Goal: Task Accomplishment & Management: Complete application form

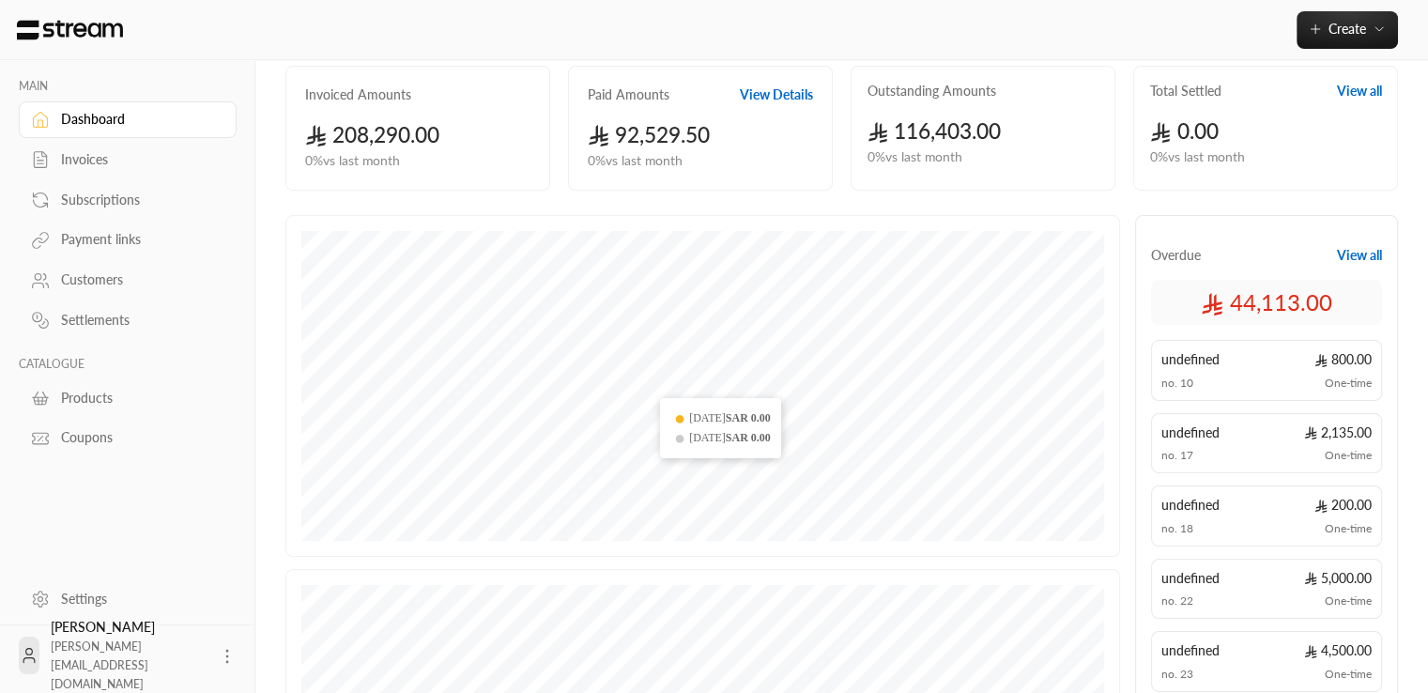
scroll to position [139, 0]
click at [80, 282] on div "Customers" at bounding box center [137, 279] width 152 height 19
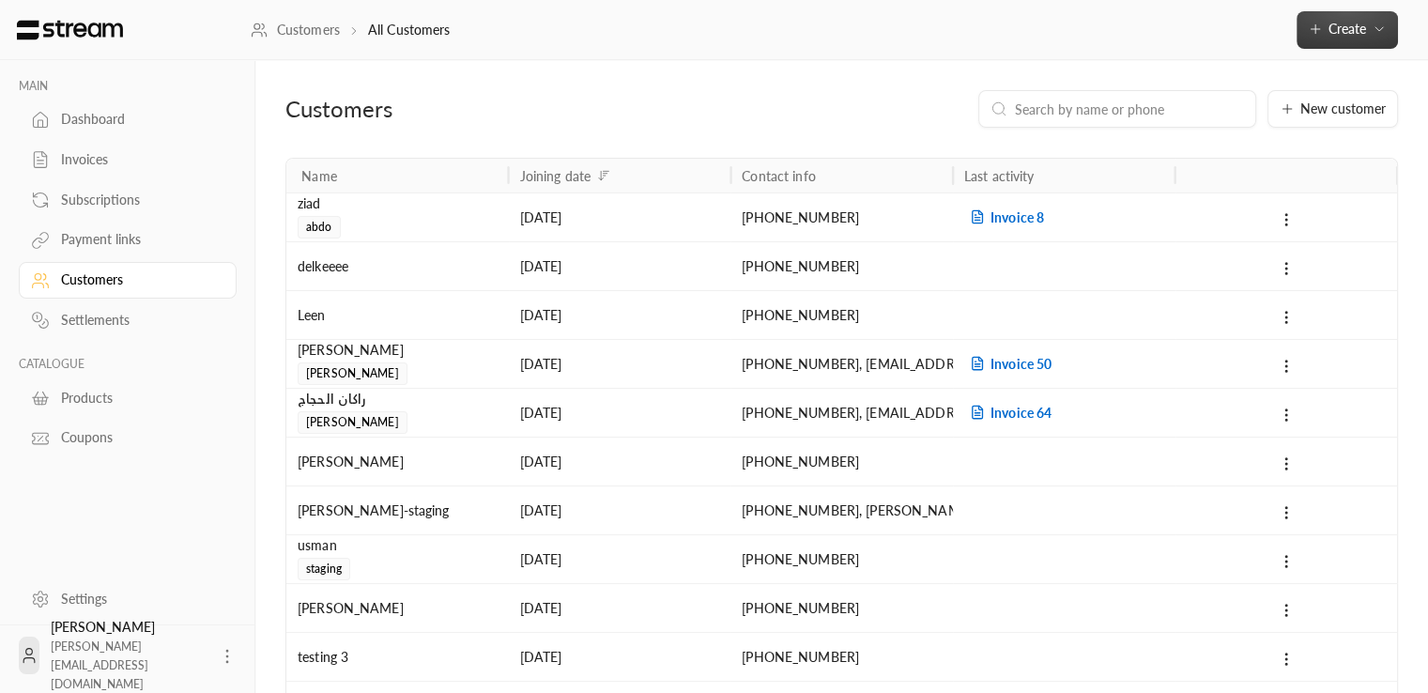
click at [1357, 21] on span "Create" at bounding box center [1348, 29] width 38 height 16
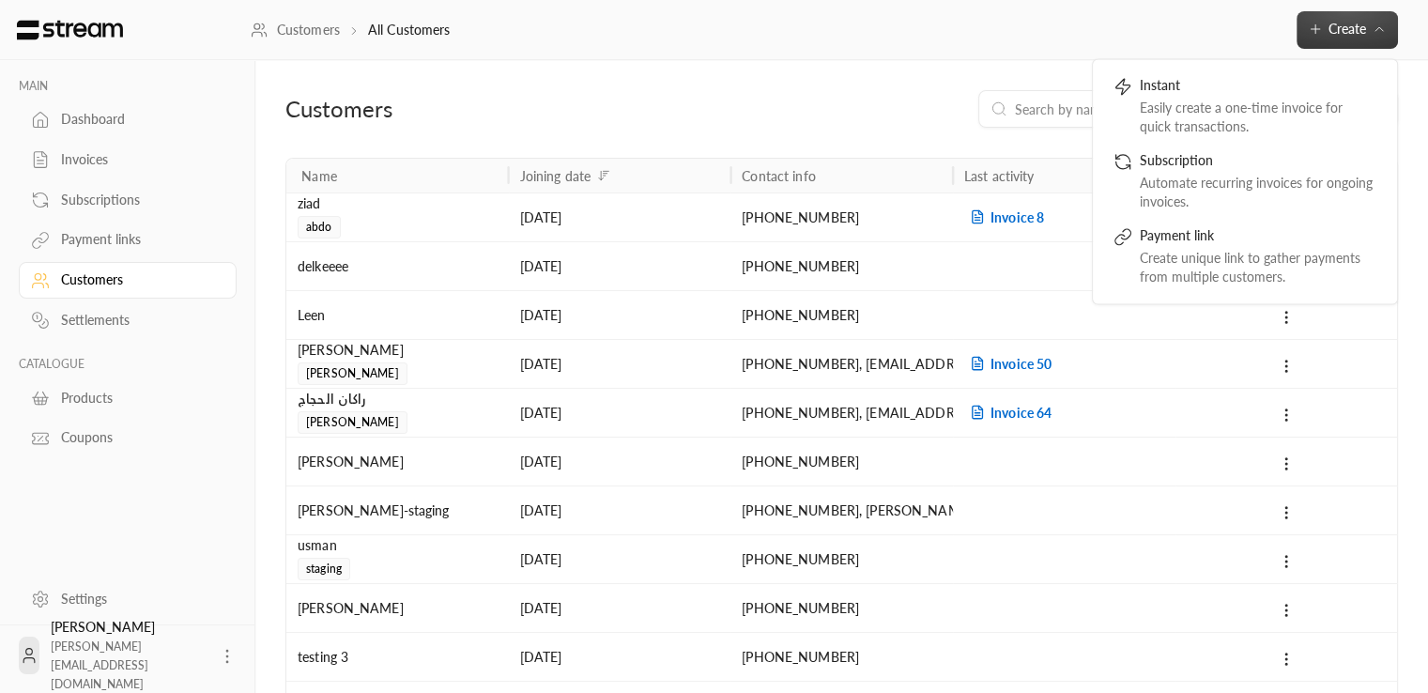
click at [1179, 53] on div "Customers All Customers Create Instant Easily create a one-time invoice for qui…" at bounding box center [839, 30] width 1177 height 60
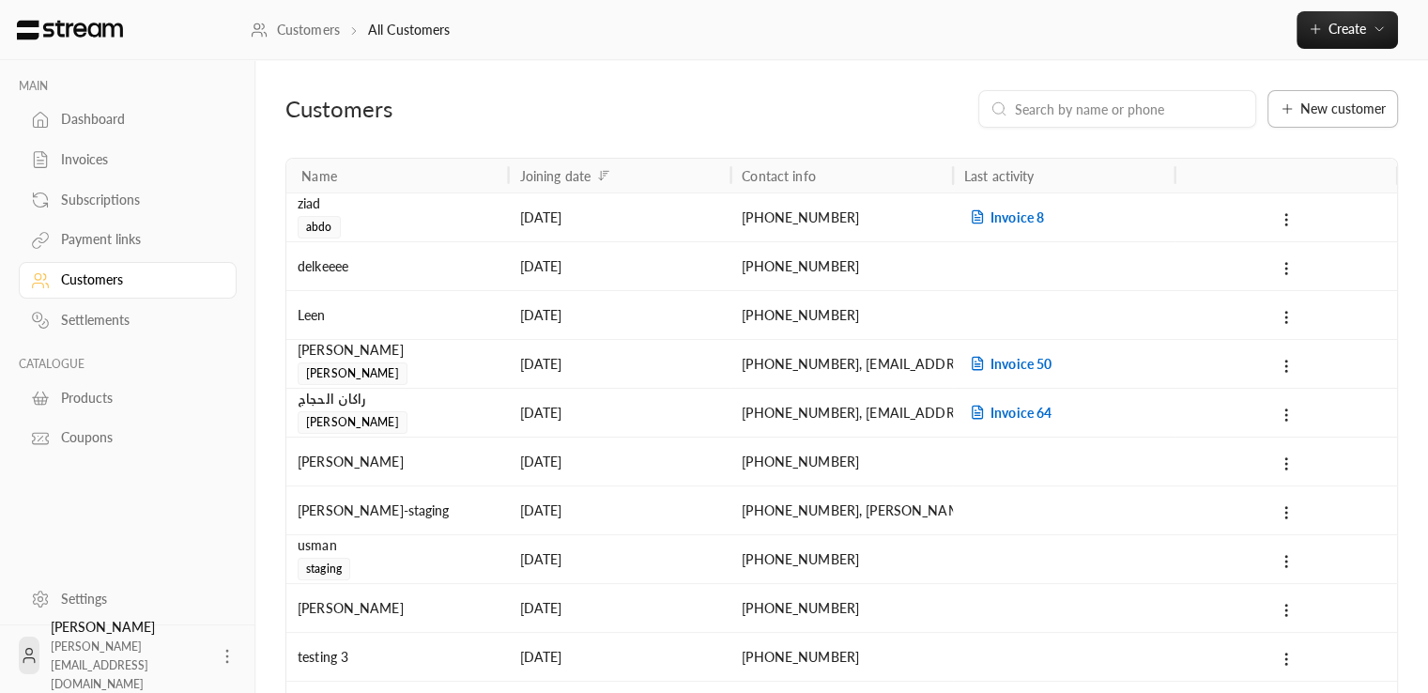
click at [1331, 102] on span "New customer" at bounding box center [1342, 108] width 85 height 13
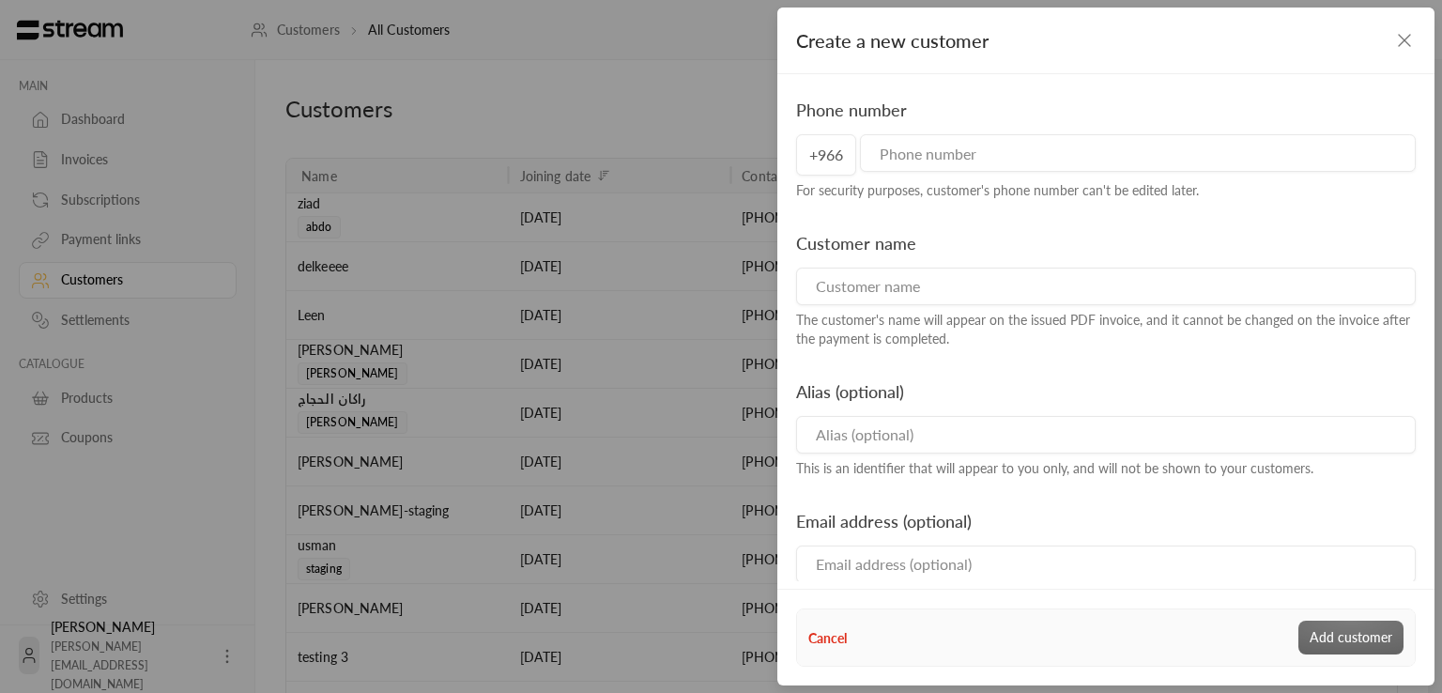
click at [918, 159] on input "tel" at bounding box center [1138, 153] width 556 height 38
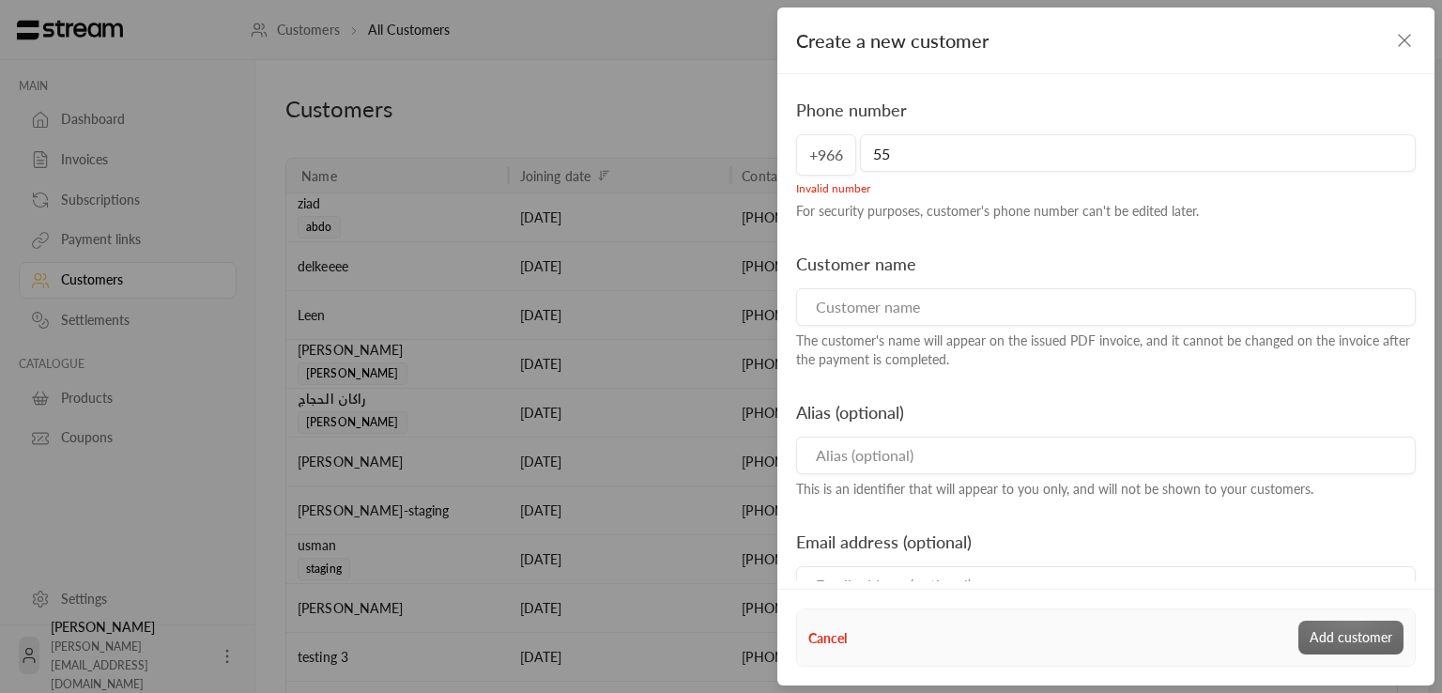
click at [903, 163] on input "55" at bounding box center [1138, 153] width 556 height 38
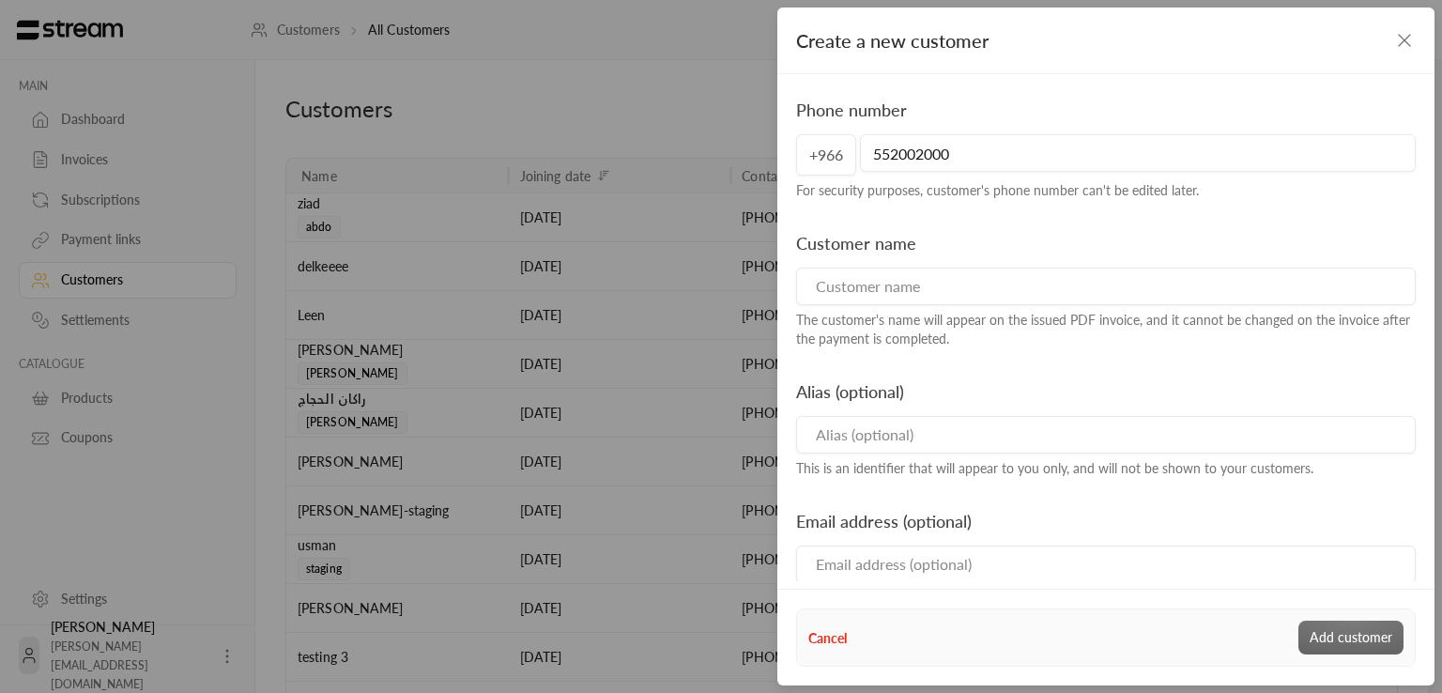
type input "552002000"
click at [879, 301] on input at bounding box center [1106, 287] width 620 height 38
type input "r"
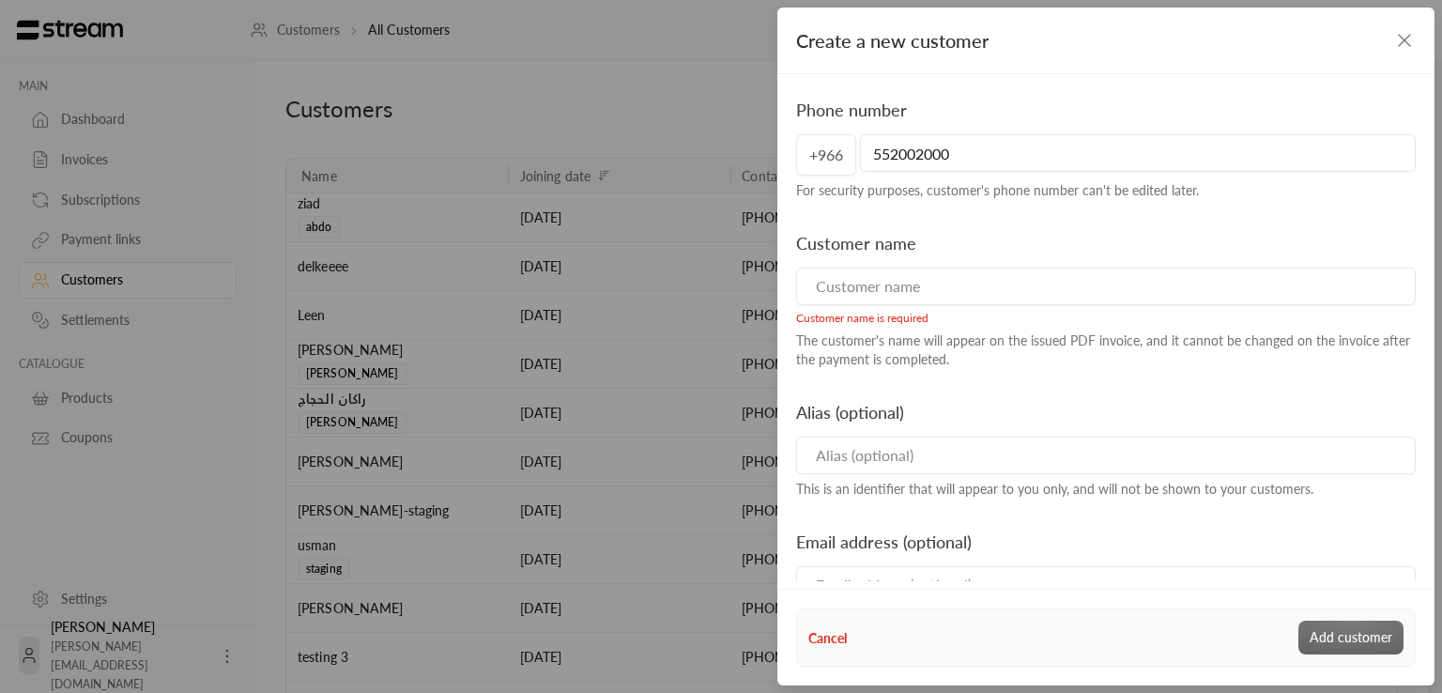
type input "E"
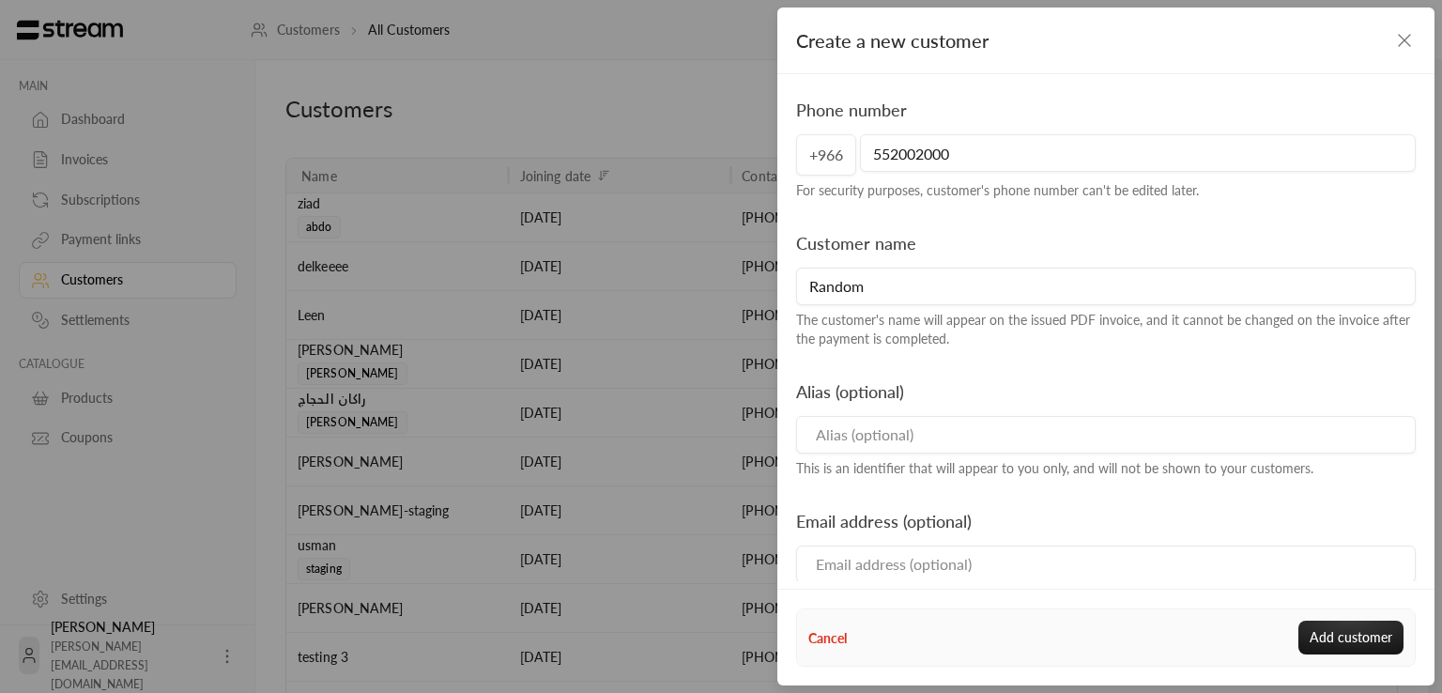
click at [910, 290] on input "Random" at bounding box center [1106, 287] width 620 height 38
type input "Random"
click at [871, 420] on input at bounding box center [1106, 435] width 620 height 38
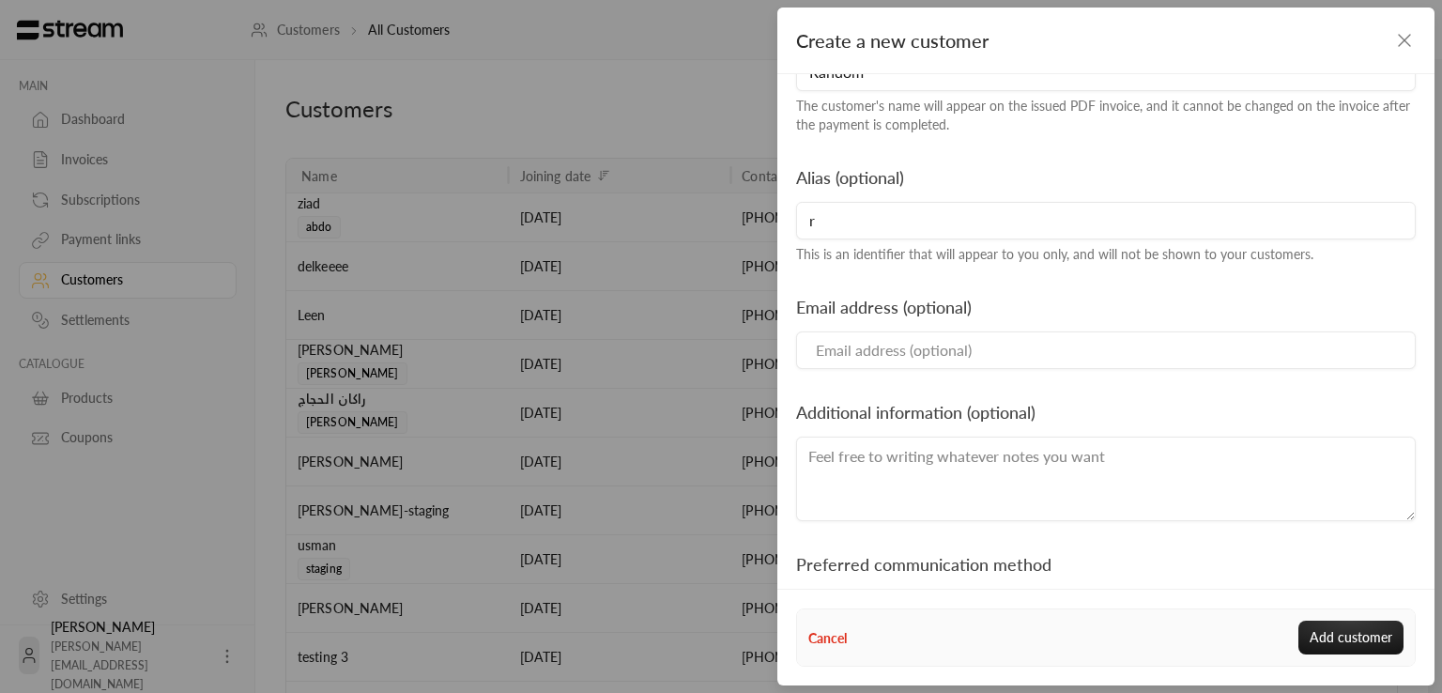
scroll to position [214, 0]
type input "r"
click at [883, 351] on input "Email" at bounding box center [1106, 350] width 620 height 38
drag, startPoint x: 871, startPoint y: 350, endPoint x: 840, endPoint y: 350, distance: 31.0
click at [840, 350] on input "[EMAIL_ADDRESS][DOMAIN_NAME]" at bounding box center [1106, 350] width 620 height 38
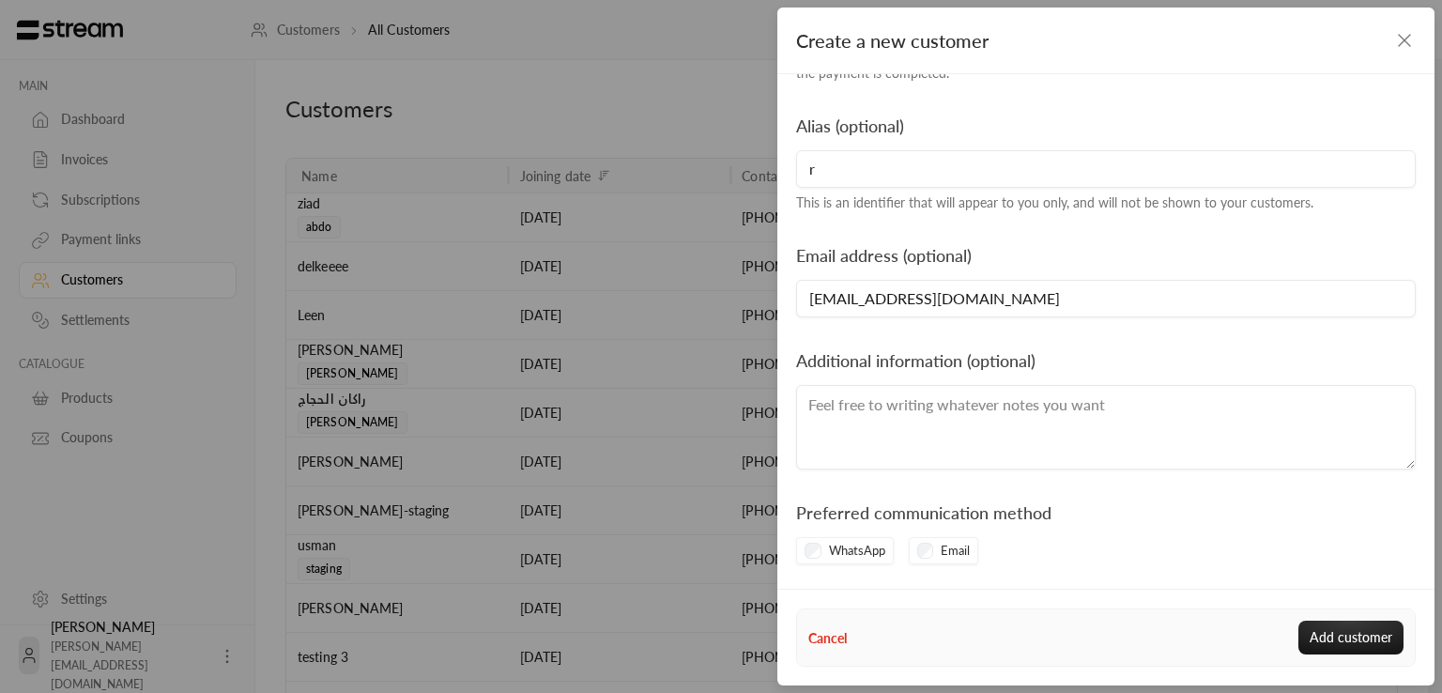
scroll to position [267, 0]
type input "[EMAIL_ADDRESS][DOMAIN_NAME]"
click at [930, 422] on textarea at bounding box center [1106, 426] width 620 height 85
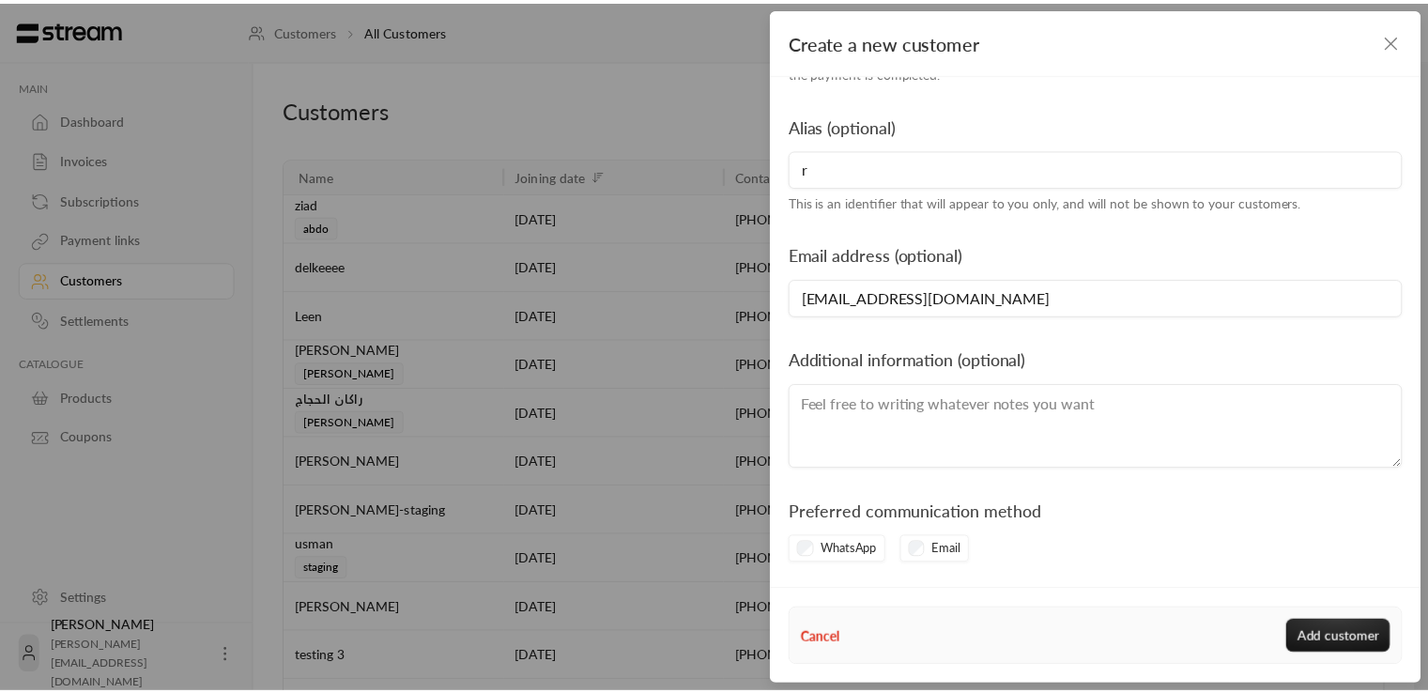
scroll to position [270, 0]
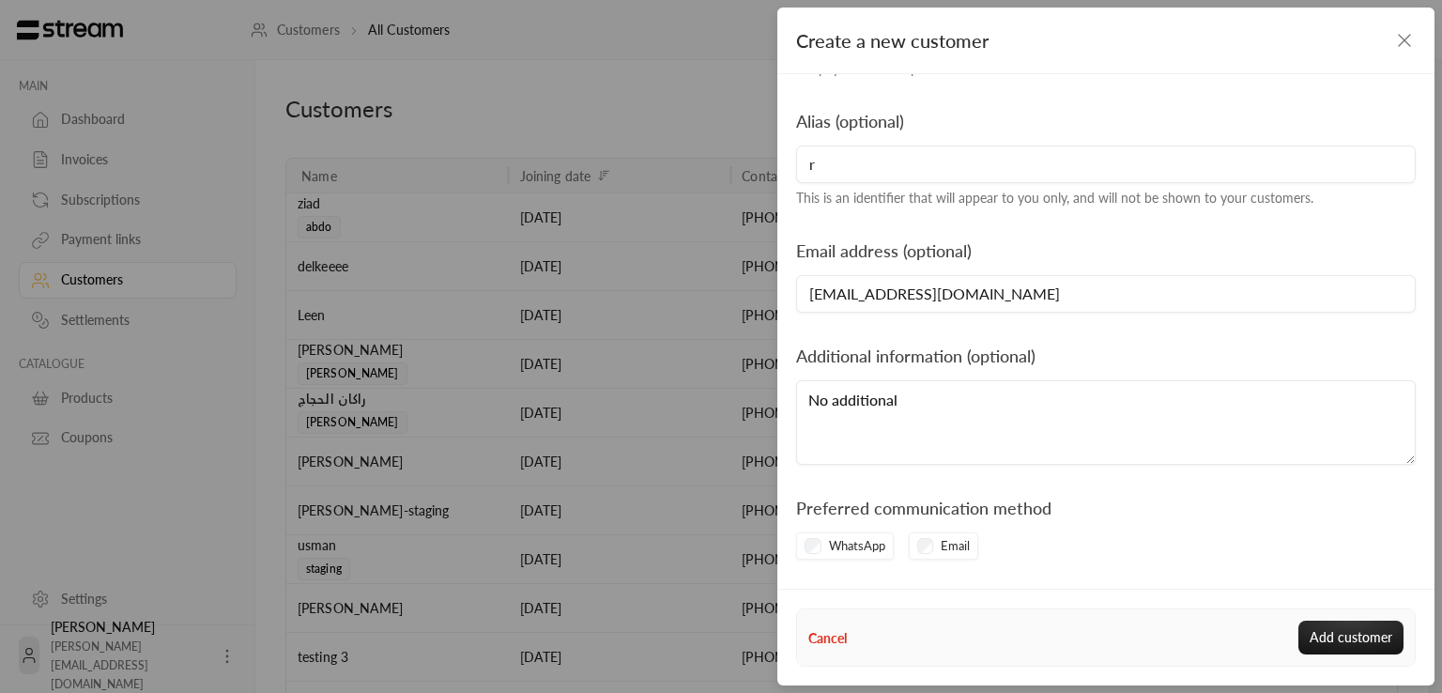
type textarea "No additional"
click at [1347, 633] on button "Add customer" at bounding box center [1351, 638] width 105 height 34
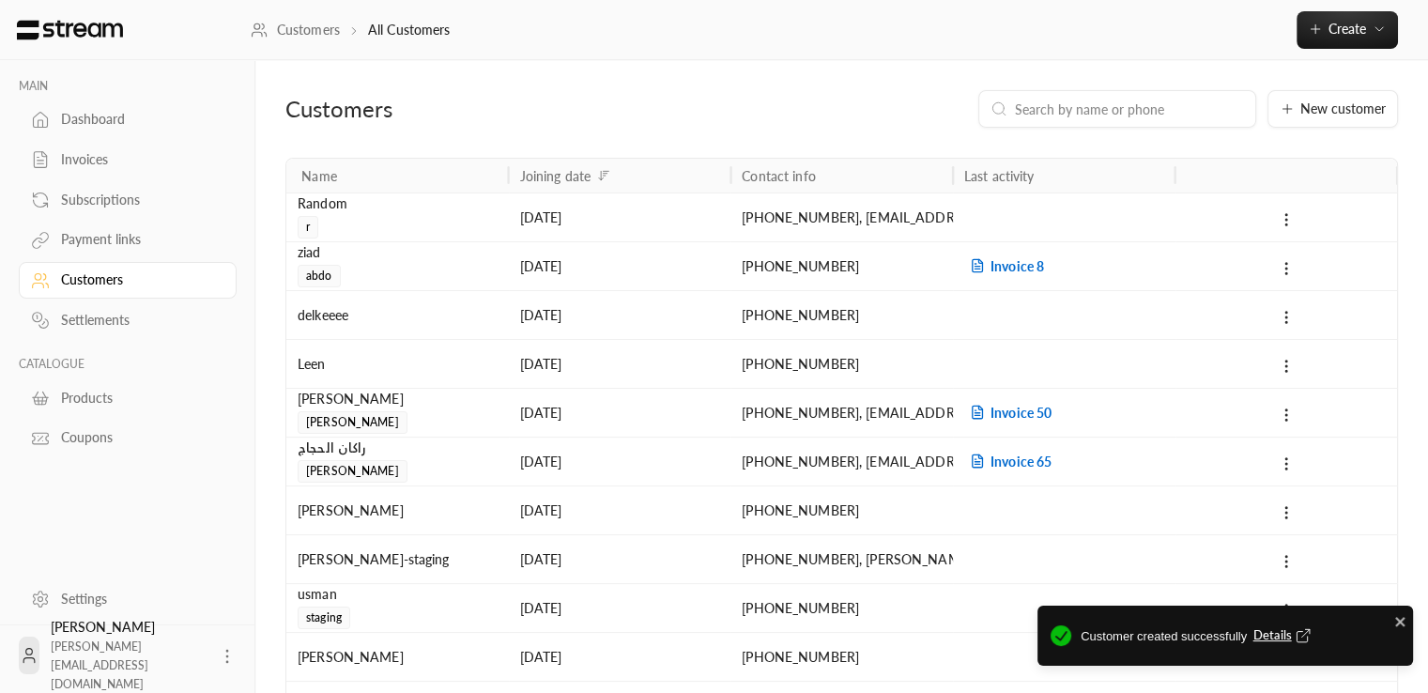
click at [1273, 635] on span "Details" at bounding box center [1285, 635] width 62 height 19
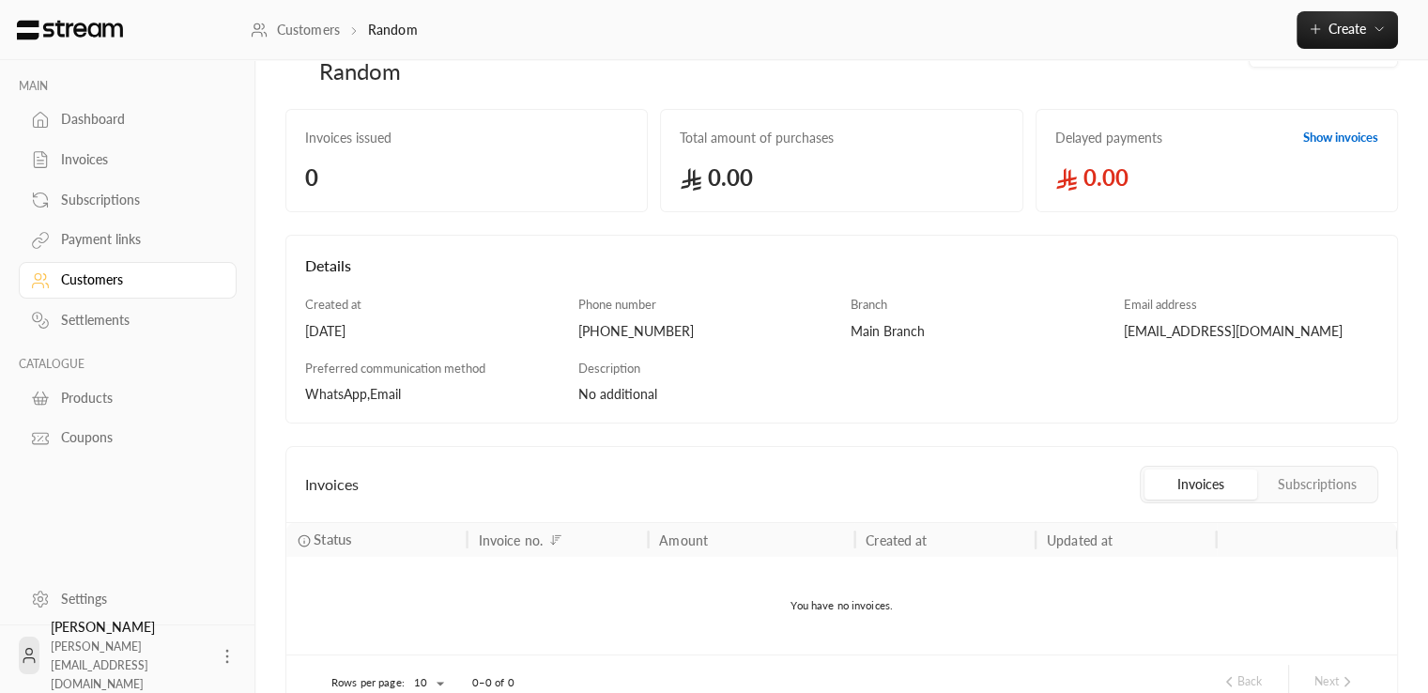
scroll to position [165, 0]
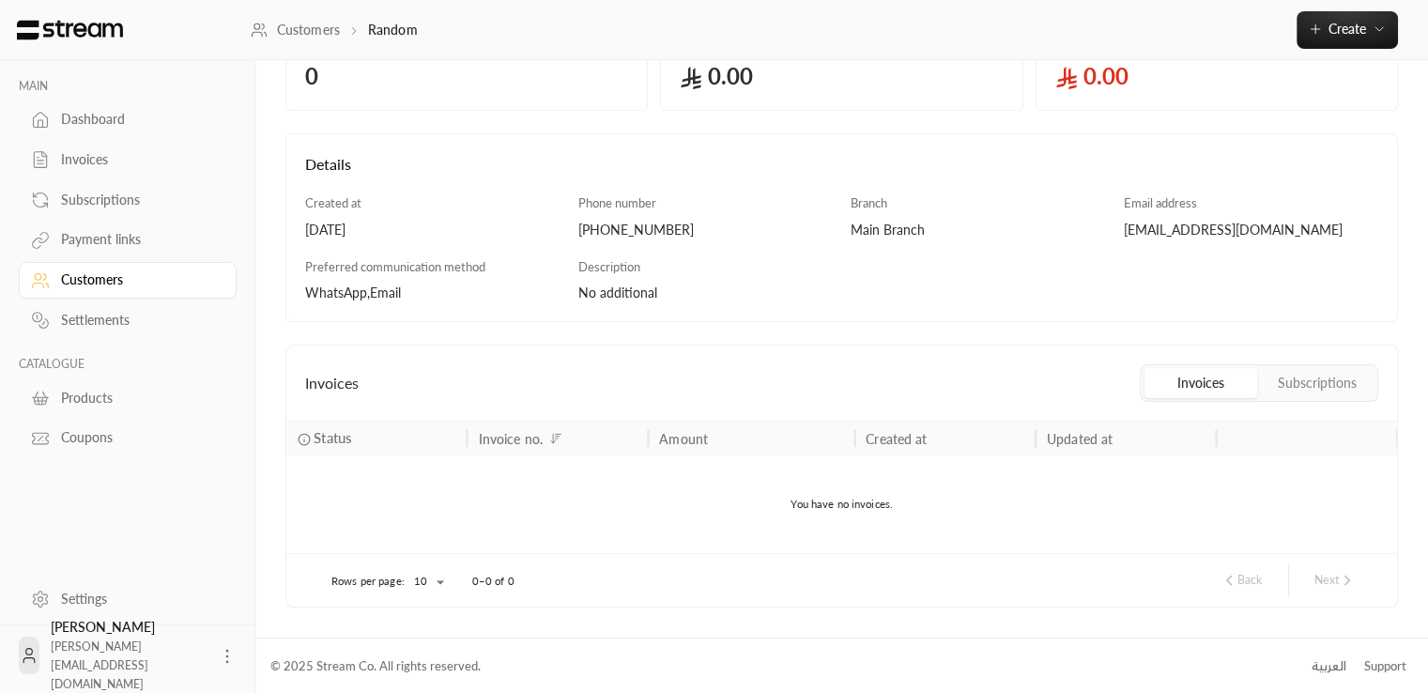
click at [66, 282] on div "Customers" at bounding box center [137, 279] width 152 height 19
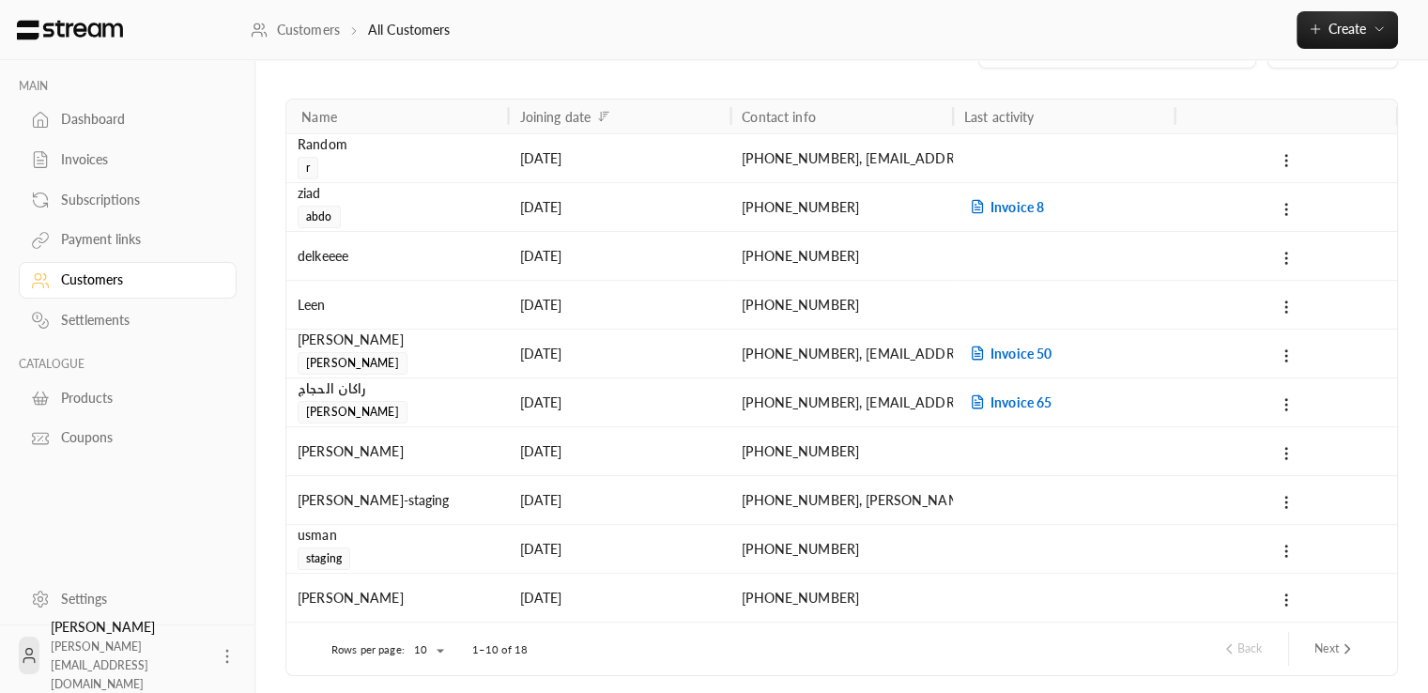
scroll to position [60, 0]
click at [1288, 163] on icon at bounding box center [1286, 159] width 17 height 17
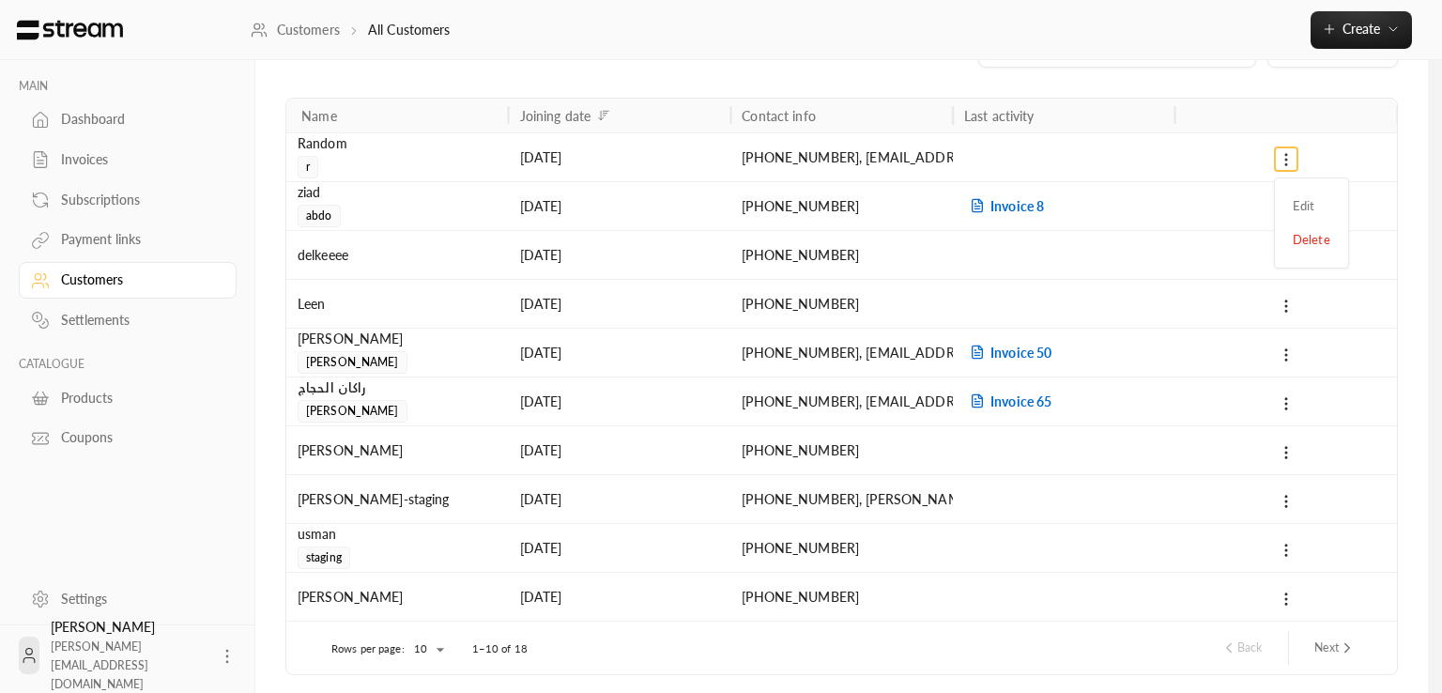
click at [1288, 163] on div at bounding box center [721, 346] width 1442 height 693
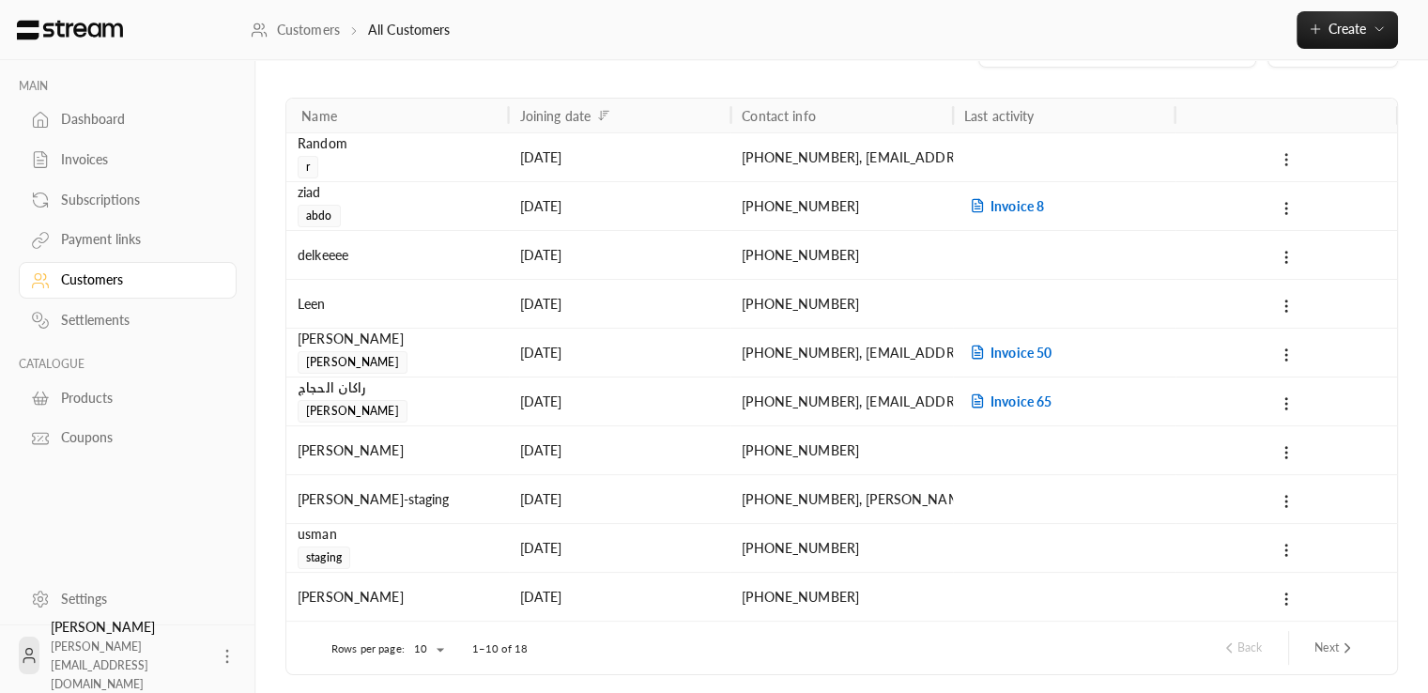
click at [1282, 160] on icon at bounding box center [1286, 159] width 17 height 17
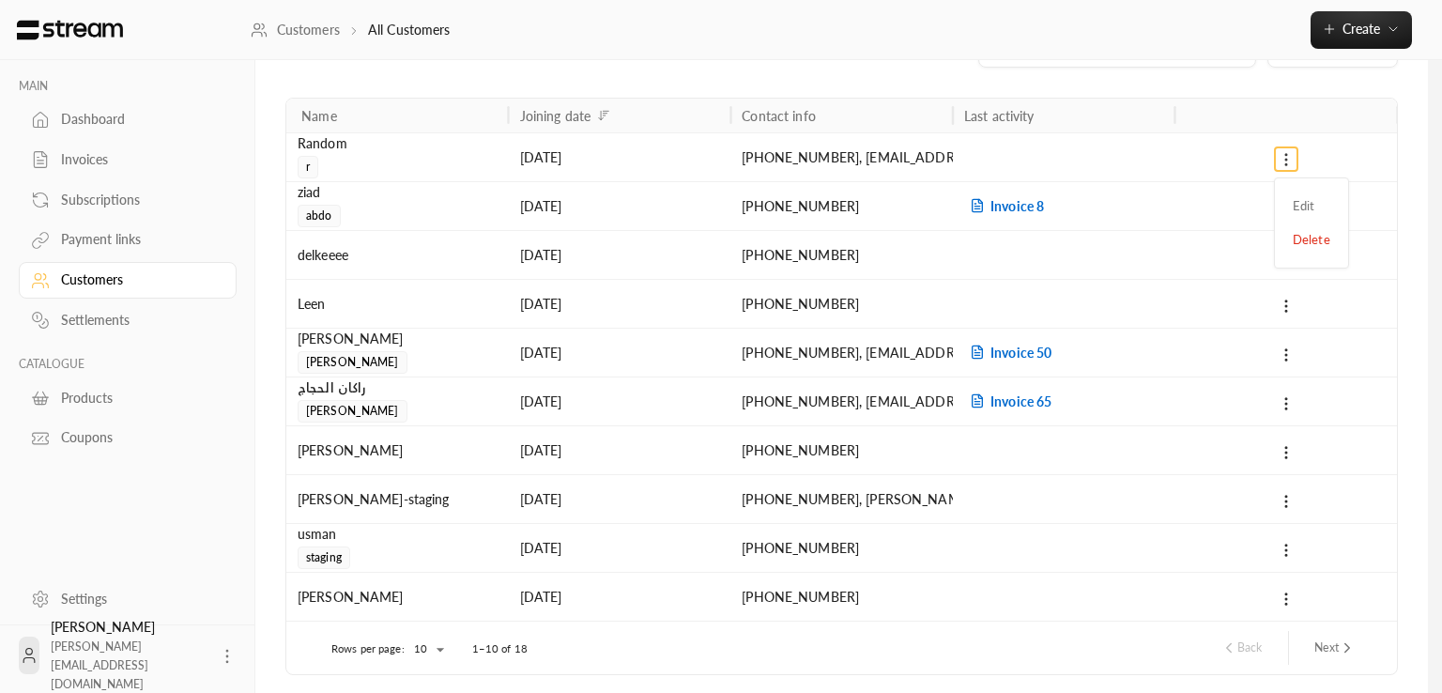
click at [1282, 160] on div at bounding box center [721, 346] width 1442 height 693
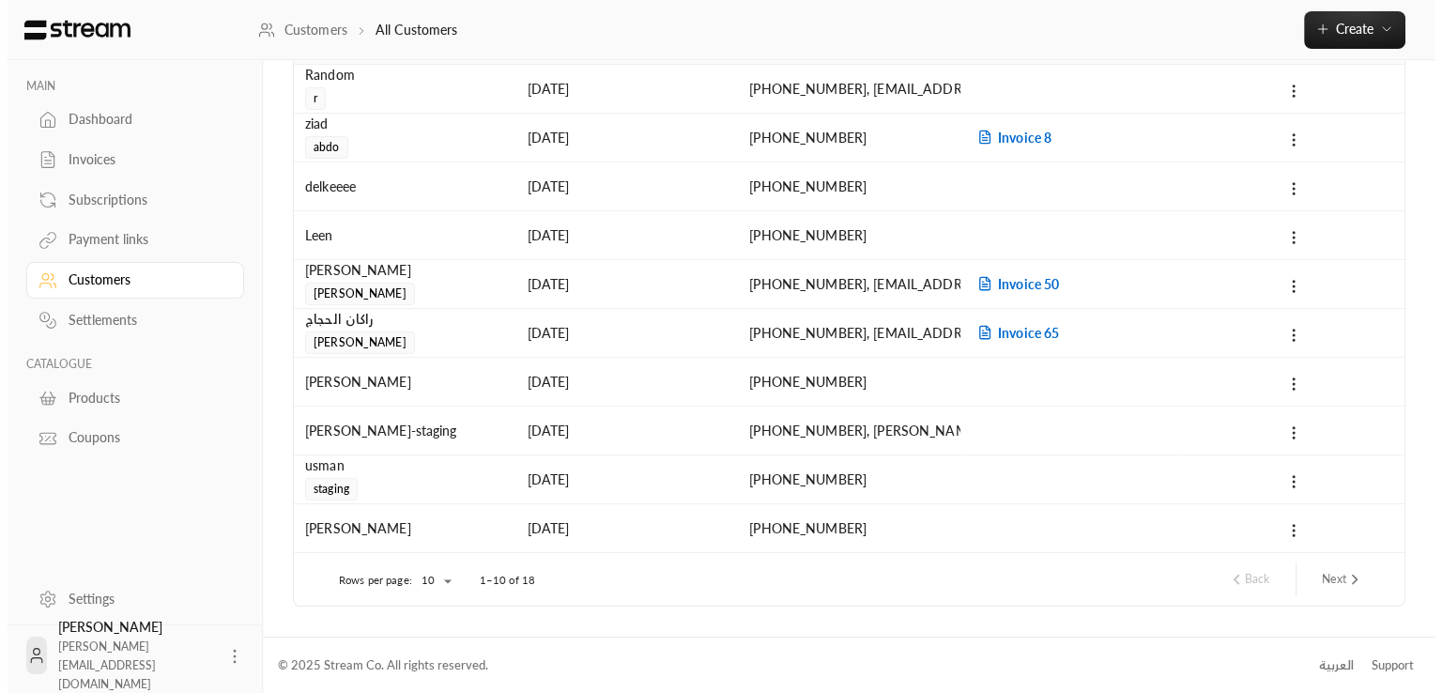
scroll to position [0, 0]
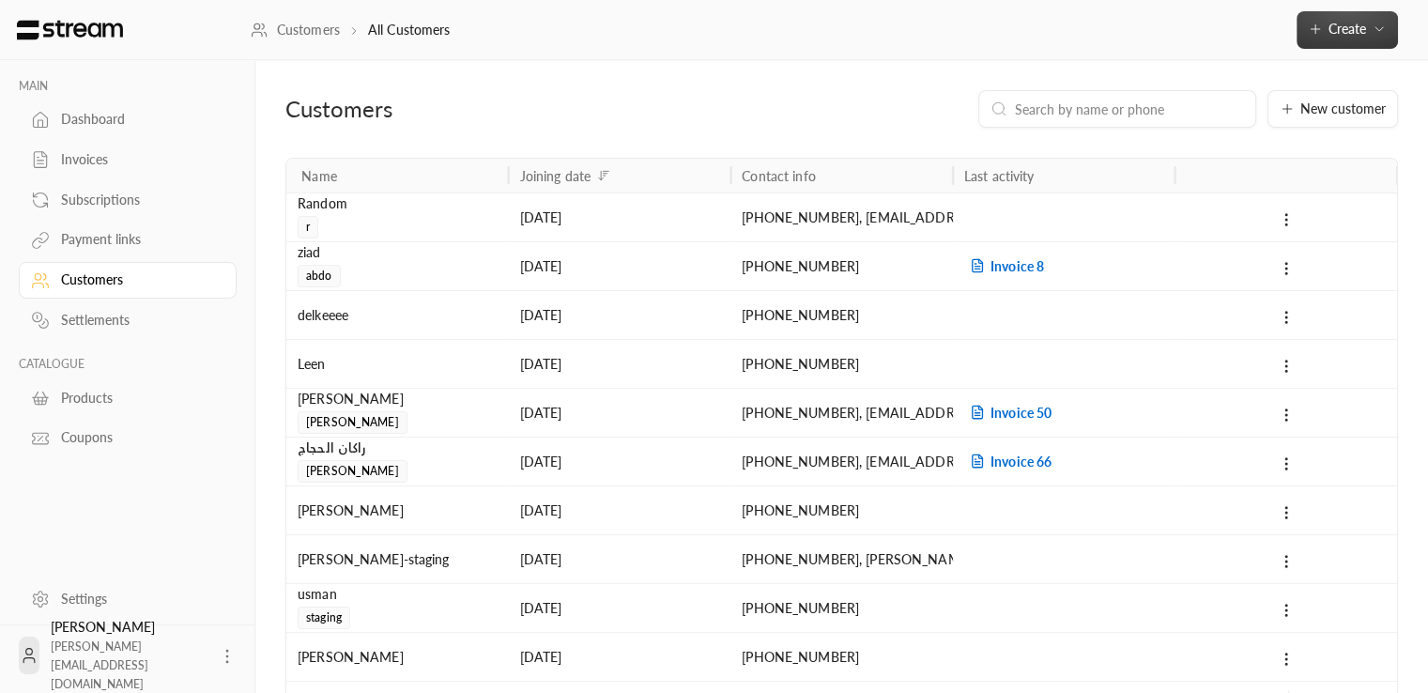
click at [1376, 30] on icon "button" at bounding box center [1379, 29] width 15 height 15
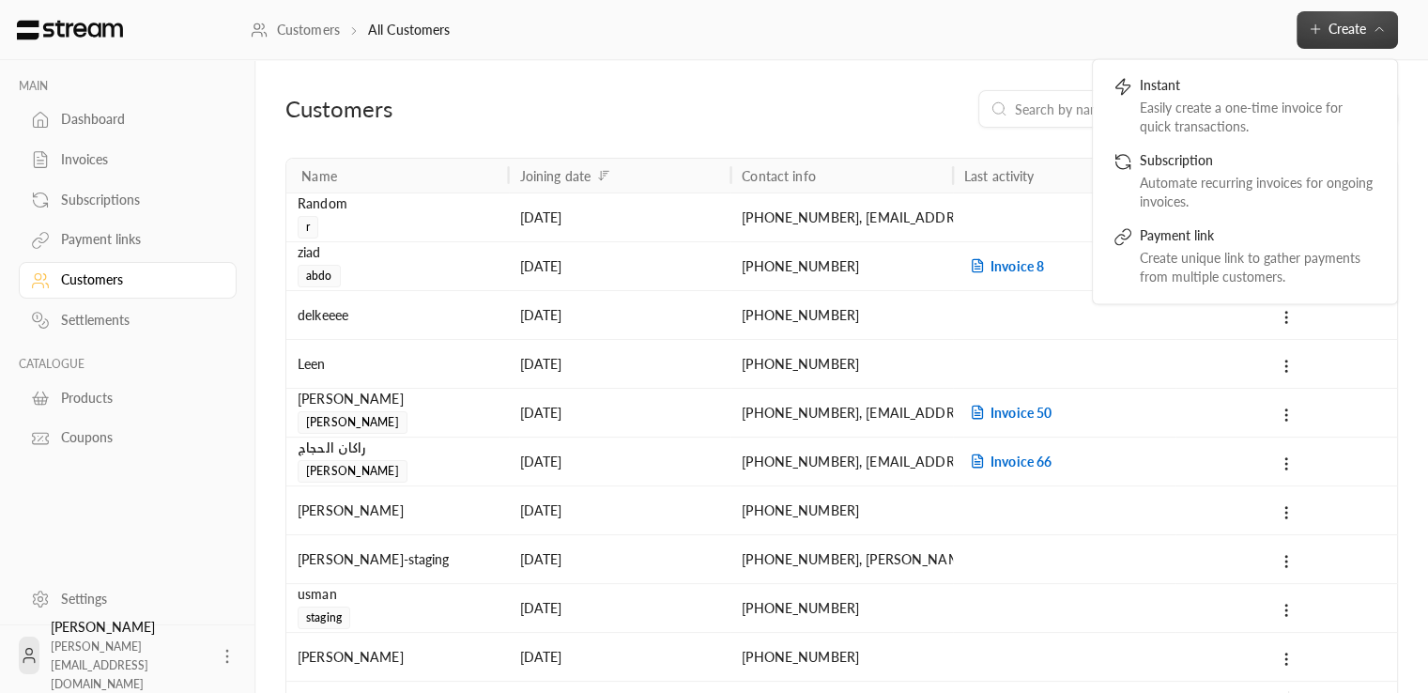
click at [1376, 30] on icon "button" at bounding box center [1380, 29] width 8 height 4
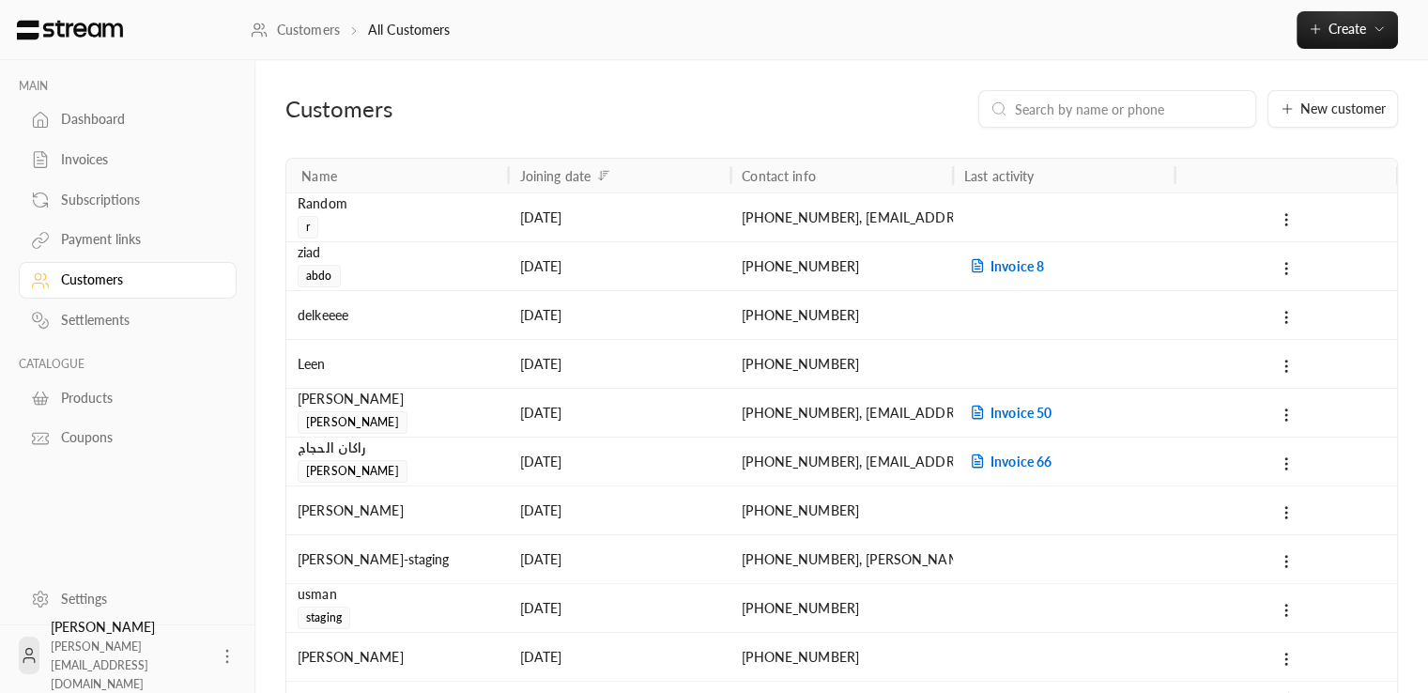
click at [120, 244] on div "Payment links" at bounding box center [137, 239] width 152 height 19
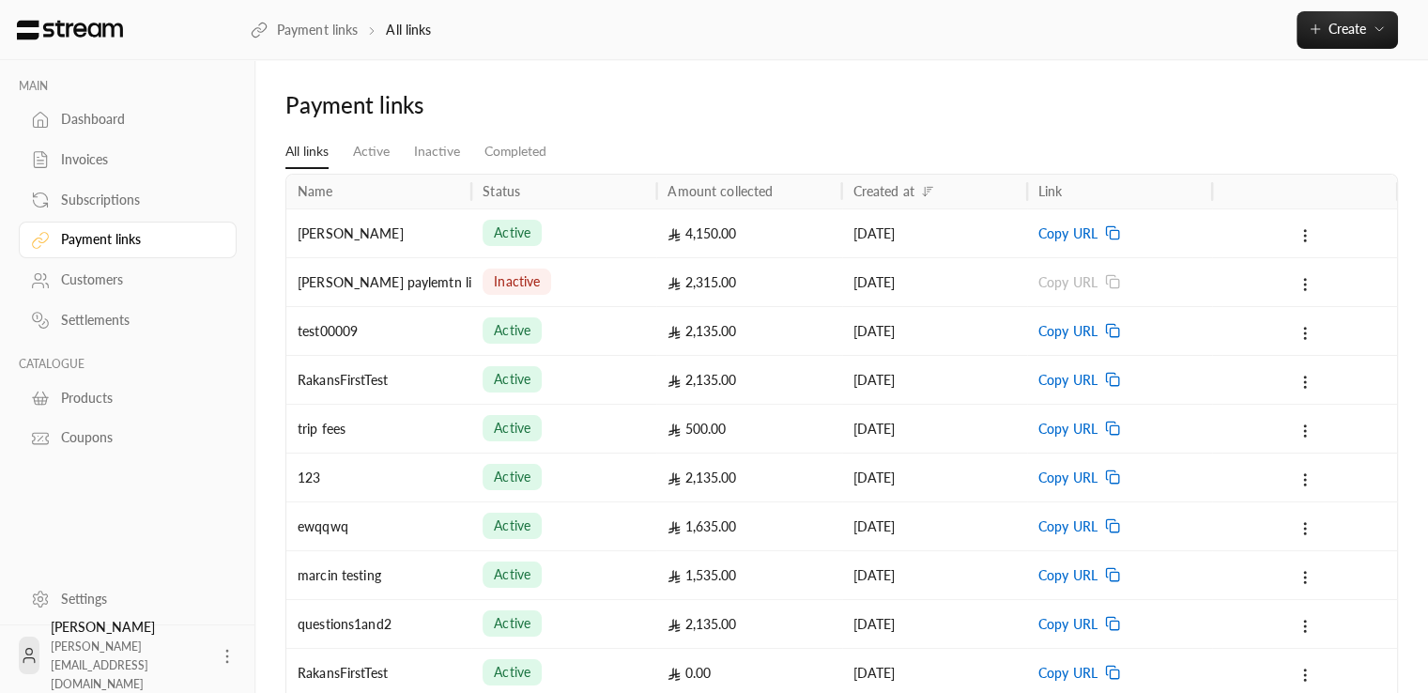
click at [115, 380] on link "Products" at bounding box center [128, 397] width 218 height 37
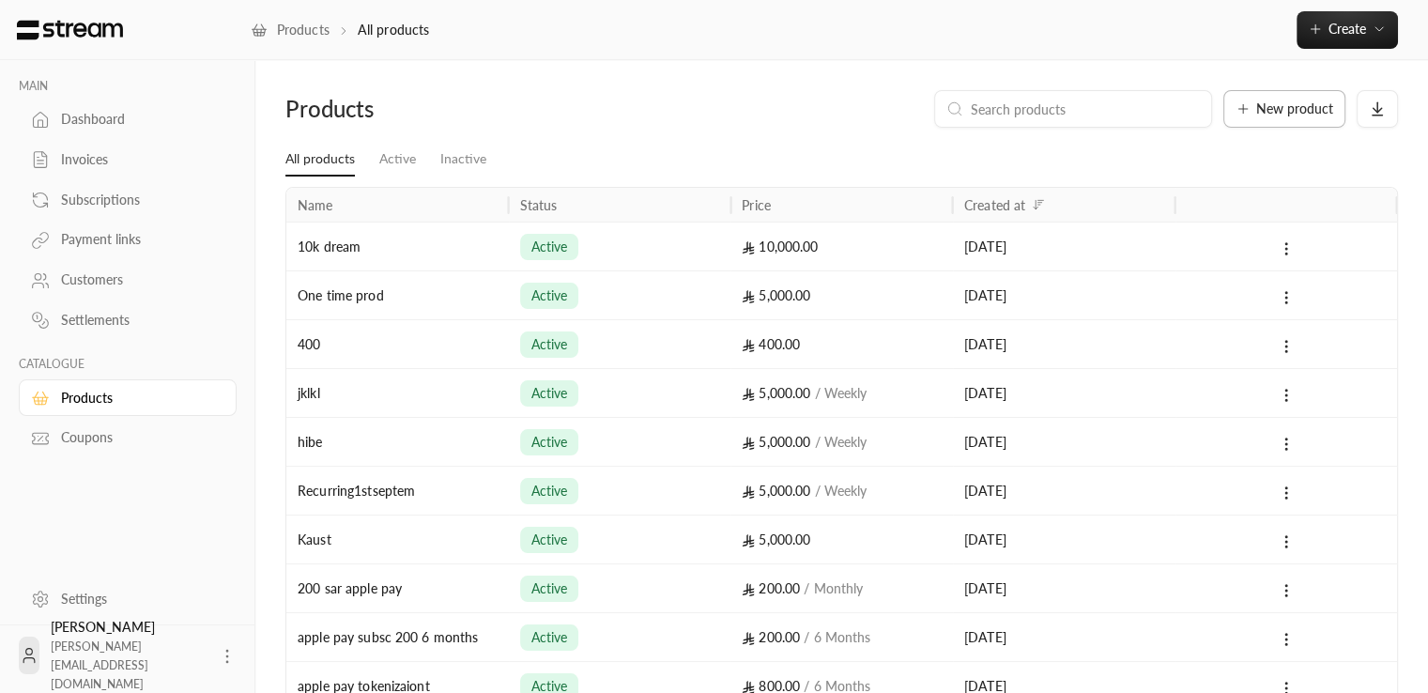
click at [1277, 106] on span "New product" at bounding box center [1294, 108] width 77 height 13
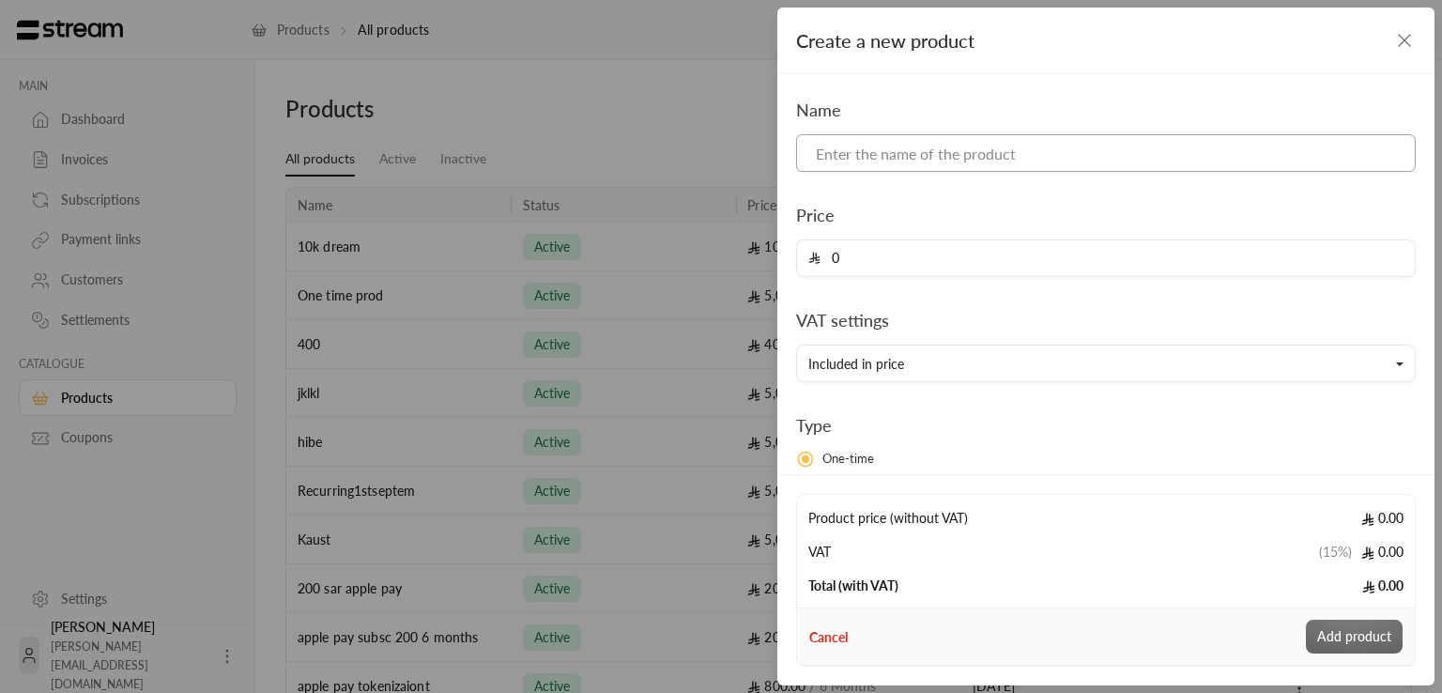
click at [956, 157] on input at bounding box center [1106, 153] width 620 height 38
type input "Prod 99"
click at [889, 254] on input "0" at bounding box center [1112, 258] width 583 height 36
type input "5000"
click at [839, 295] on div "Name Prod 99 Price 5000 VAT settings Included in price Type One-time Recurring …" at bounding box center [1106, 383] width 639 height 573
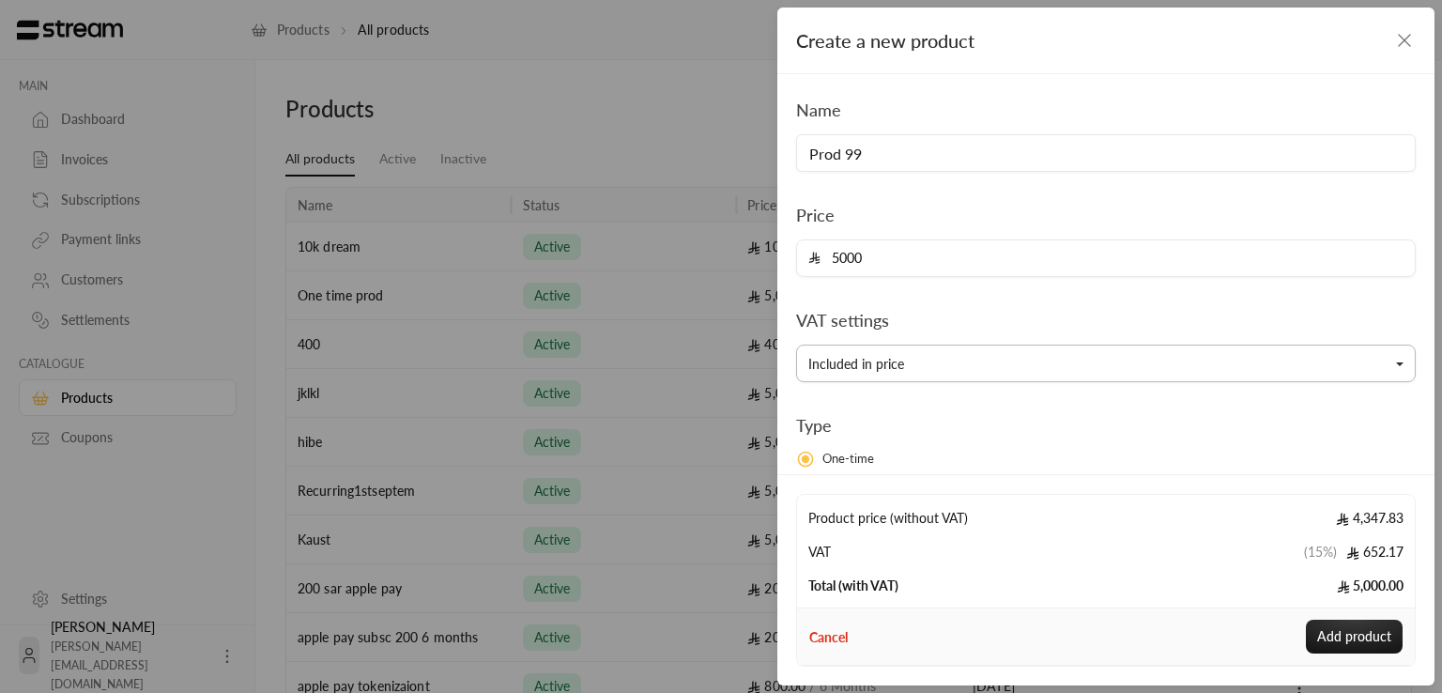
click at [948, 365] on button "Included in price" at bounding box center [1106, 364] width 620 height 38
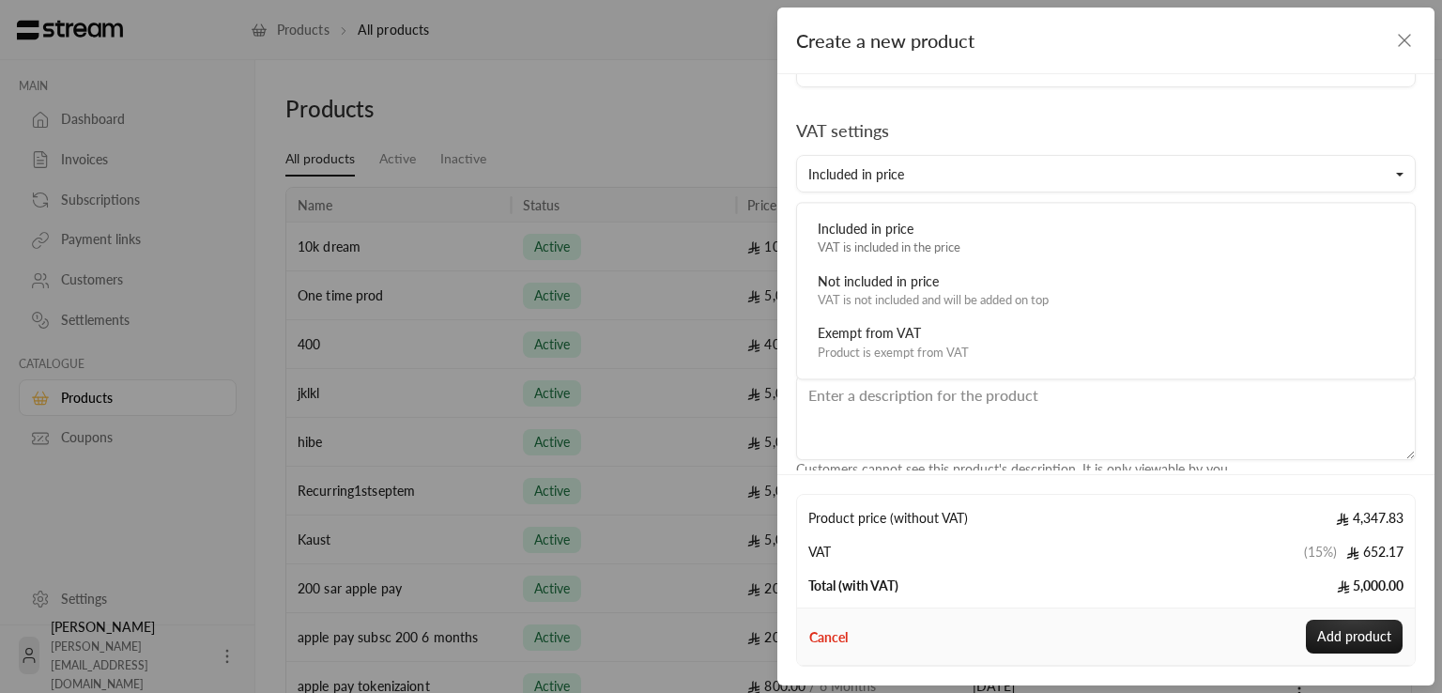
scroll to position [191, 0]
click at [998, 121] on div "VAT settings Included in price Included in price VAT is included in the price N…" at bounding box center [1106, 153] width 639 height 75
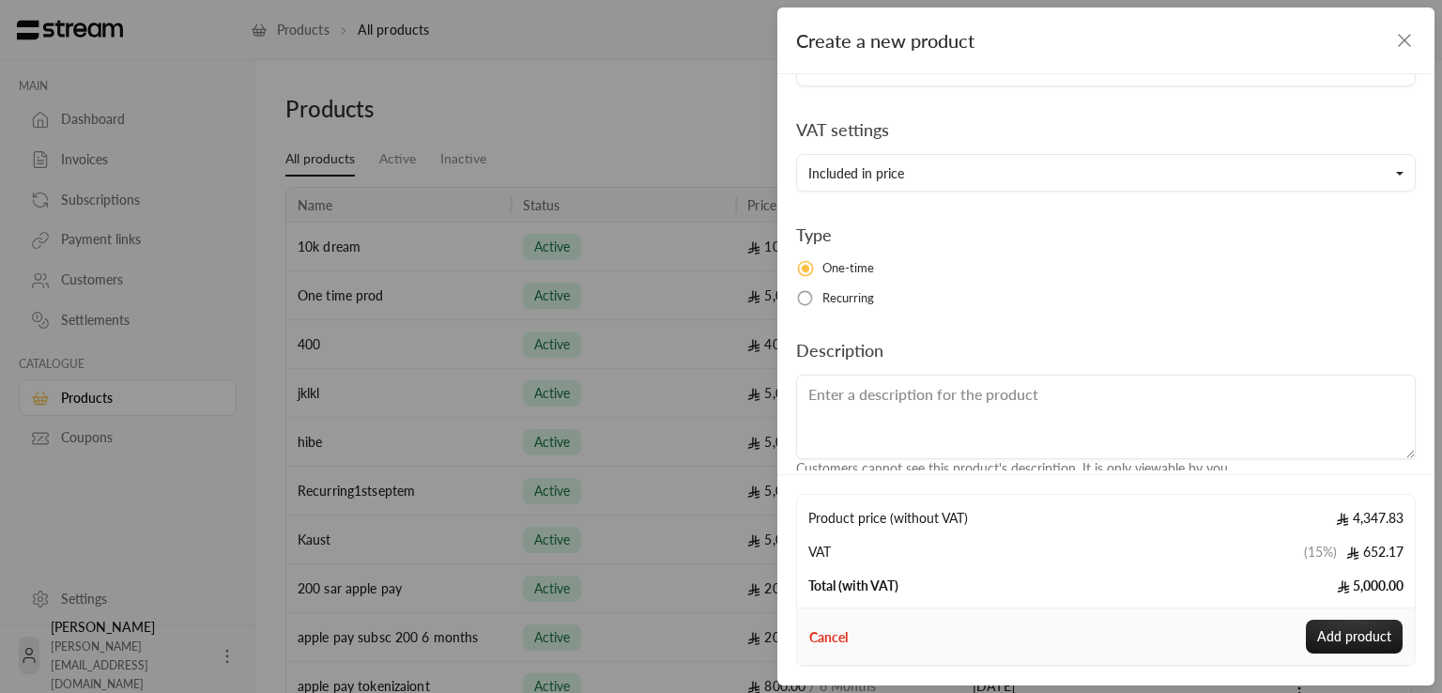
scroll to position [221, 0]
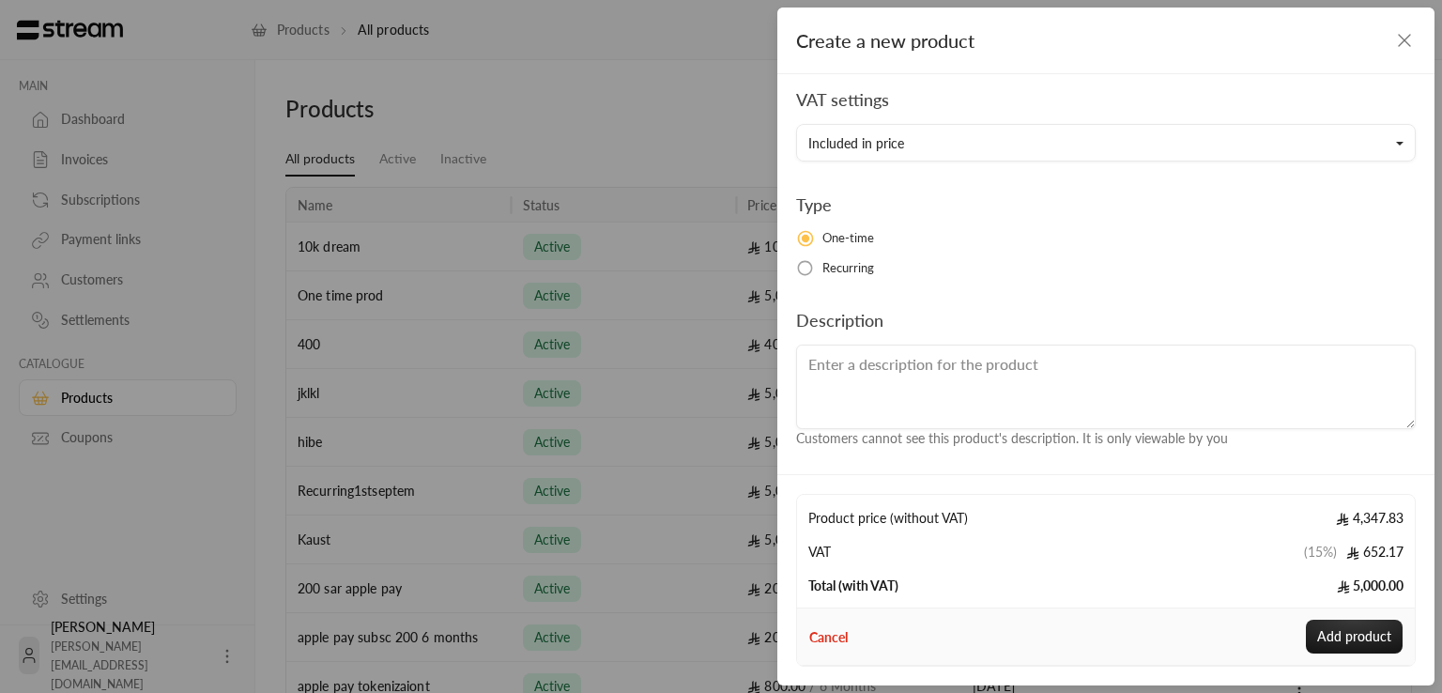
click at [853, 271] on span "Recurring" at bounding box center [849, 268] width 53 height 19
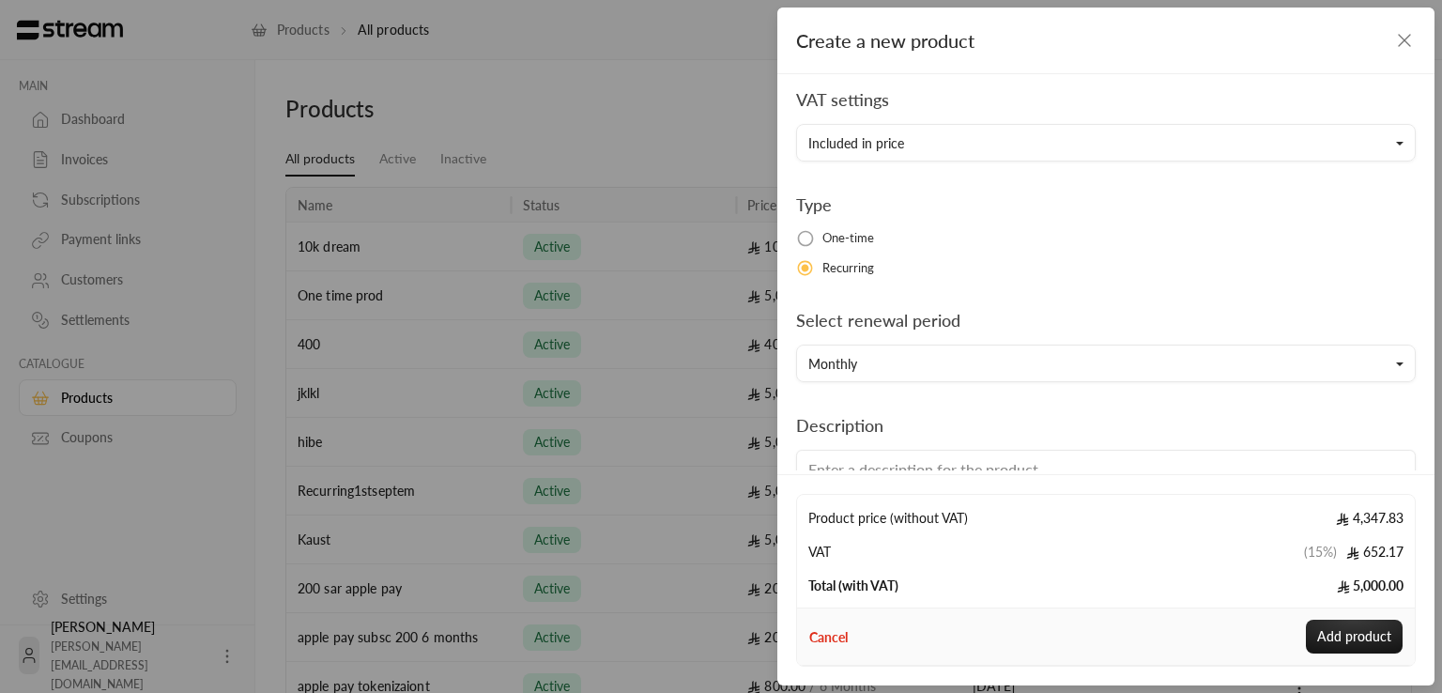
scroll to position [326, 0]
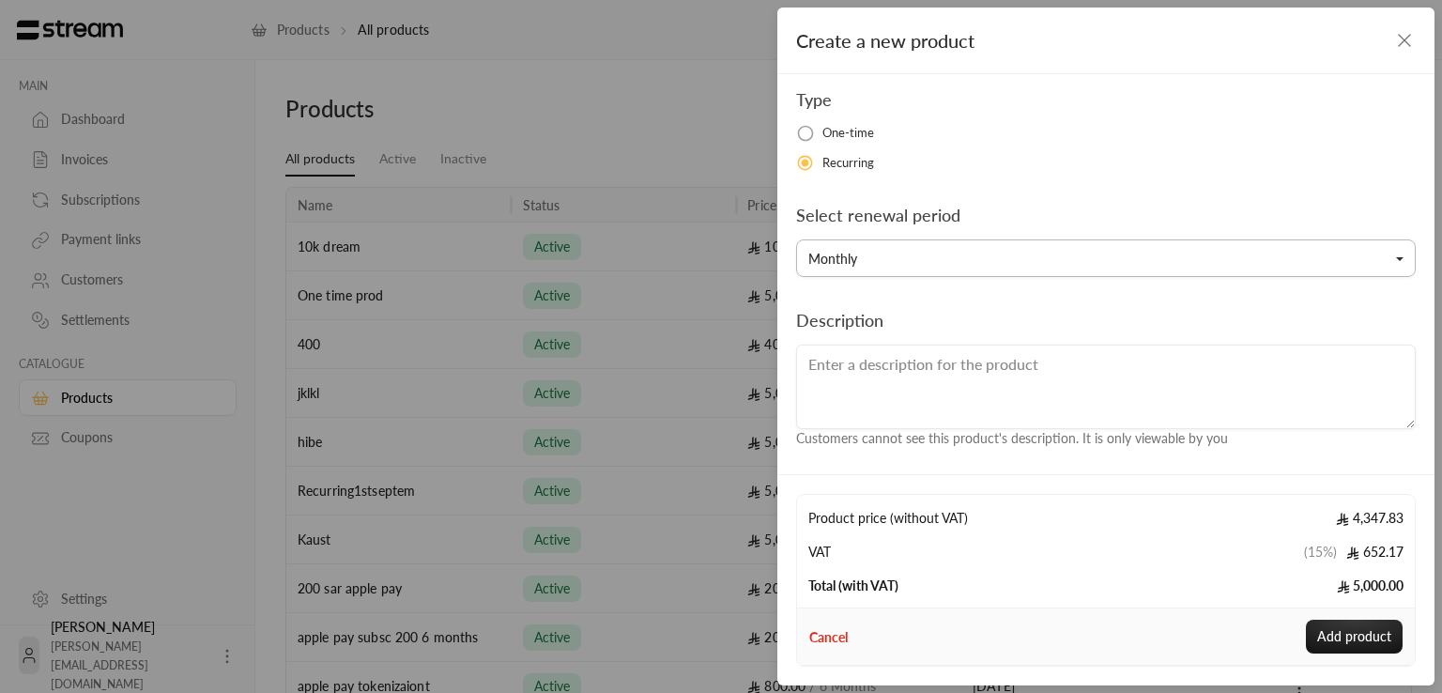
click at [891, 257] on button "Monthly" at bounding box center [1106, 258] width 620 height 38
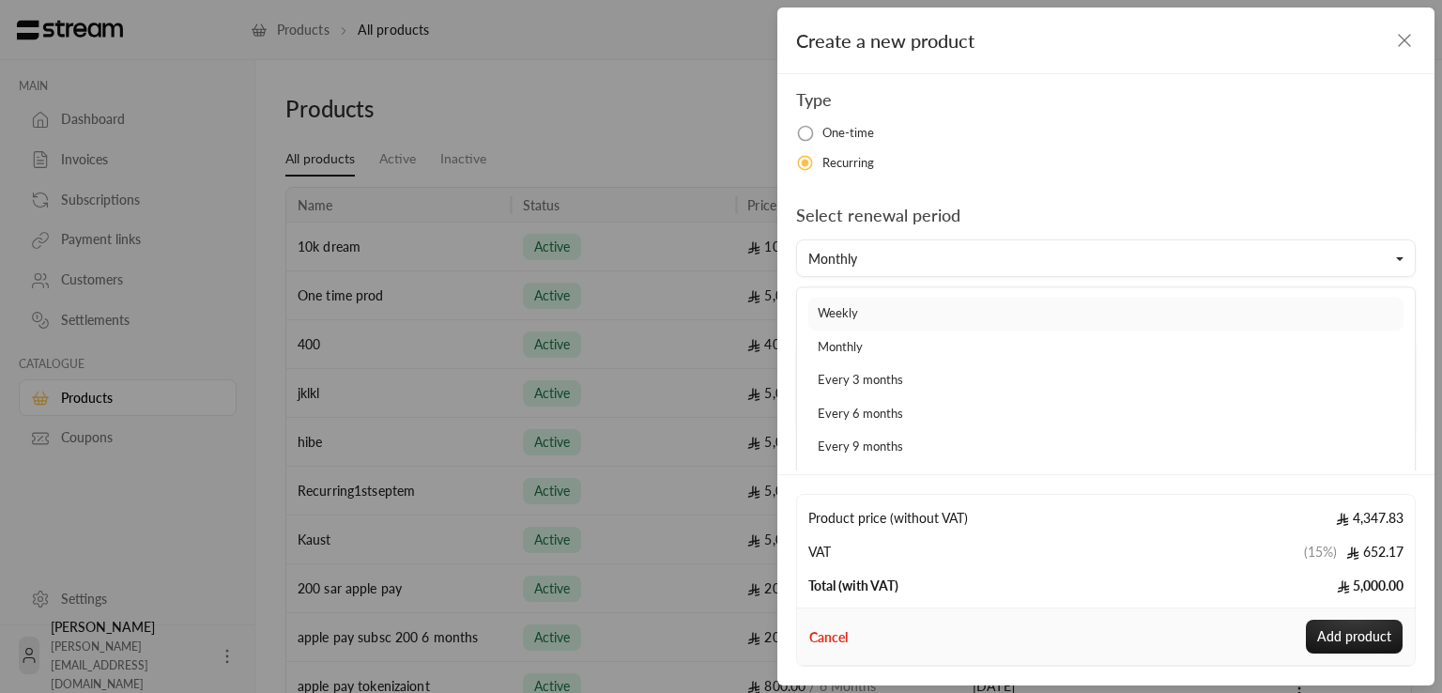
click at [877, 309] on link "Weekly" at bounding box center [1105, 314] width 595 height 34
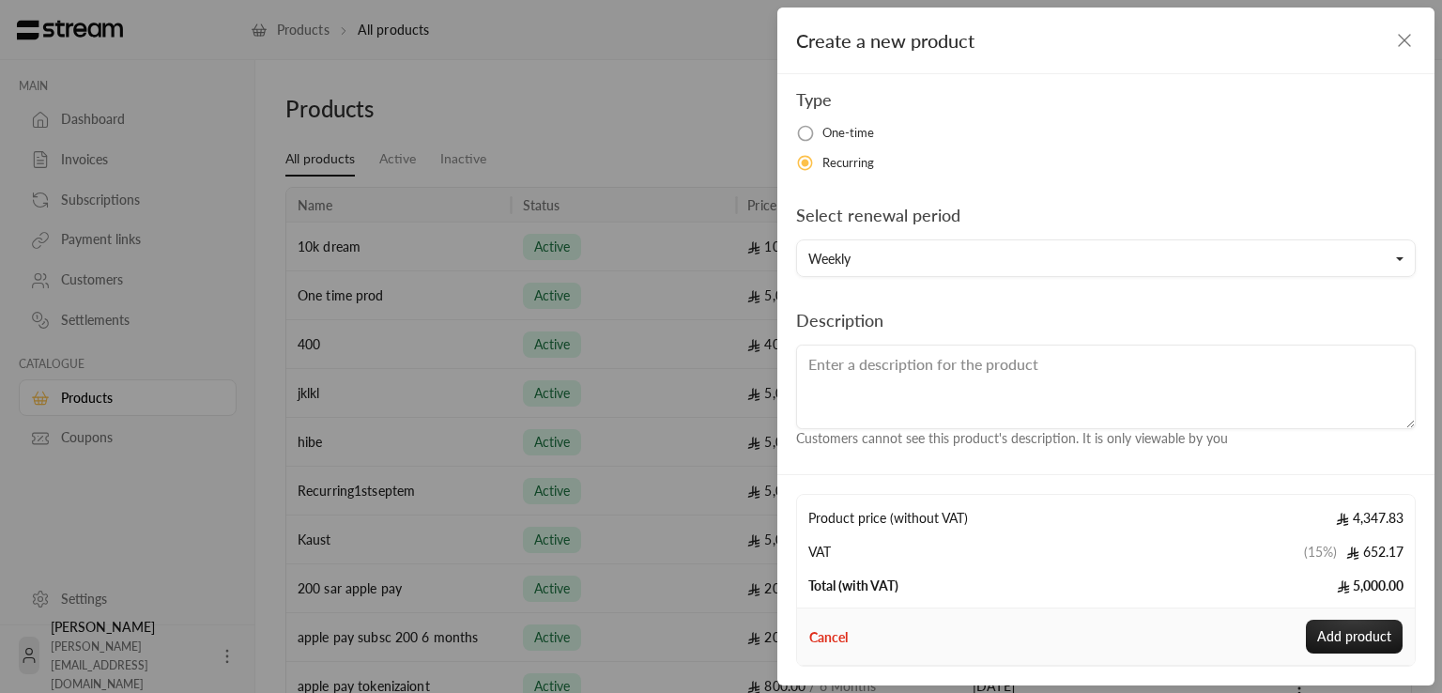
click at [928, 379] on textarea at bounding box center [1106, 387] width 620 height 85
type textarea "Description of this product"
click at [1353, 632] on button "Add product" at bounding box center [1354, 637] width 97 height 34
type input "0"
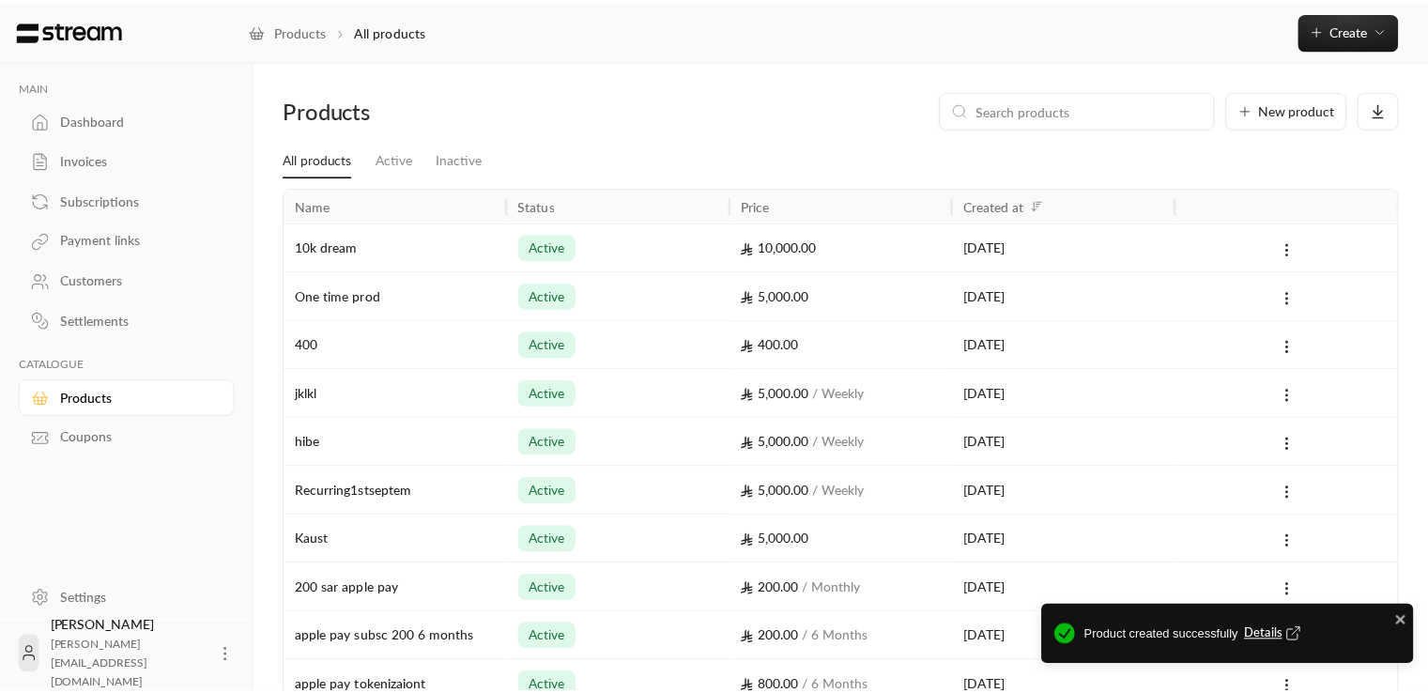
scroll to position [221, 0]
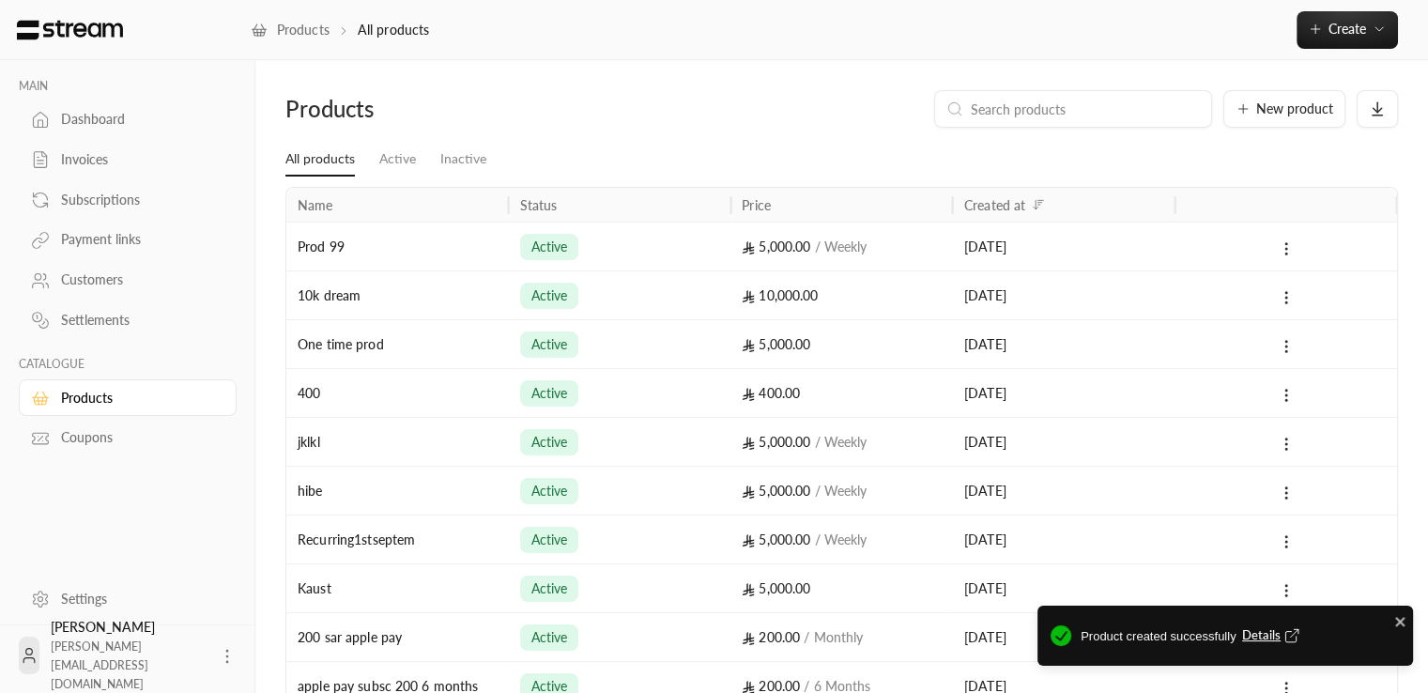
click at [1258, 638] on span "Details" at bounding box center [1273, 635] width 62 height 19
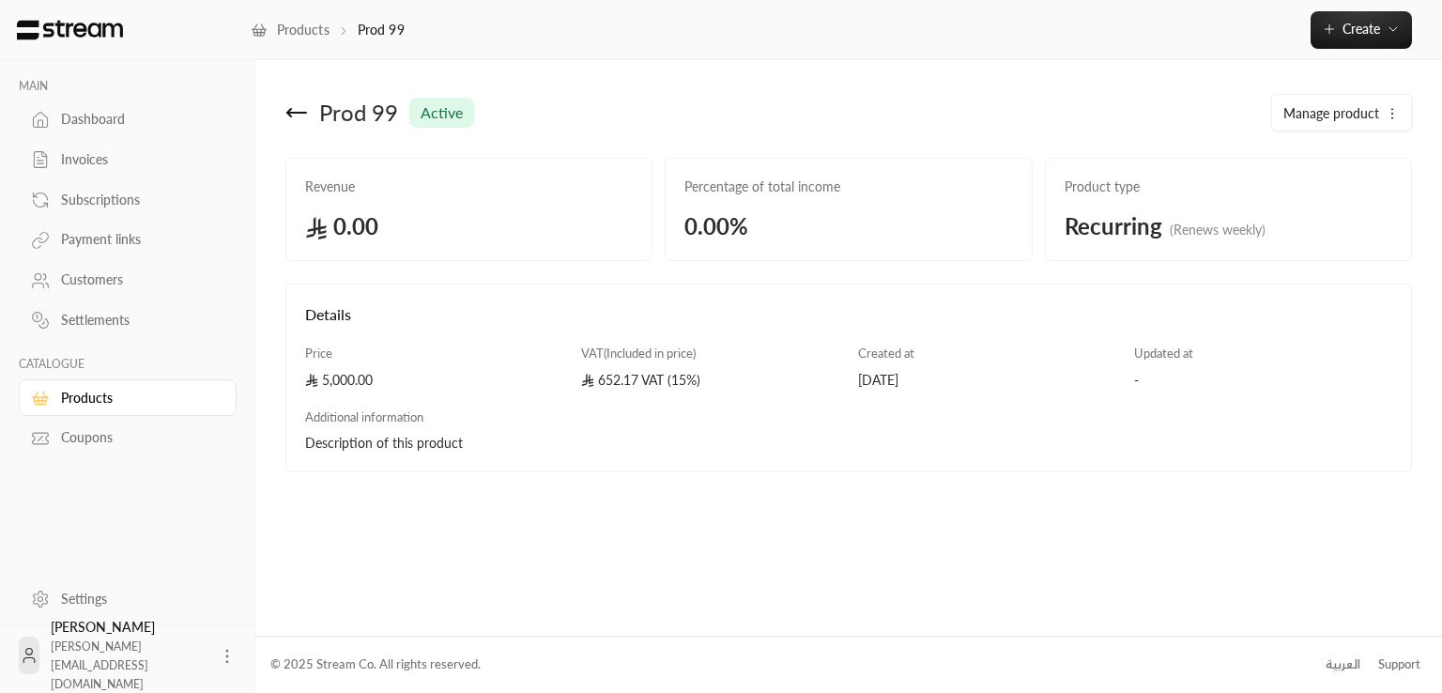
click at [104, 398] on div "Products" at bounding box center [137, 398] width 152 height 19
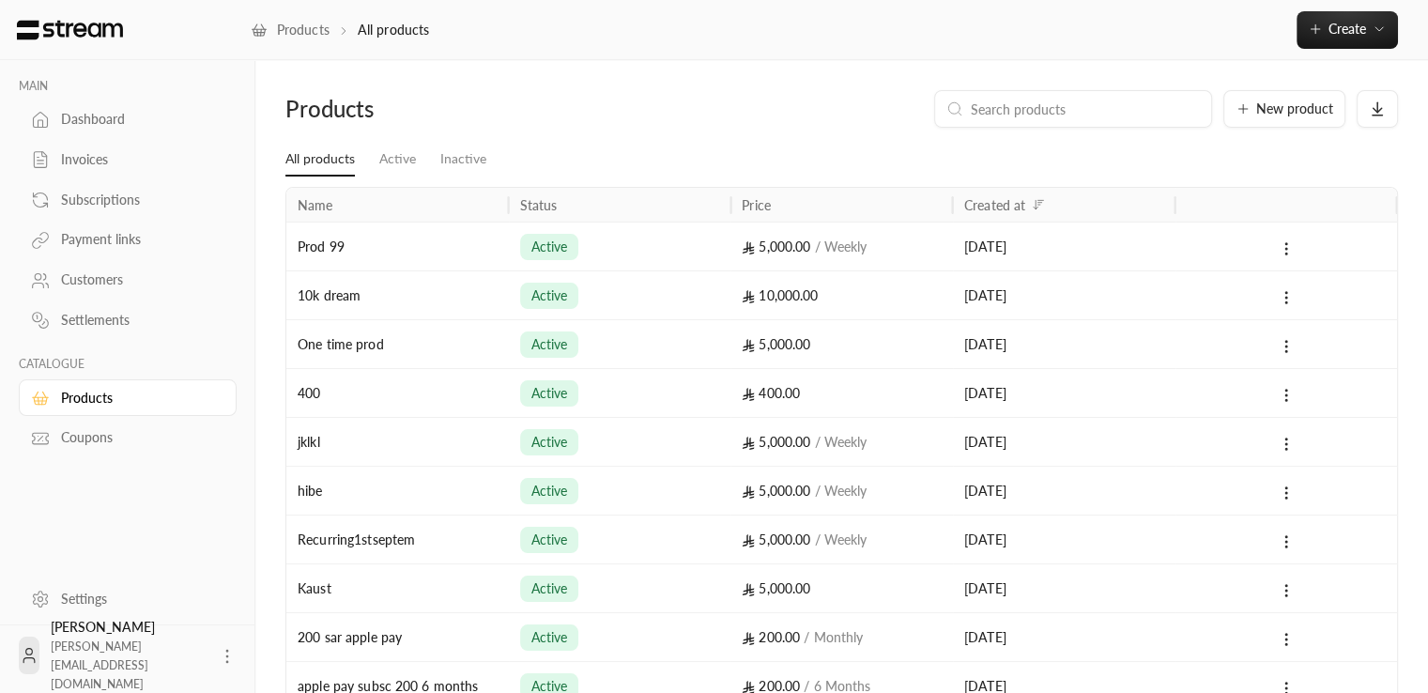
click at [79, 440] on div "Coupons" at bounding box center [137, 437] width 152 height 19
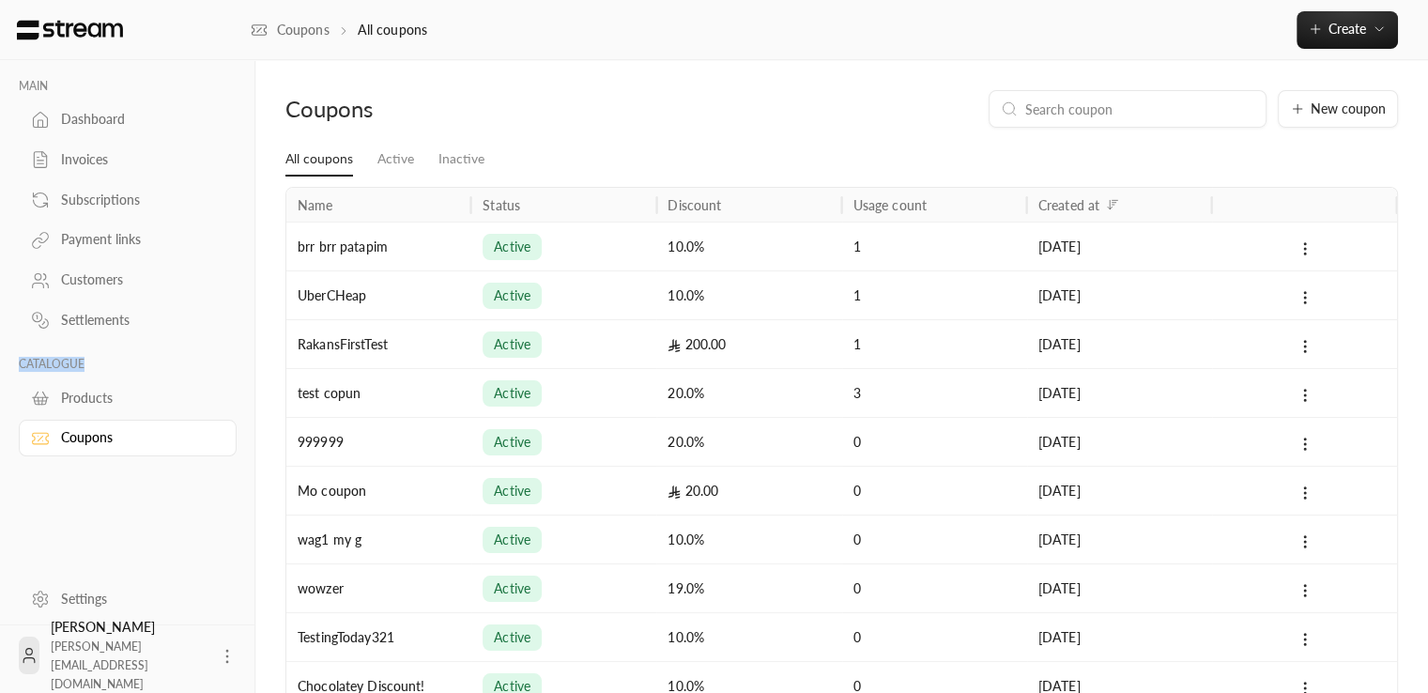
drag, startPoint x: 12, startPoint y: 350, endPoint x: 91, endPoint y: 358, distance: 79.2
click at [91, 358] on div "MAIN Dashboard Invoices Subscriptions Payment links Customers Settlements CATAL…" at bounding box center [127, 258] width 255 height 396
click at [125, 363] on p "CATALOGUE" at bounding box center [128, 364] width 218 height 15
click at [77, 652] on div "[PERSON_NAME] [PERSON_NAME][EMAIL_ADDRESS][DOMAIN_NAME]" at bounding box center [128, 655] width 218 height 60
click at [38, 652] on icon at bounding box center [29, 655] width 19 height 19
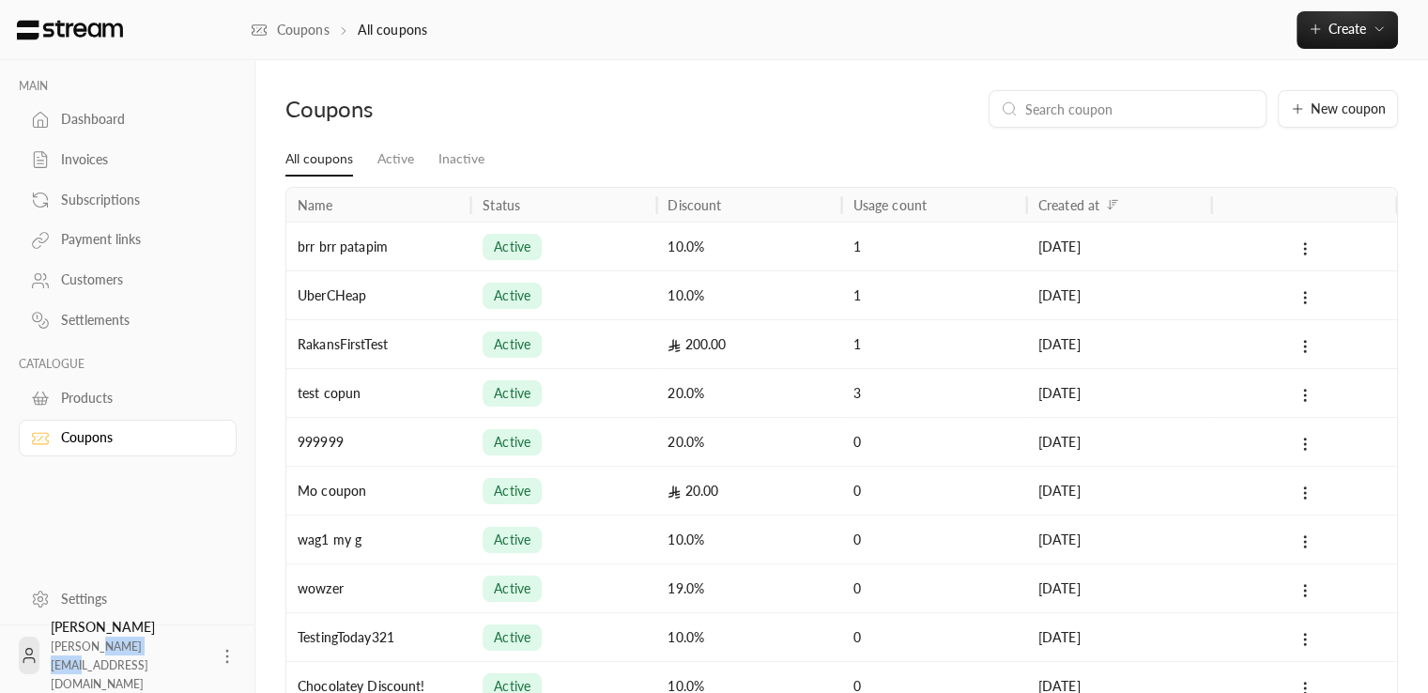
drag, startPoint x: 127, startPoint y: 671, endPoint x: 185, endPoint y: 663, distance: 58.8
click at [185, 663] on div "[PERSON_NAME] [PERSON_NAME][EMAIL_ADDRESS][DOMAIN_NAME]" at bounding box center [129, 655] width 156 height 75
click at [218, 652] on icon at bounding box center [227, 656] width 19 height 19
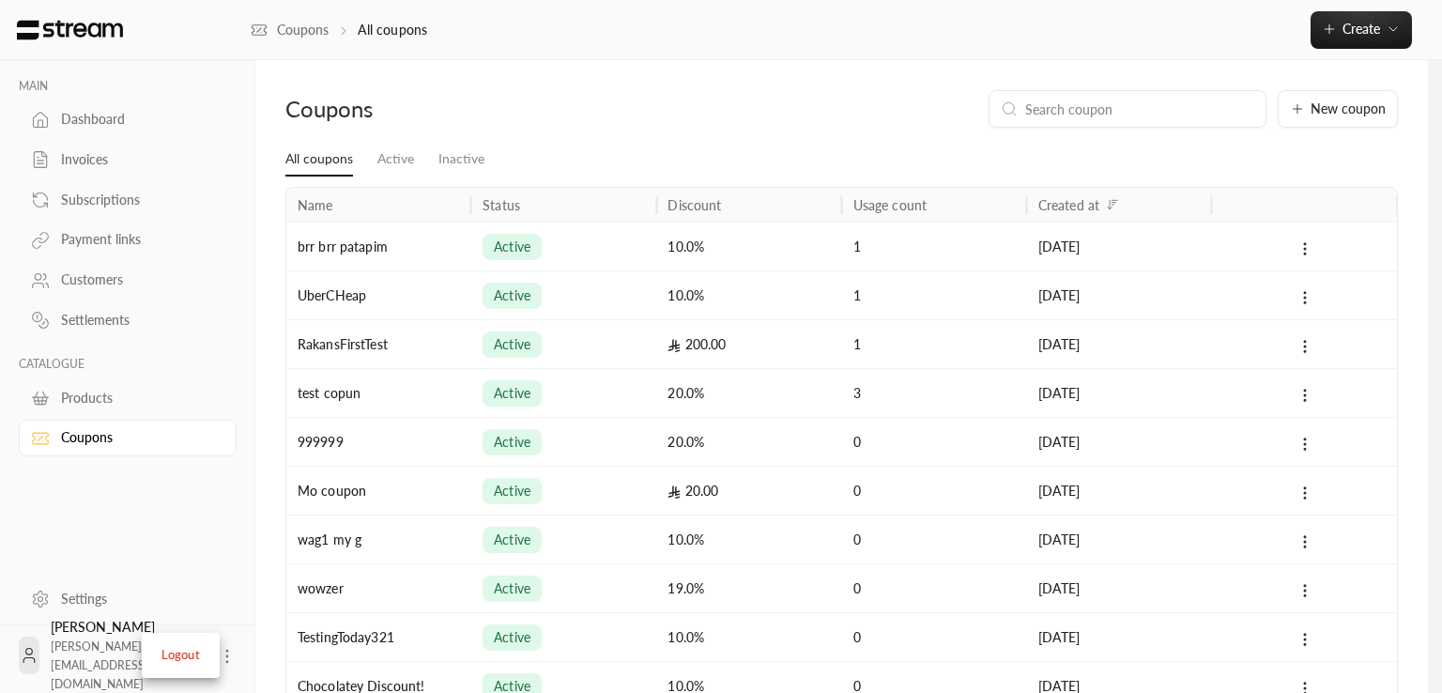
click at [233, 578] on div at bounding box center [721, 346] width 1442 height 693
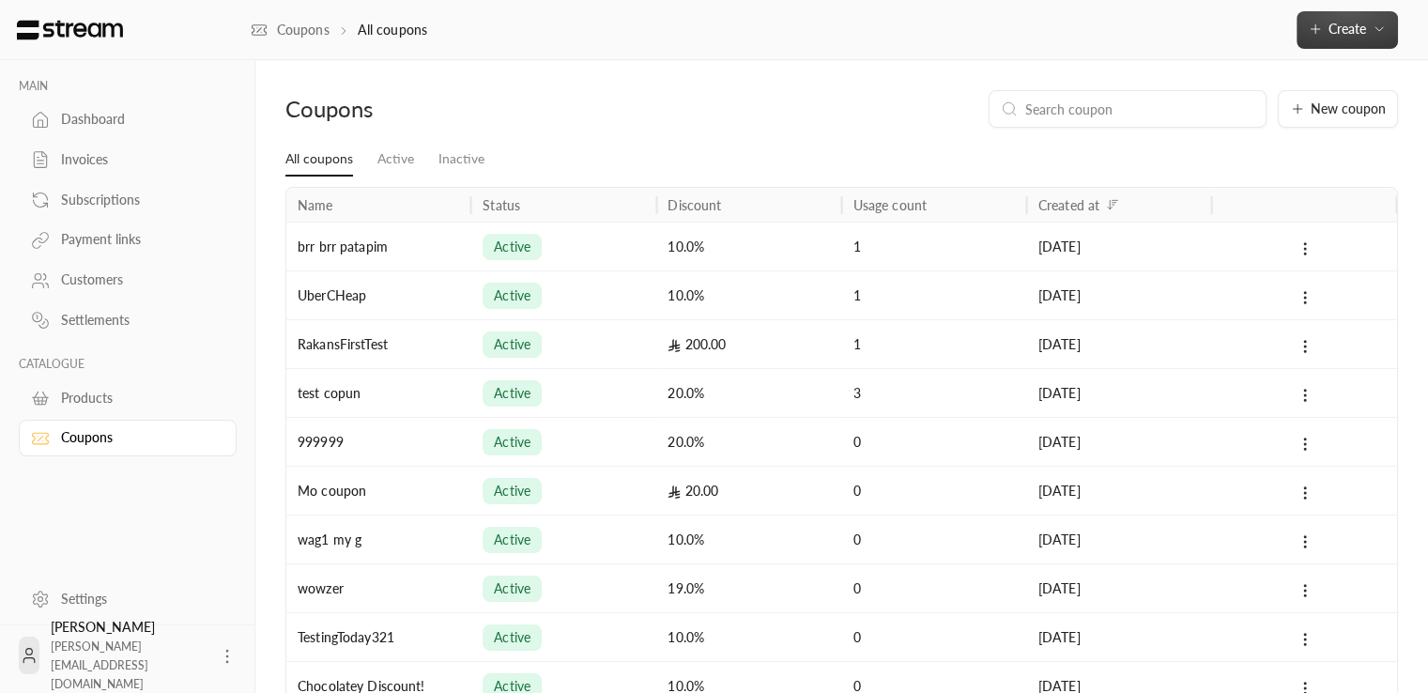
click at [1307, 39] on button "Create" at bounding box center [1347, 30] width 101 height 38
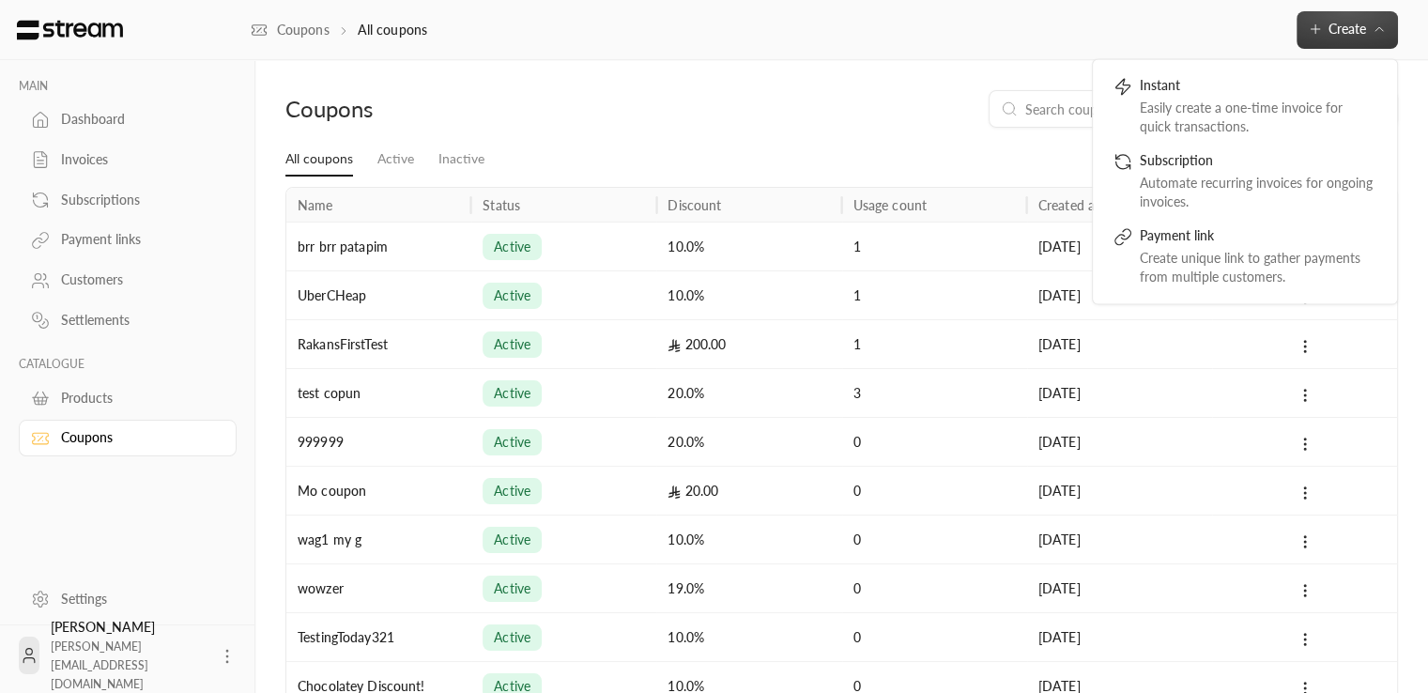
click at [849, 156] on ul "All coupons Active Inactive" at bounding box center [841, 159] width 1113 height 33
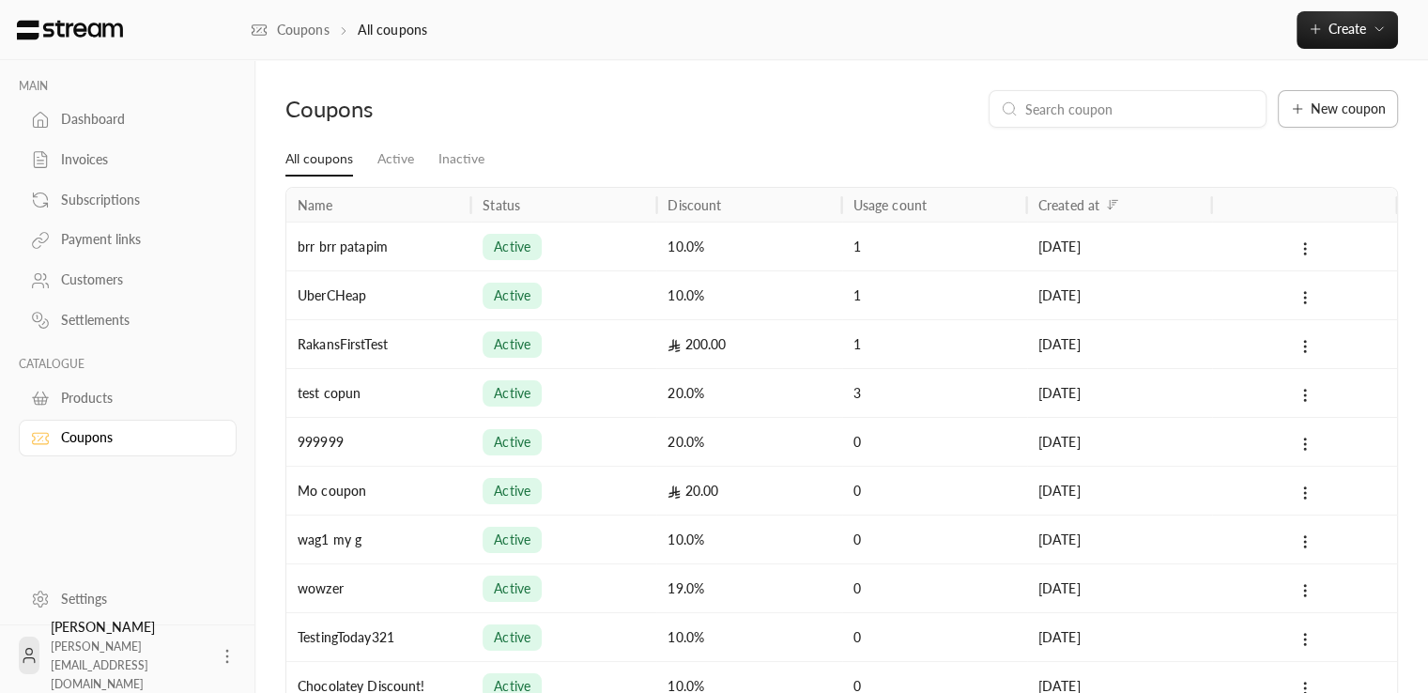
click at [1337, 94] on button "New coupon" at bounding box center [1338, 109] width 120 height 38
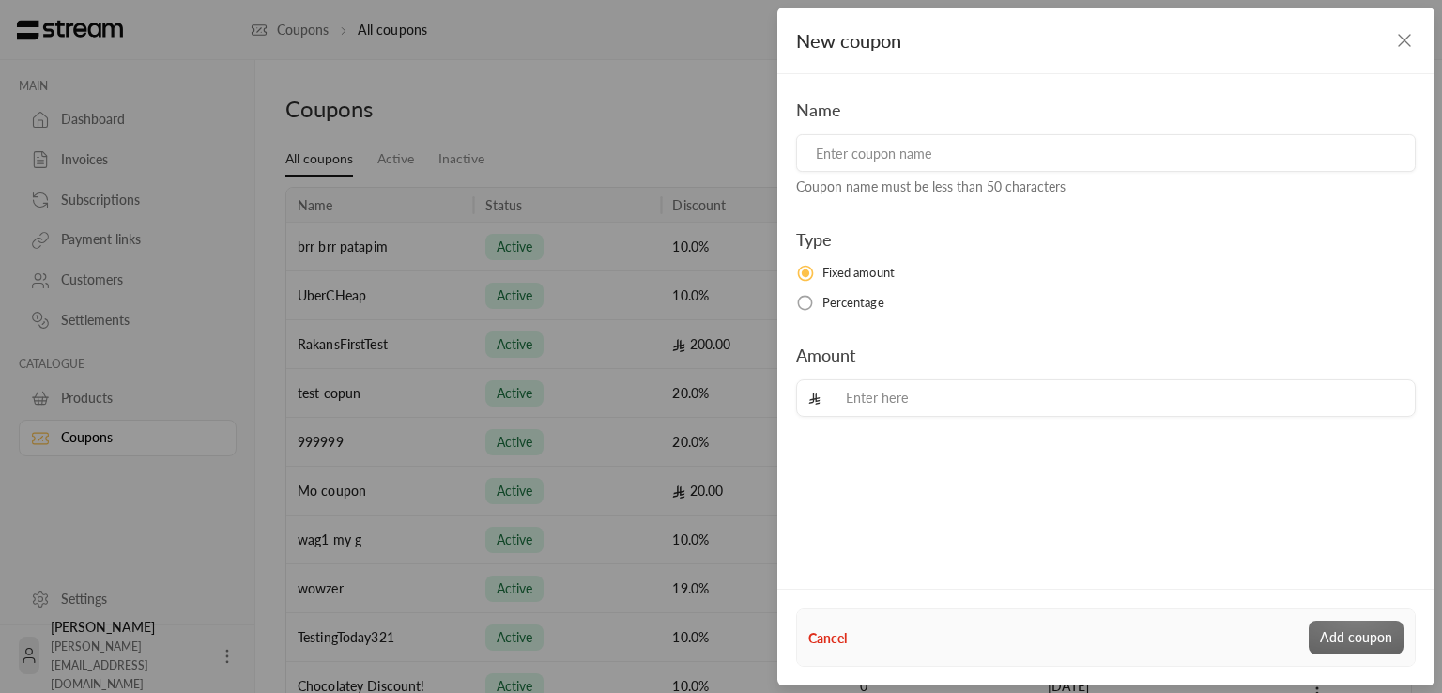
click at [912, 162] on input at bounding box center [1106, 153] width 620 height 38
type input "Morning Copoun"
click at [870, 401] on input "tel" at bounding box center [1116, 398] width 576 height 37
click at [820, 298] on label "Percentage" at bounding box center [1106, 303] width 620 height 19
click at [883, 391] on input "tel" at bounding box center [1119, 398] width 570 height 37
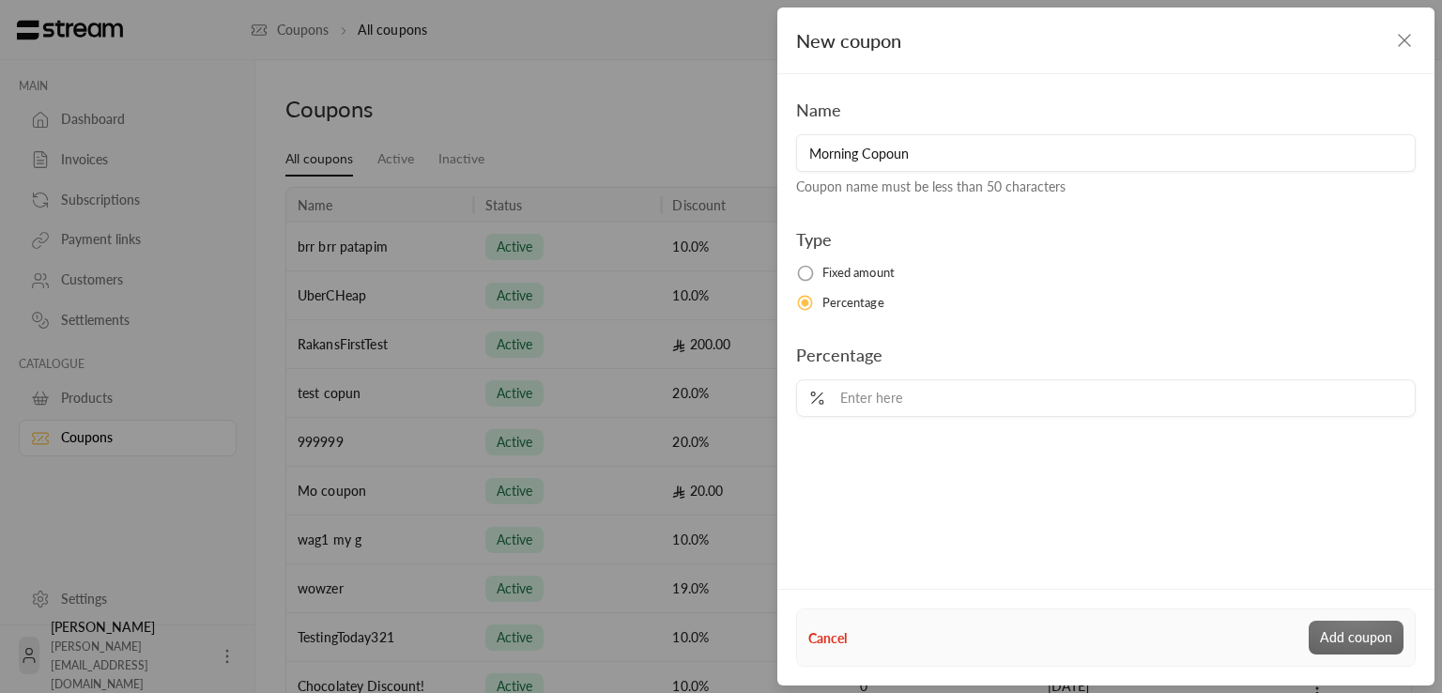
click at [902, 406] on input "tel" at bounding box center [1119, 398] width 570 height 37
type input "10"
click at [1352, 632] on button "Add coupon" at bounding box center [1356, 638] width 95 height 34
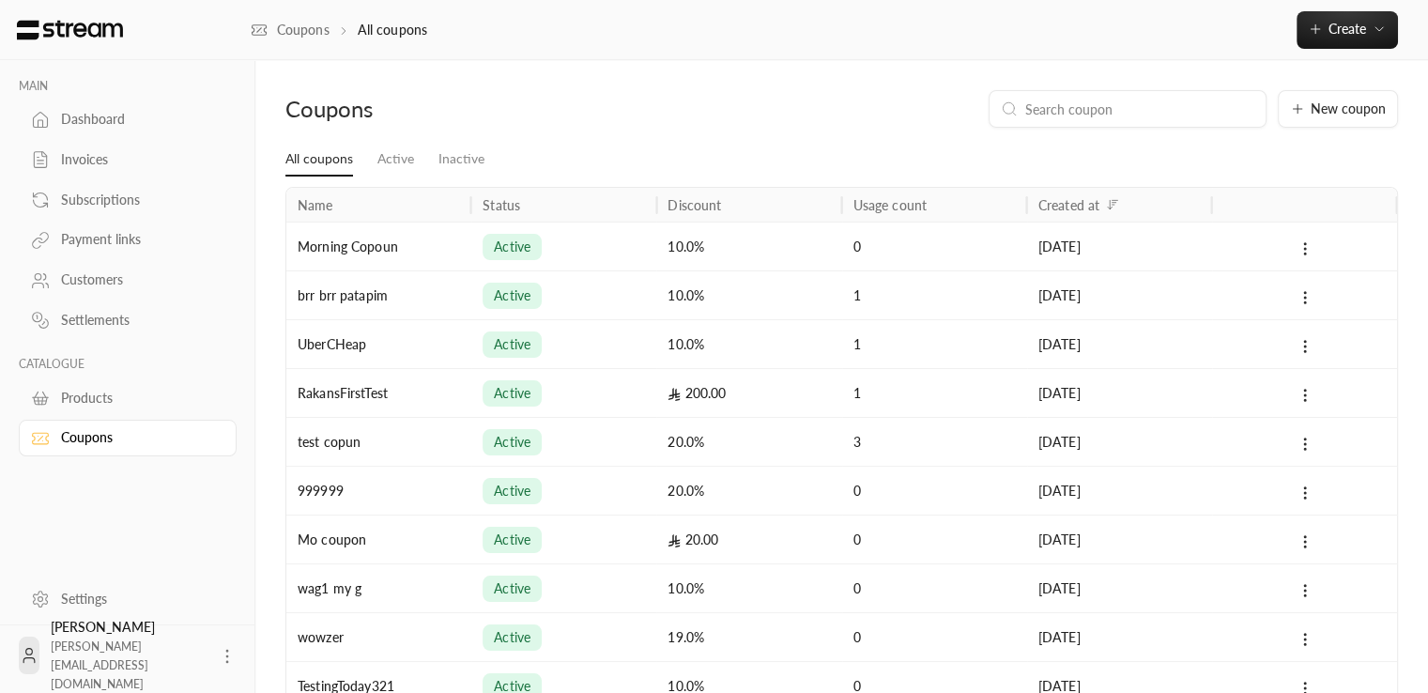
click at [587, 253] on div "active" at bounding box center [564, 247] width 162 height 48
click at [1308, 240] on icon at bounding box center [1305, 248] width 17 height 17
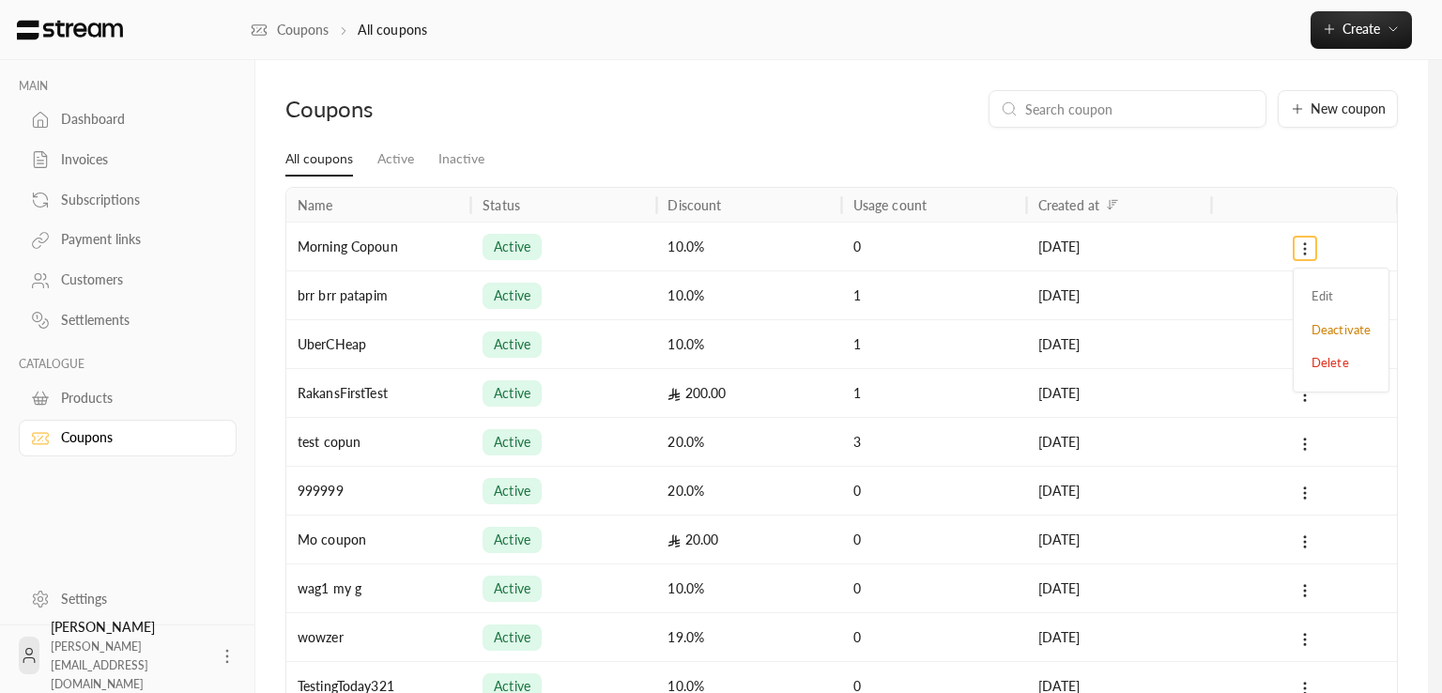
click at [1308, 240] on div at bounding box center [721, 346] width 1442 height 693
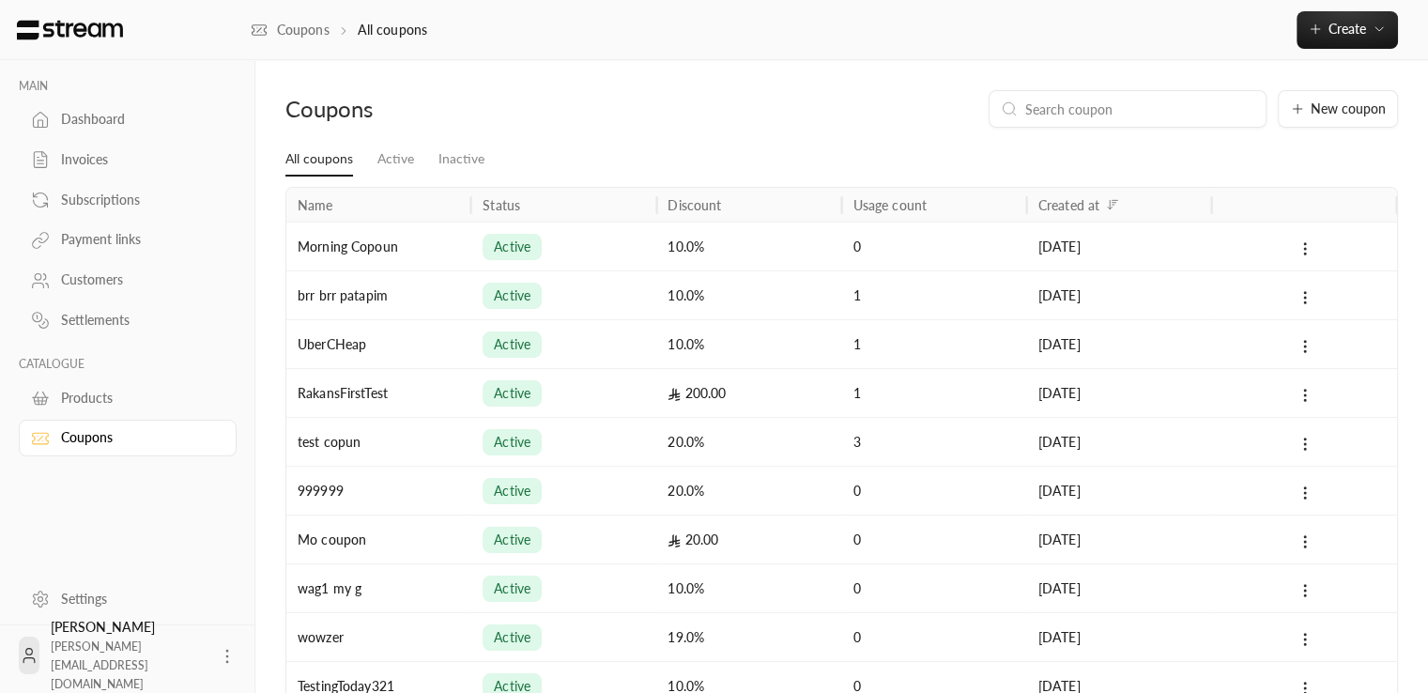
click at [421, 251] on div "Morning Copoun" at bounding box center [378, 246] width 185 height 49
click at [406, 253] on div "Morning Copoun" at bounding box center [378, 246] width 185 height 49
click at [452, 261] on div "Morning Copoun" at bounding box center [378, 246] width 185 height 49
click at [747, 239] on div "10.0%" at bounding box center [748, 246] width 185 height 49
click at [1291, 256] on div at bounding box center [1304, 247] width 162 height 48
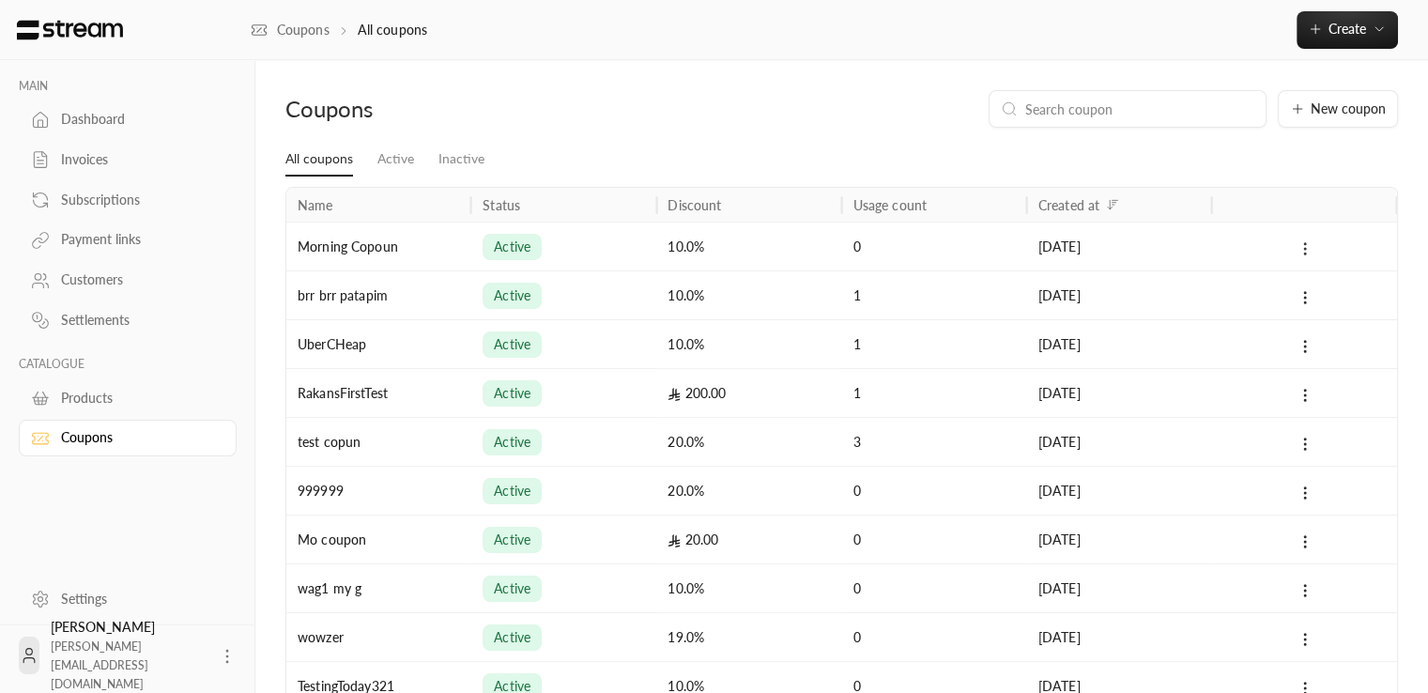
click at [1312, 246] on icon at bounding box center [1305, 248] width 17 height 17
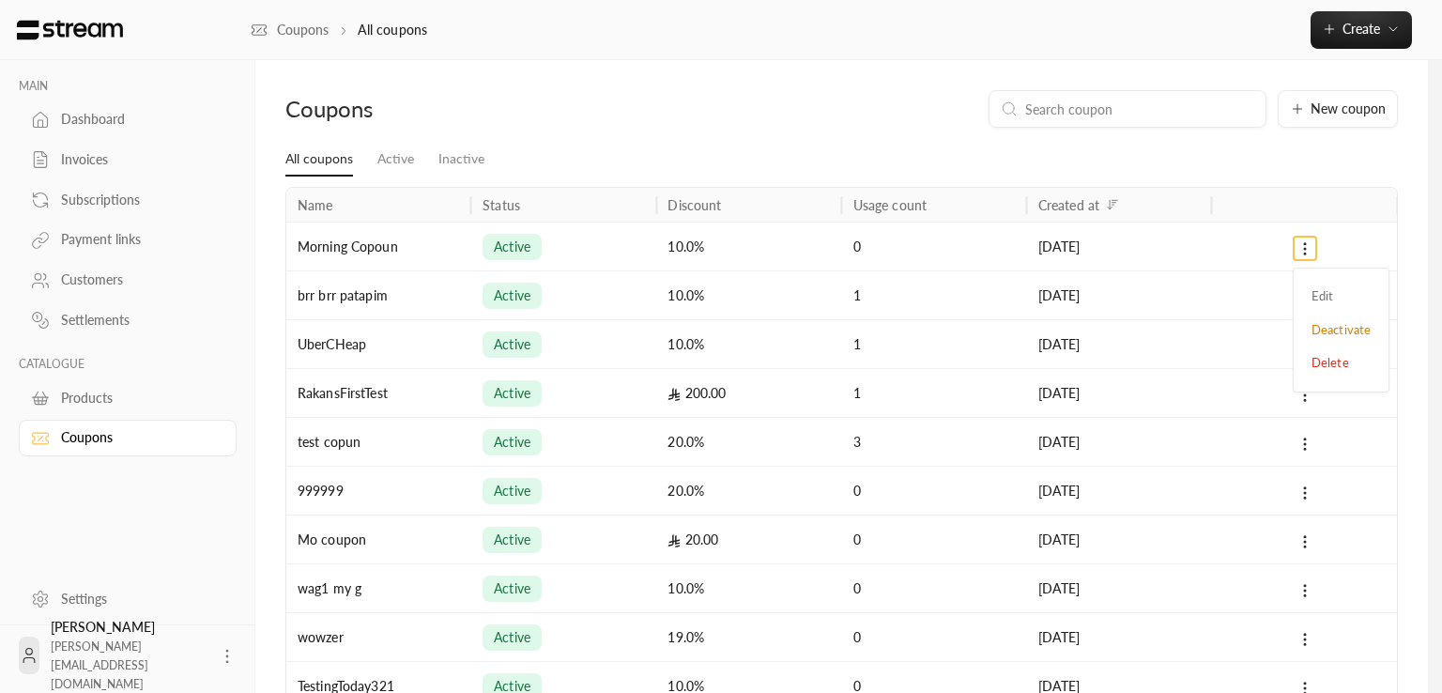
click at [1307, 246] on div at bounding box center [721, 346] width 1442 height 693
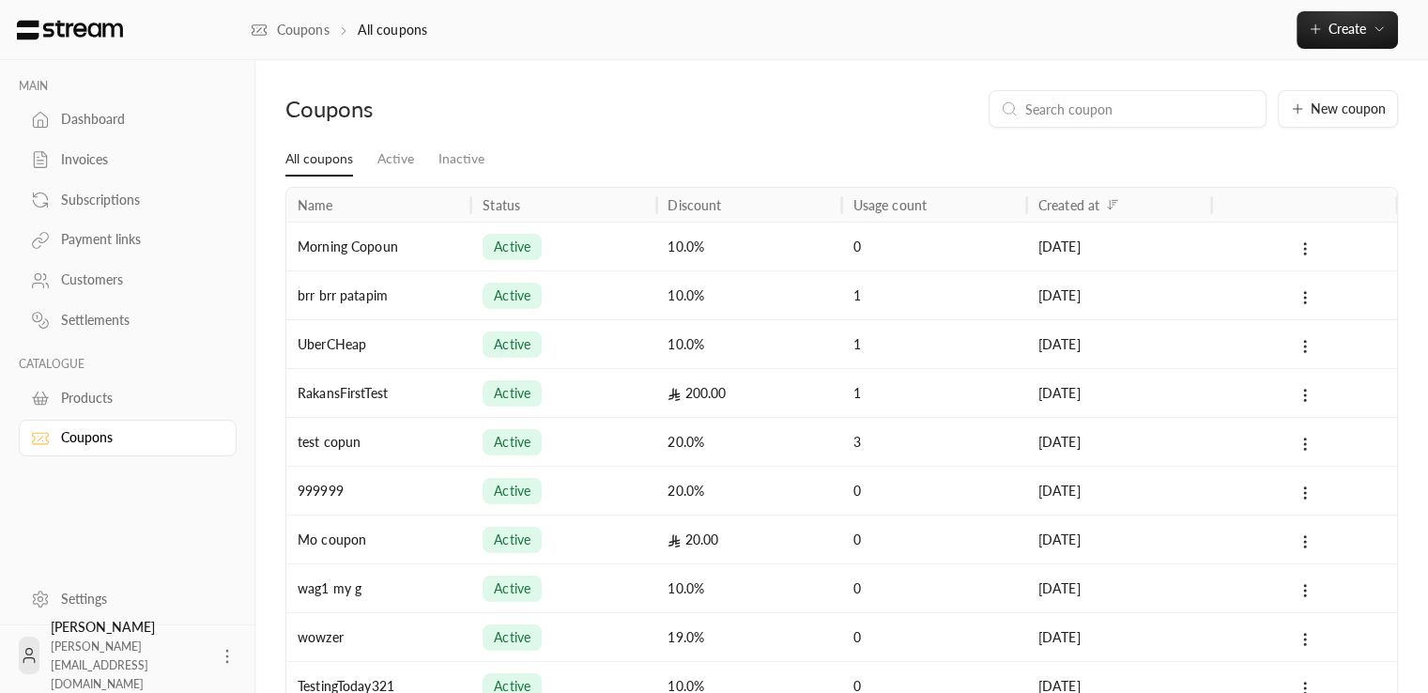
click at [602, 259] on div "active" at bounding box center [564, 247] width 162 height 48
click at [428, 238] on div "Morning Copoun" at bounding box center [378, 246] width 185 height 49
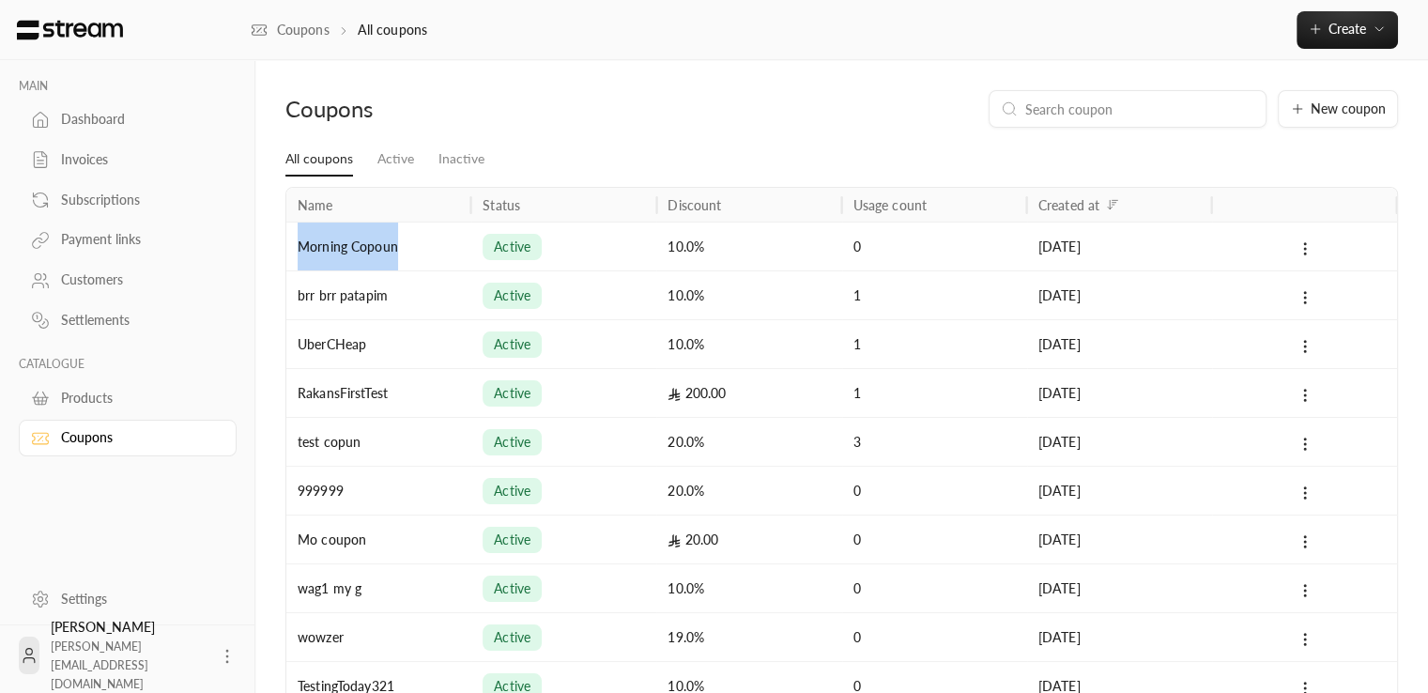
click at [428, 238] on div "Morning Copoun" at bounding box center [378, 246] width 185 height 49
click at [1392, 38] on button "Create" at bounding box center [1347, 30] width 101 height 38
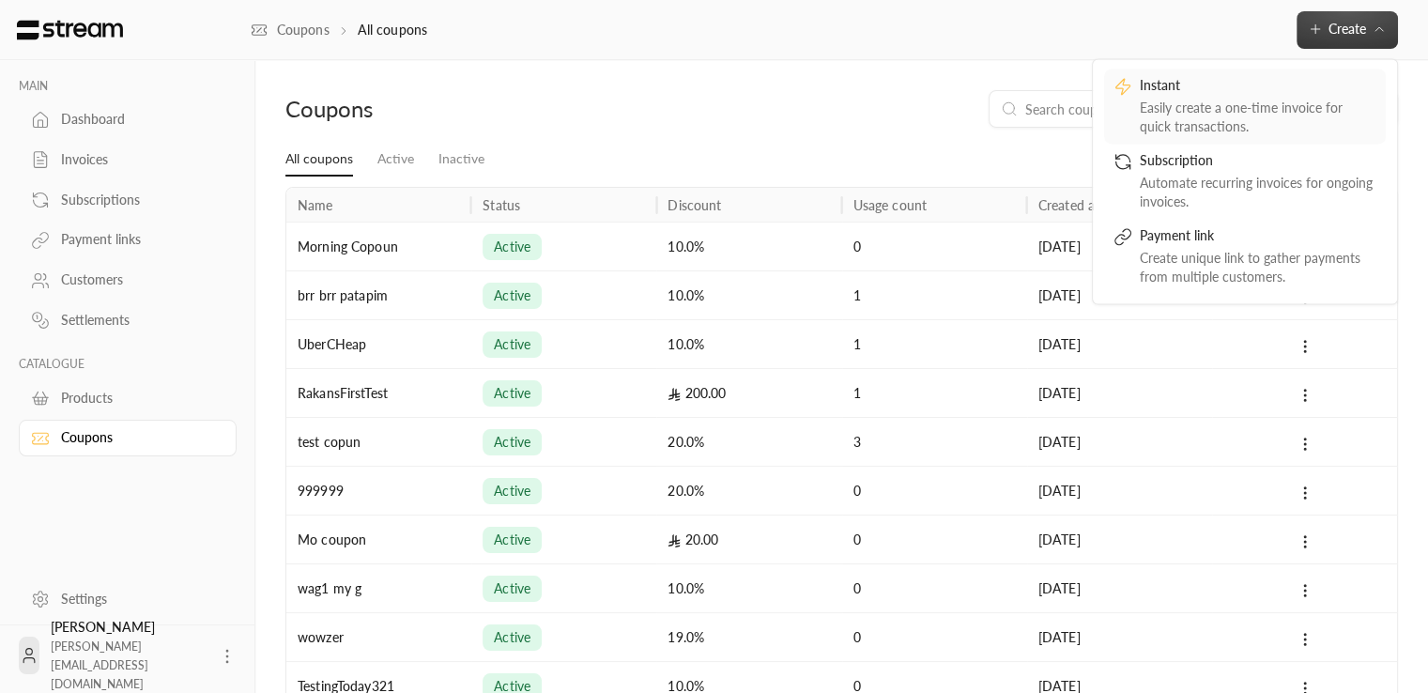
click at [1310, 99] on div "Easily create a one-time invoice for quick transactions." at bounding box center [1258, 118] width 237 height 38
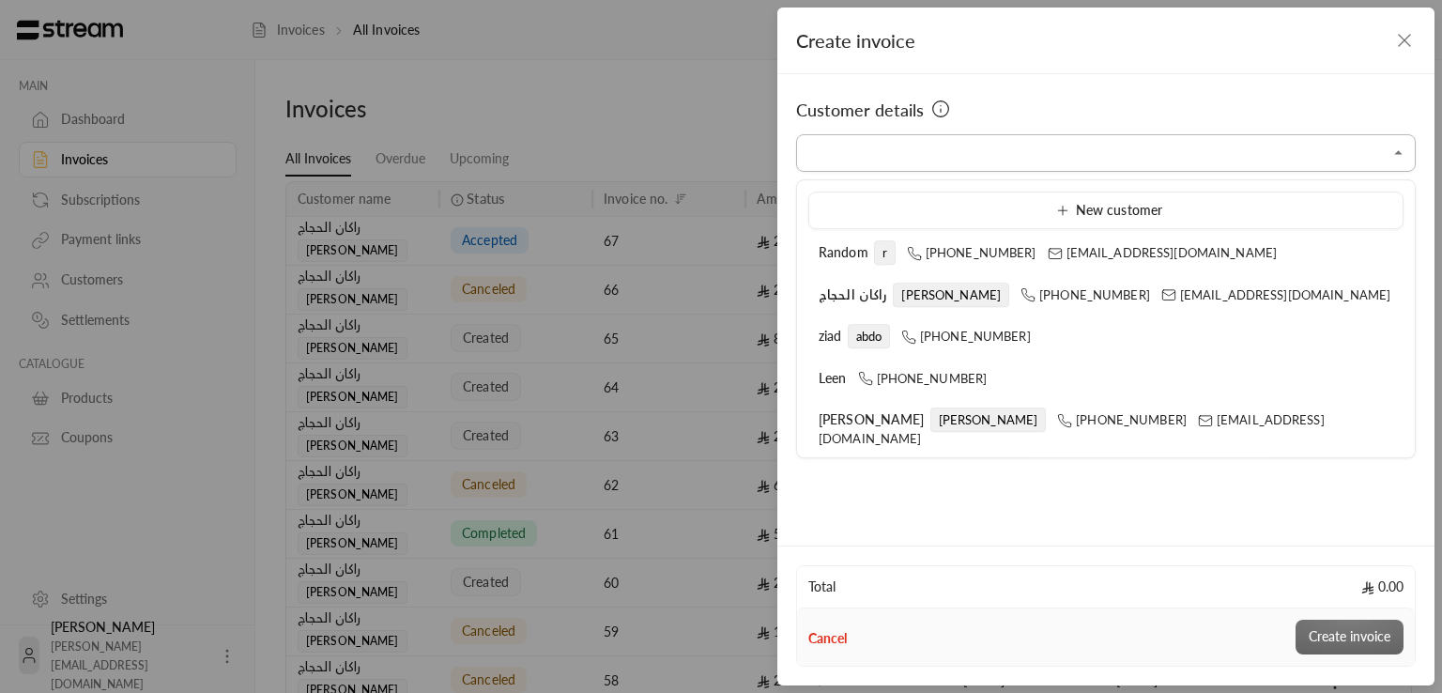
click at [997, 137] on input "Select customer" at bounding box center [1106, 153] width 620 height 33
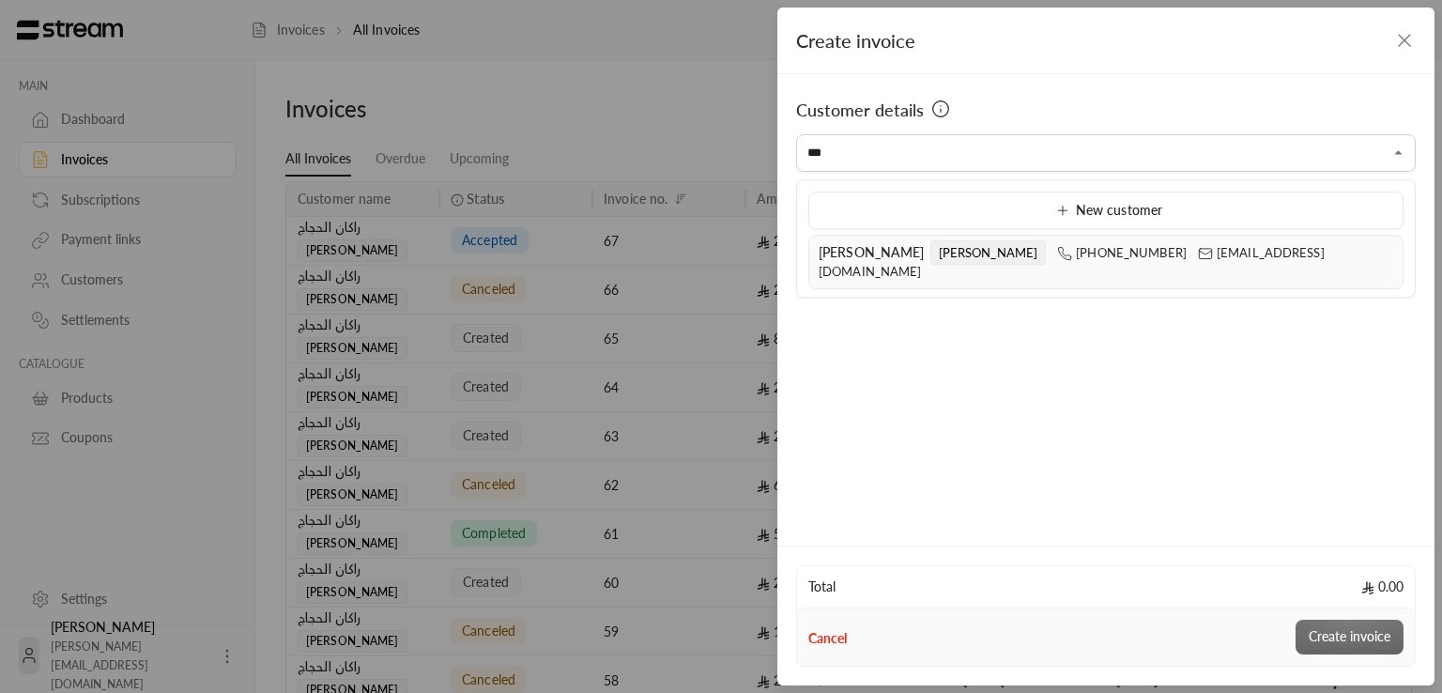
click at [842, 266] on li "[PERSON_NAME] [PERSON_NAME] [PHONE_NUMBER] [EMAIL_ADDRESS][DOMAIN_NAME]" at bounding box center [1105, 262] width 595 height 54
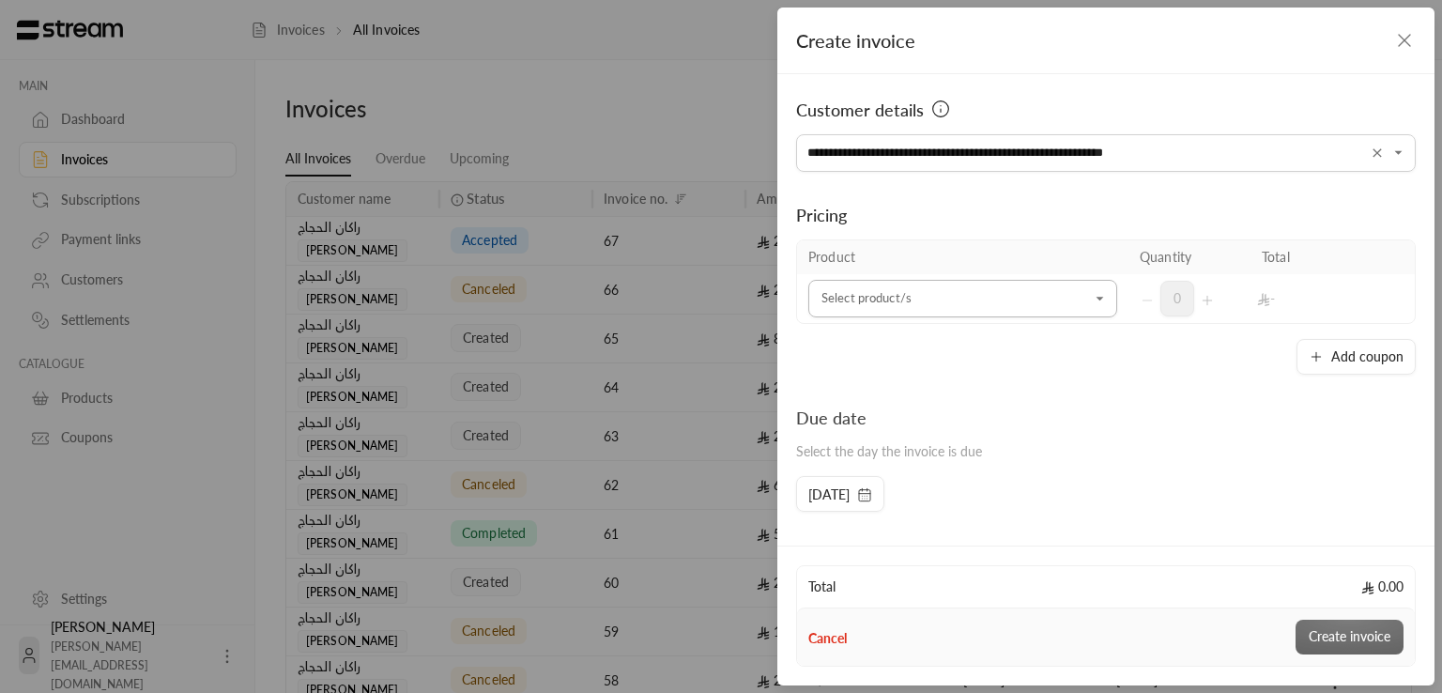
type input "**********"
click at [936, 303] on input "Select customer" at bounding box center [962, 299] width 309 height 33
type input "*******"
click at [891, 431] on div "Prod 99" at bounding box center [958, 426] width 298 height 37
click at [886, 437] on div "Prod 99" at bounding box center [958, 426] width 298 height 37
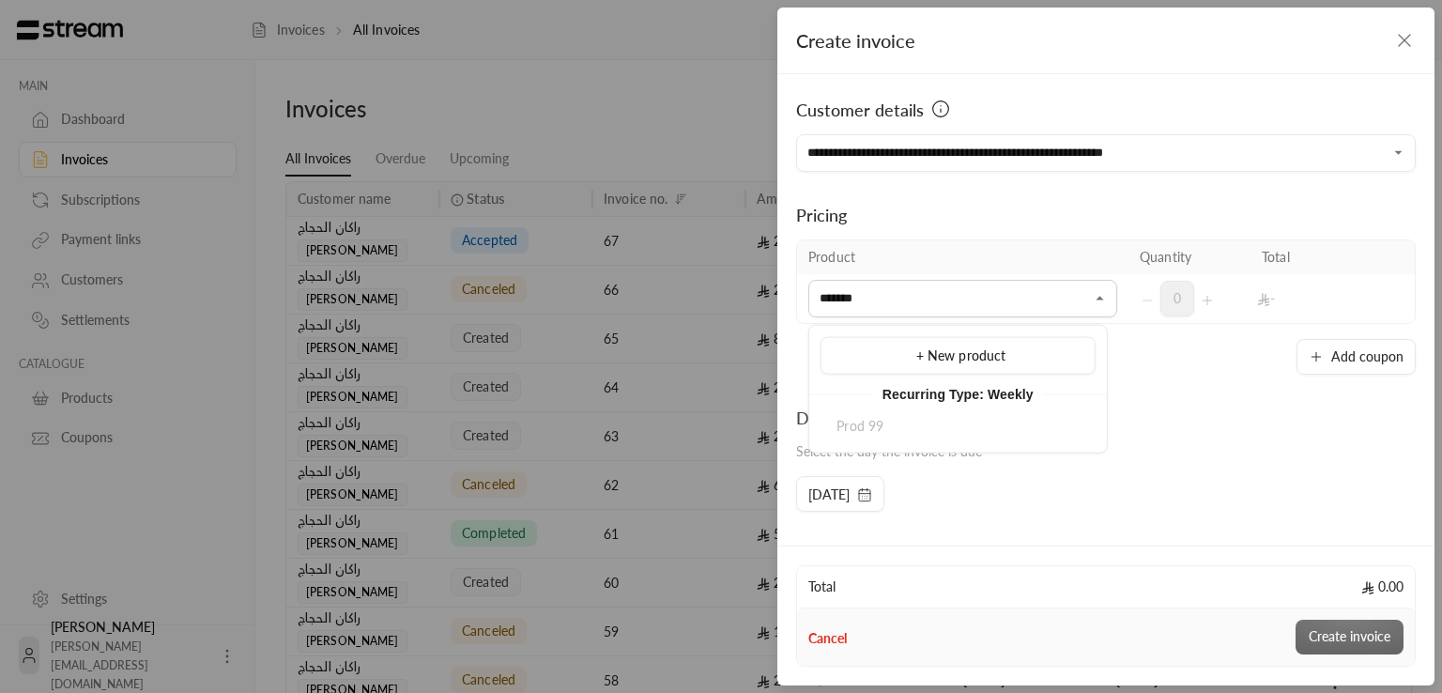
click at [886, 437] on div "Prod 99" at bounding box center [958, 426] width 298 height 37
click at [907, 476] on li "Testing" at bounding box center [958, 468] width 275 height 36
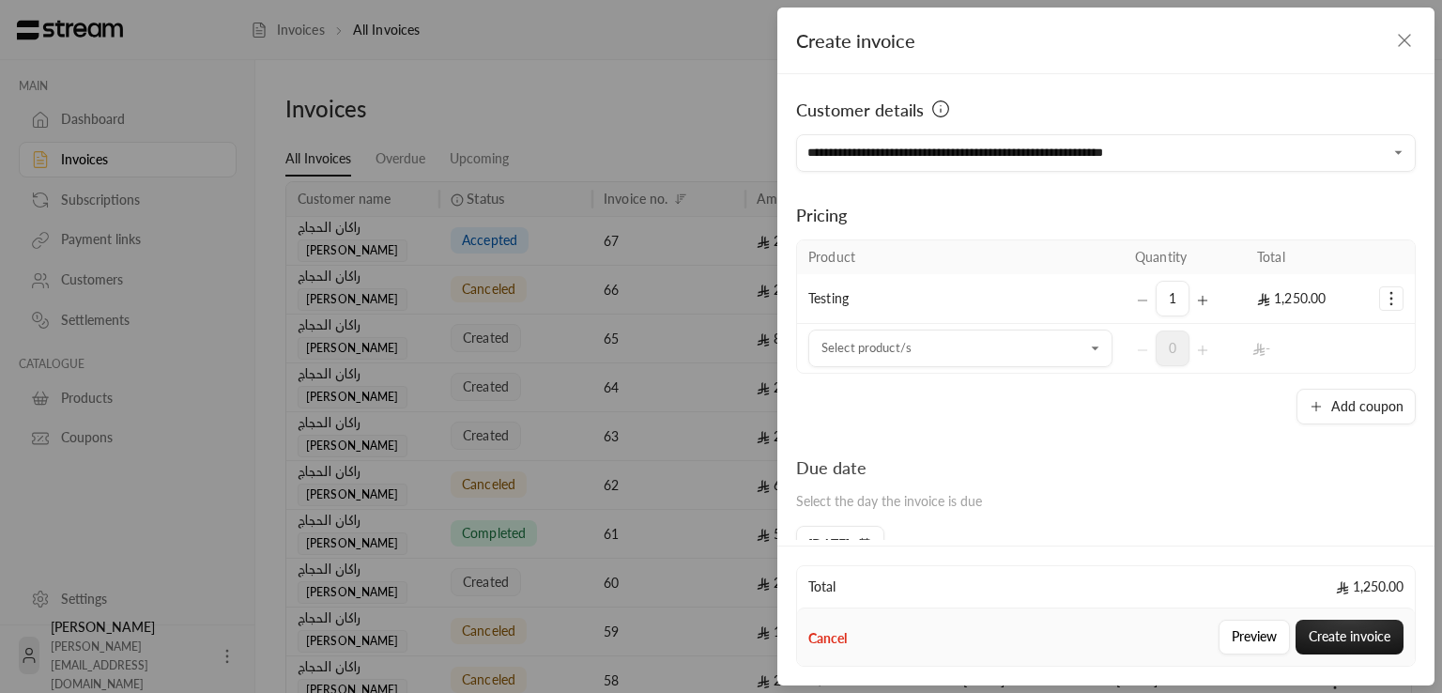
click at [957, 294] on td "Testing" at bounding box center [960, 299] width 327 height 50
click at [1040, 343] on input "Select customer" at bounding box center [960, 348] width 304 height 33
click at [1206, 467] on div "Due date Select the day the invoice is due" at bounding box center [1106, 489] width 639 height 71
click at [1335, 389] on button "Add coupon" at bounding box center [1356, 407] width 119 height 36
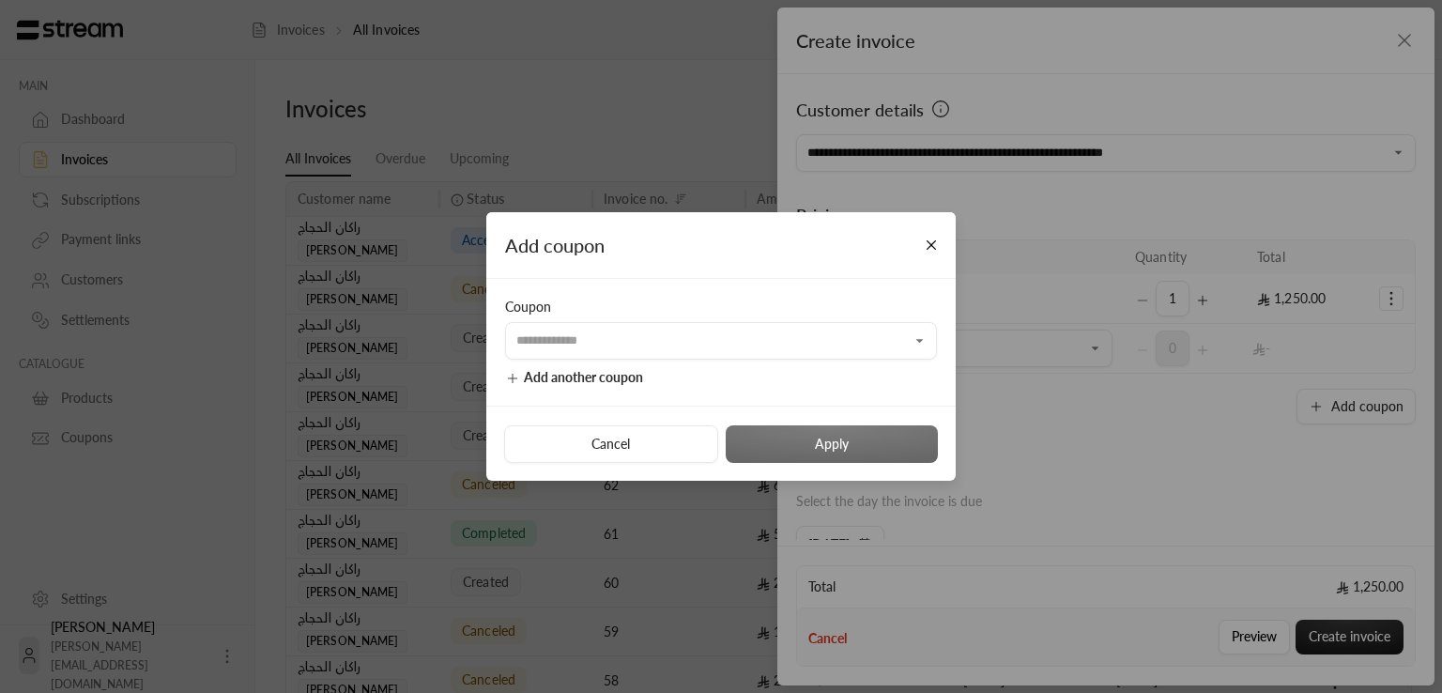
click at [751, 363] on div "Coupon ​ Add another coupon" at bounding box center [720, 342] width 469 height 127
click at [753, 358] on div "​" at bounding box center [721, 341] width 432 height 38
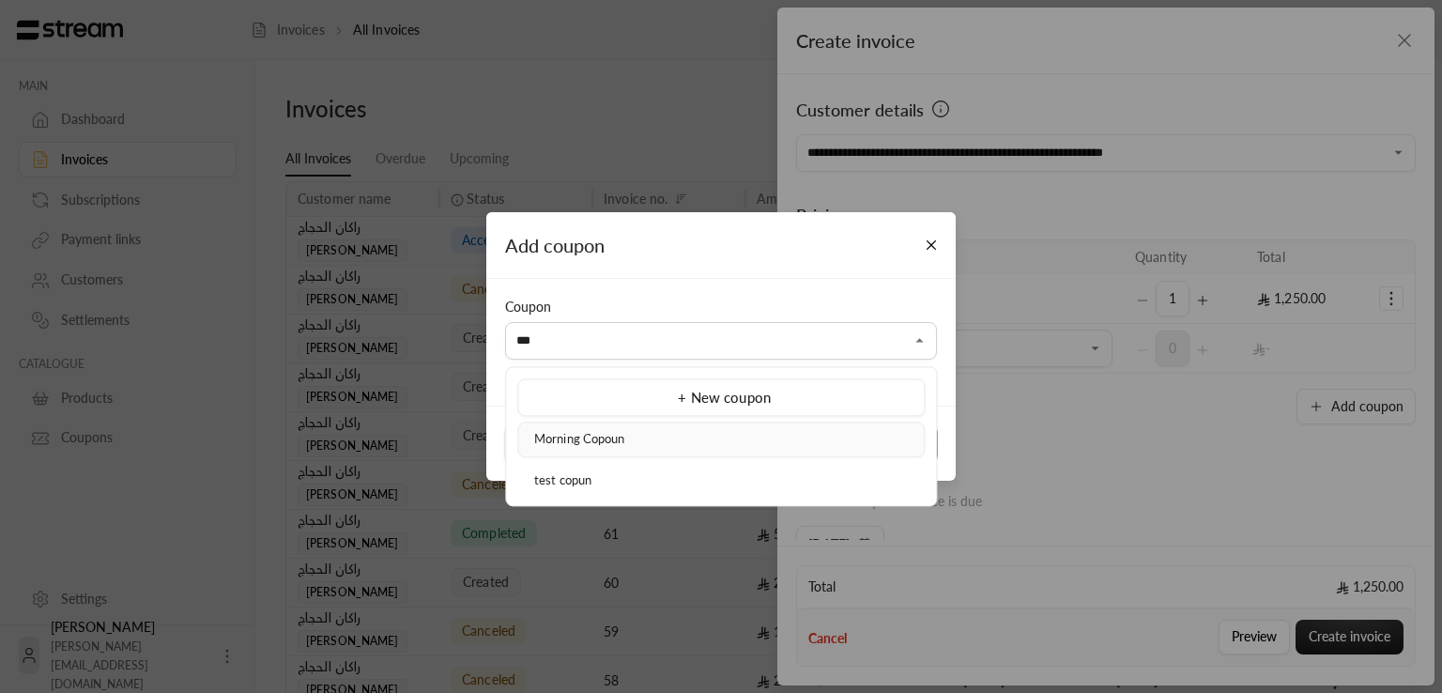
click at [676, 440] on div "Morning Copoun" at bounding box center [721, 439] width 387 height 19
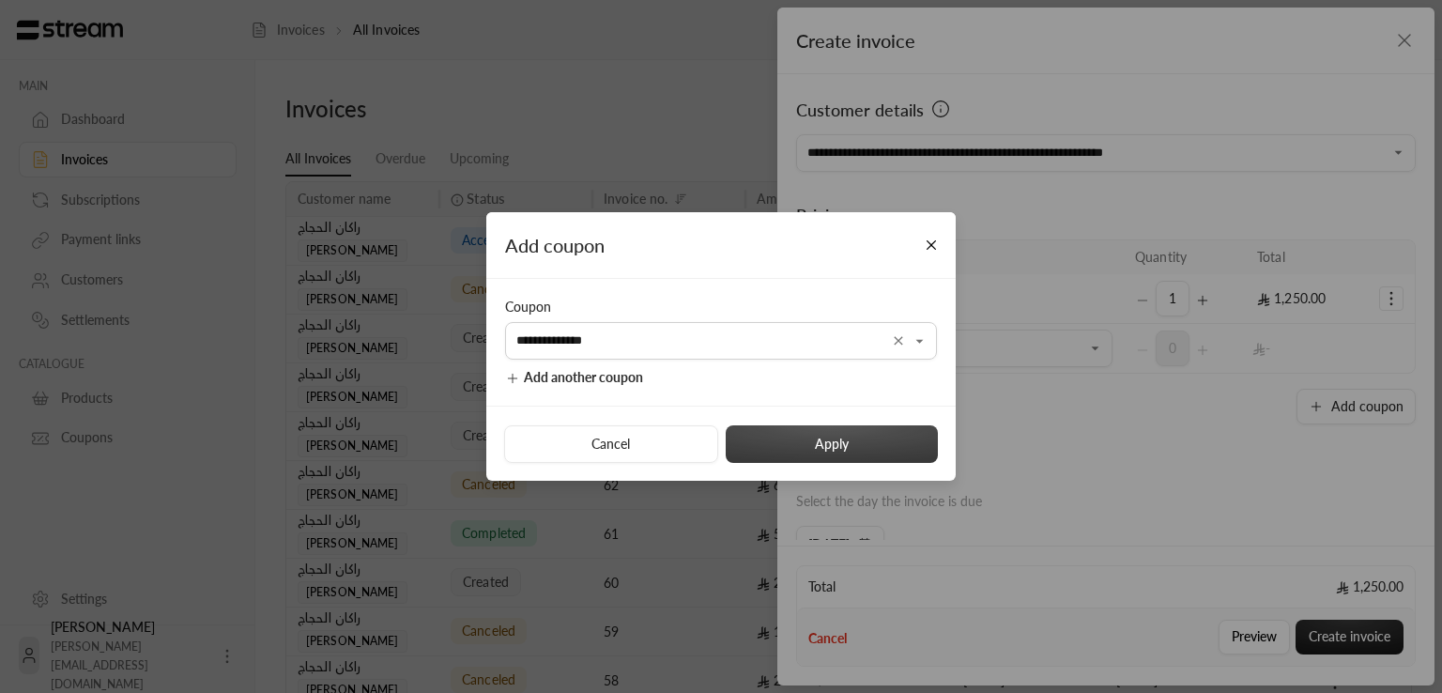
type input "**********"
click at [770, 444] on button "Apply" at bounding box center [832, 444] width 212 height 38
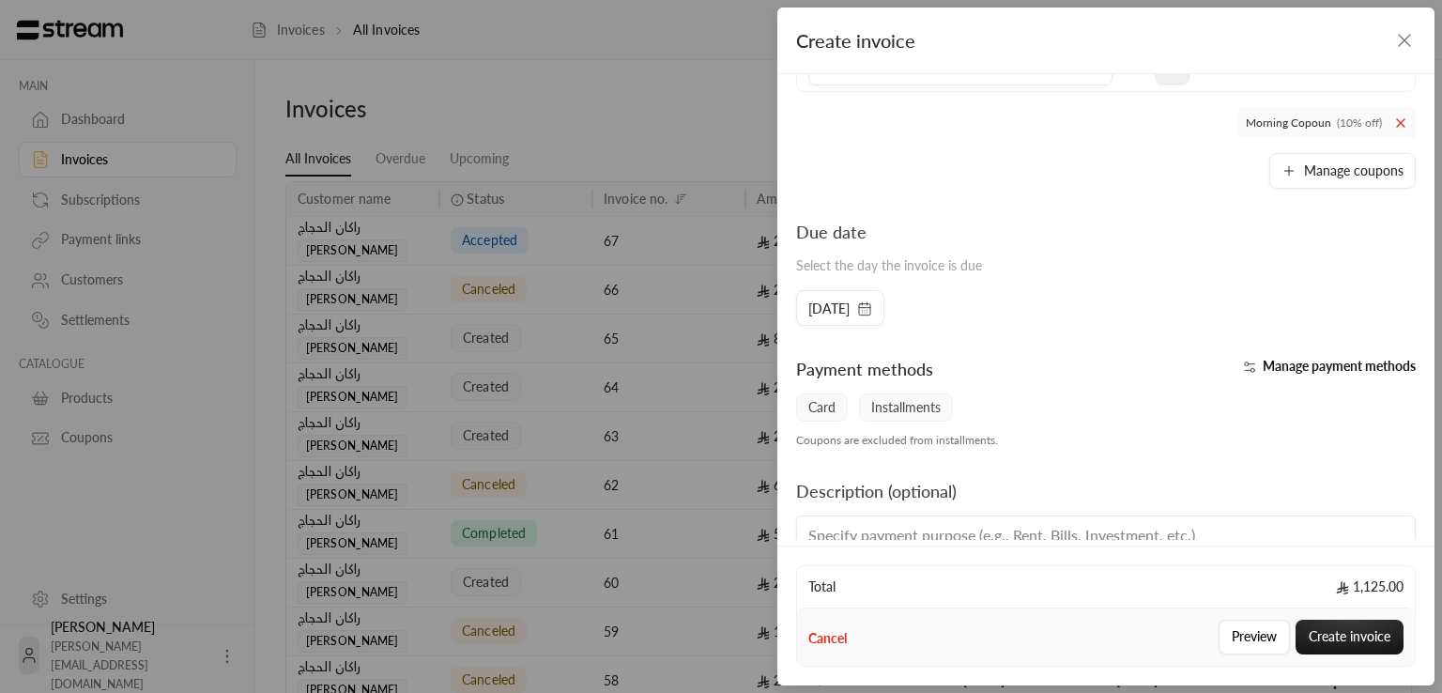
scroll to position [362, 0]
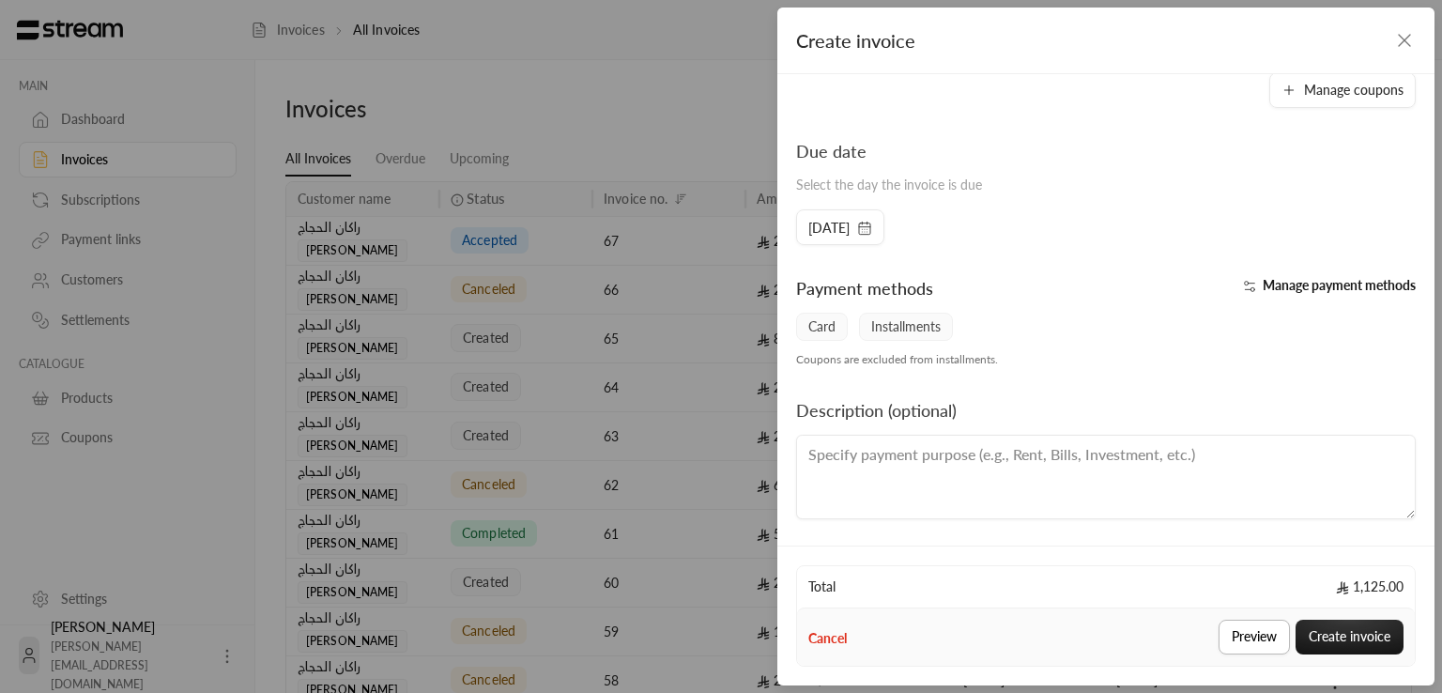
click at [1265, 647] on button "Preview" at bounding box center [1254, 637] width 71 height 35
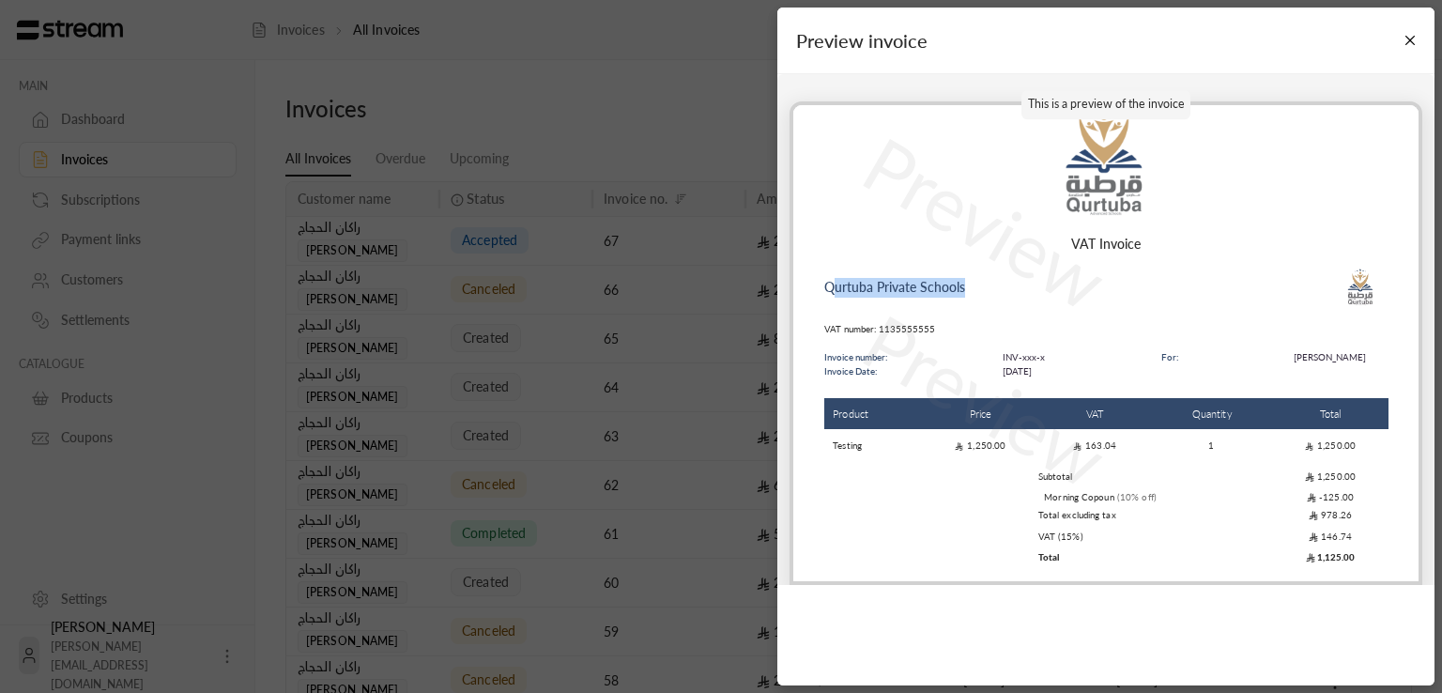
drag, startPoint x: 833, startPoint y: 286, endPoint x: 965, endPoint y: 285, distance: 132.4
click at [965, 284] on div "Qurtuba Private Schools" at bounding box center [1106, 287] width 564 height 56
click at [965, 303] on div "Qurtuba Private Schools" at bounding box center [1106, 287] width 564 height 56
drag, startPoint x: 965, startPoint y: 283, endPoint x: 793, endPoint y: 290, distance: 172.9
click at [793, 290] on div "VAT Invoice Qurtuba Private Schools VAT number: 1135555555 Invoice number: Invo…" at bounding box center [1105, 402] width 625 height 336
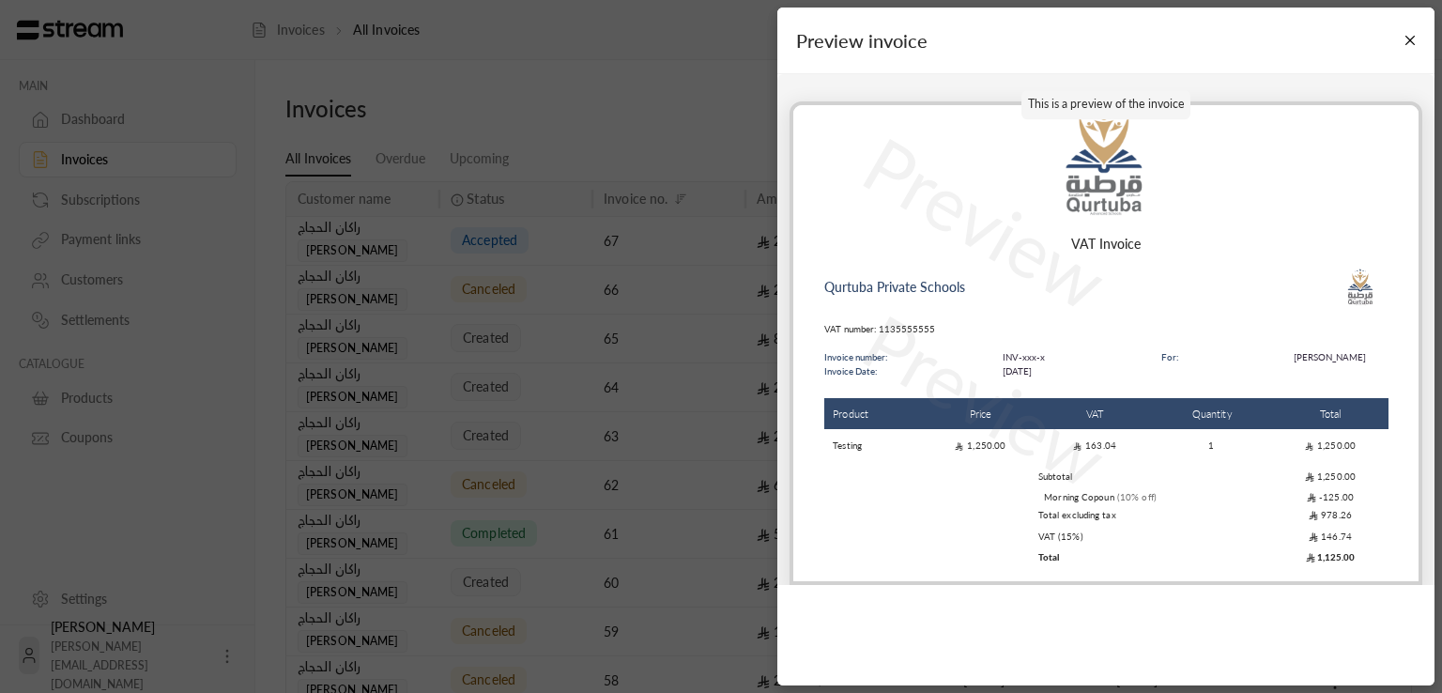
click at [1098, 429] on p "Preview" at bounding box center [986, 399] width 284 height 229
click at [1076, 496] on p "Preview" at bounding box center [986, 399] width 284 height 229
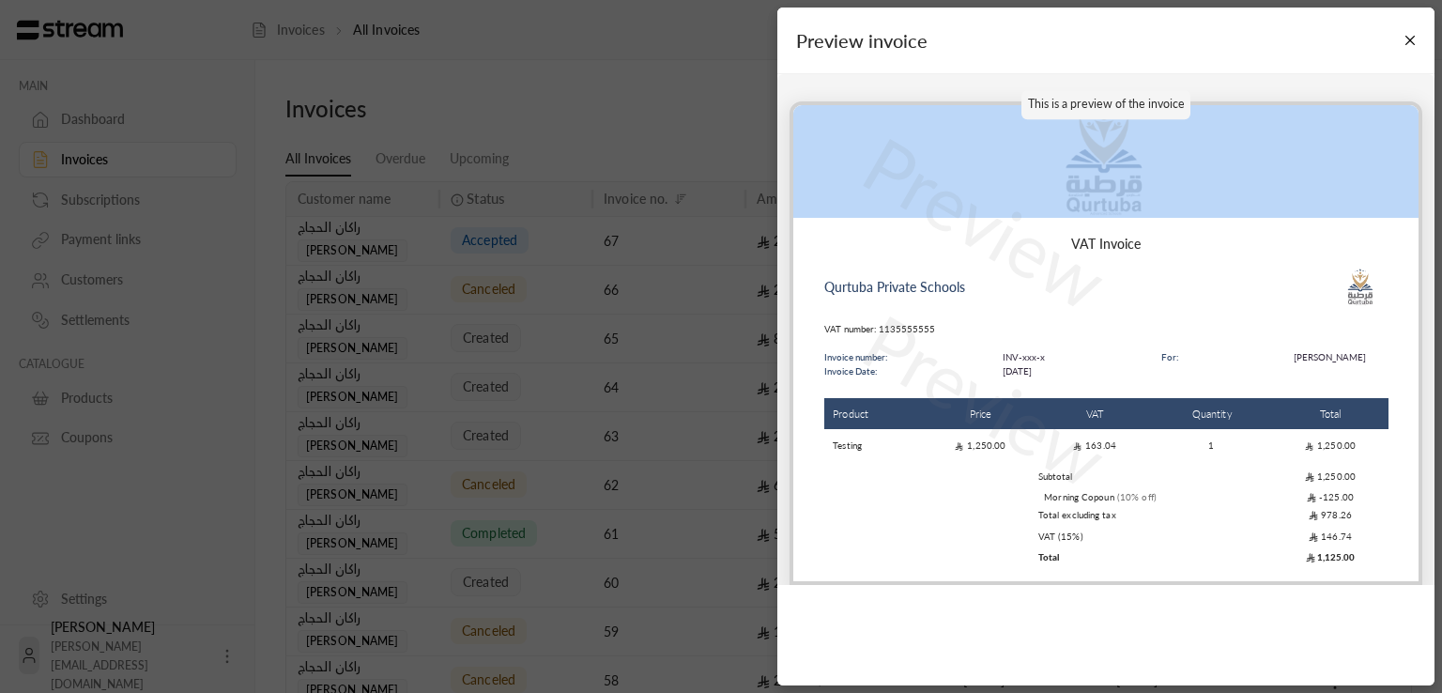
click at [1076, 496] on p "Preview" at bounding box center [986, 399] width 284 height 229
click at [1077, 497] on p "Preview" at bounding box center [986, 399] width 284 height 229
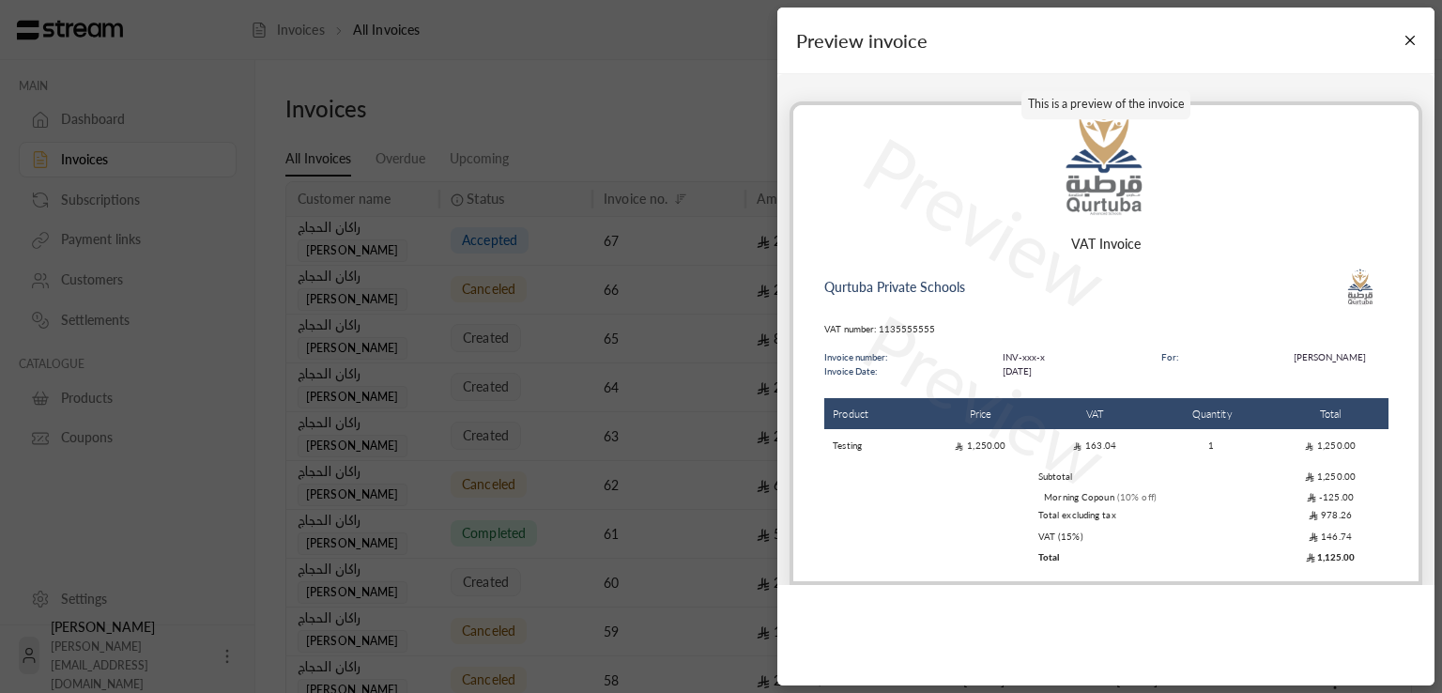
click at [1055, 527] on td "VAT (15%)" at bounding box center [1156, 536] width 235 height 19
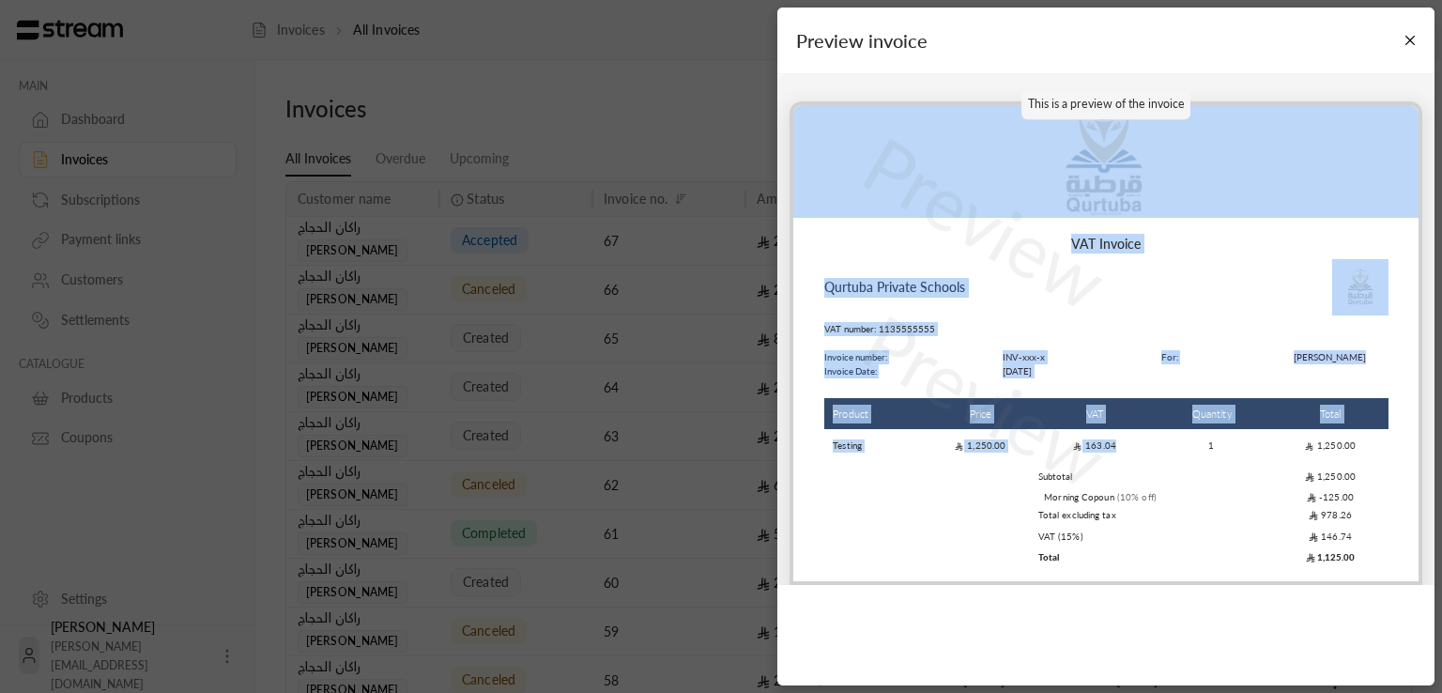
drag, startPoint x: 1208, startPoint y: 430, endPoint x: 860, endPoint y: 216, distance: 408.9
click at [860, 216] on div "Preview Preview VAT Invoice Qurtuba Private Schools VAT number: 1135555555 Invo…" at bounding box center [1106, 343] width 633 height 484
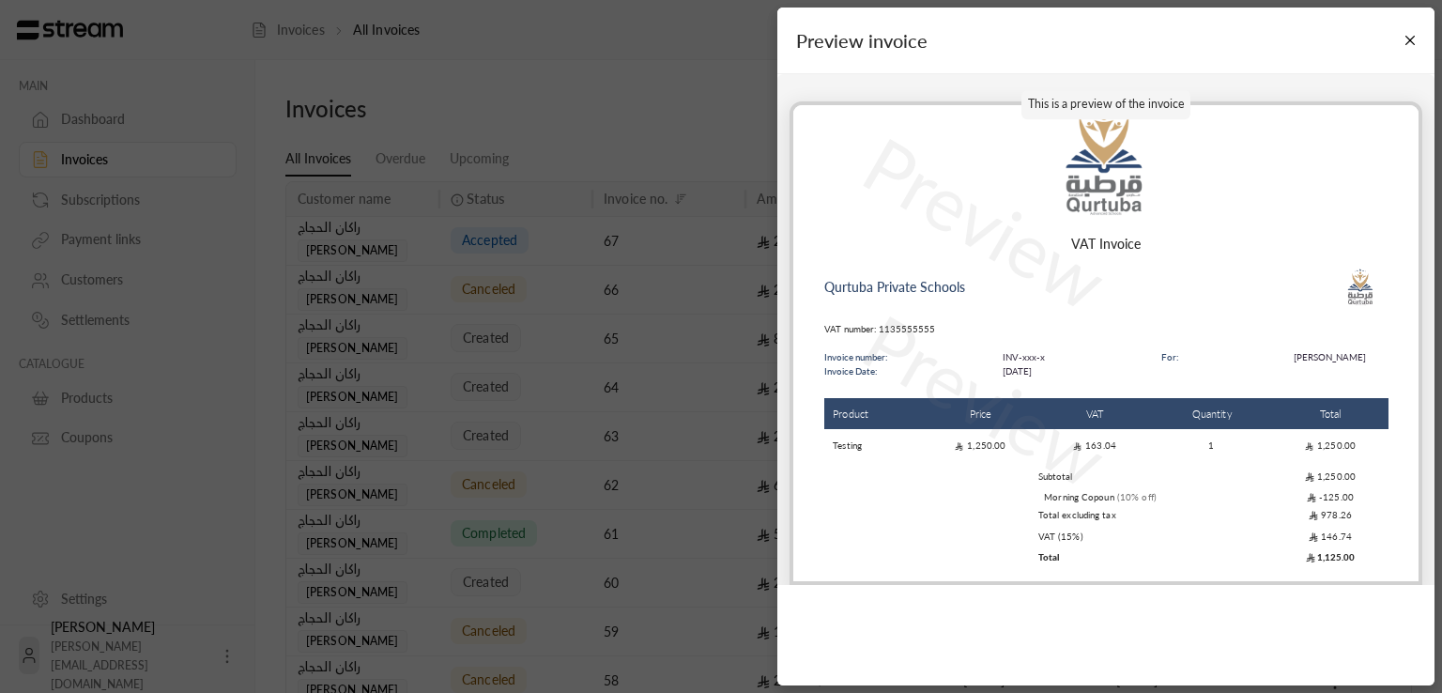
click at [1229, 457] on td "1" at bounding box center [1212, 446] width 121 height 31
click at [1402, 42] on button "Close" at bounding box center [1410, 40] width 33 height 33
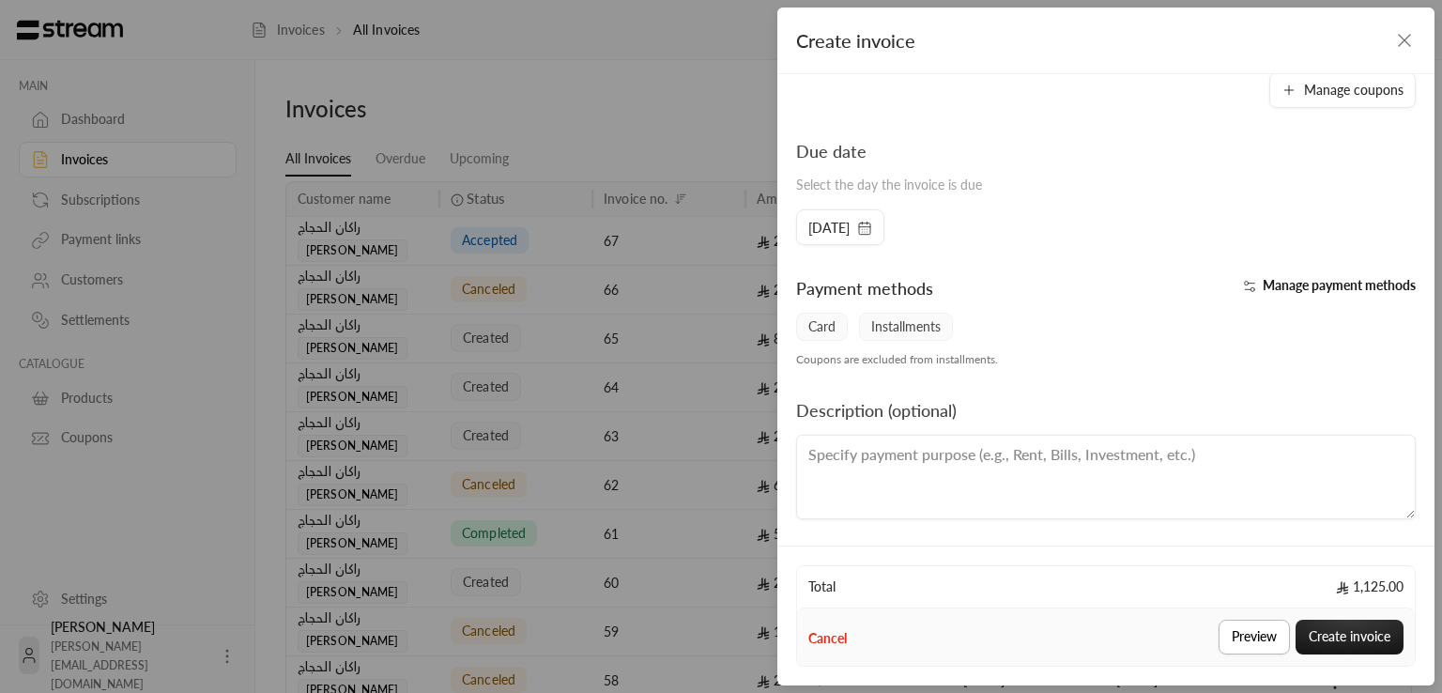
click at [1246, 633] on button "Preview" at bounding box center [1254, 637] width 71 height 35
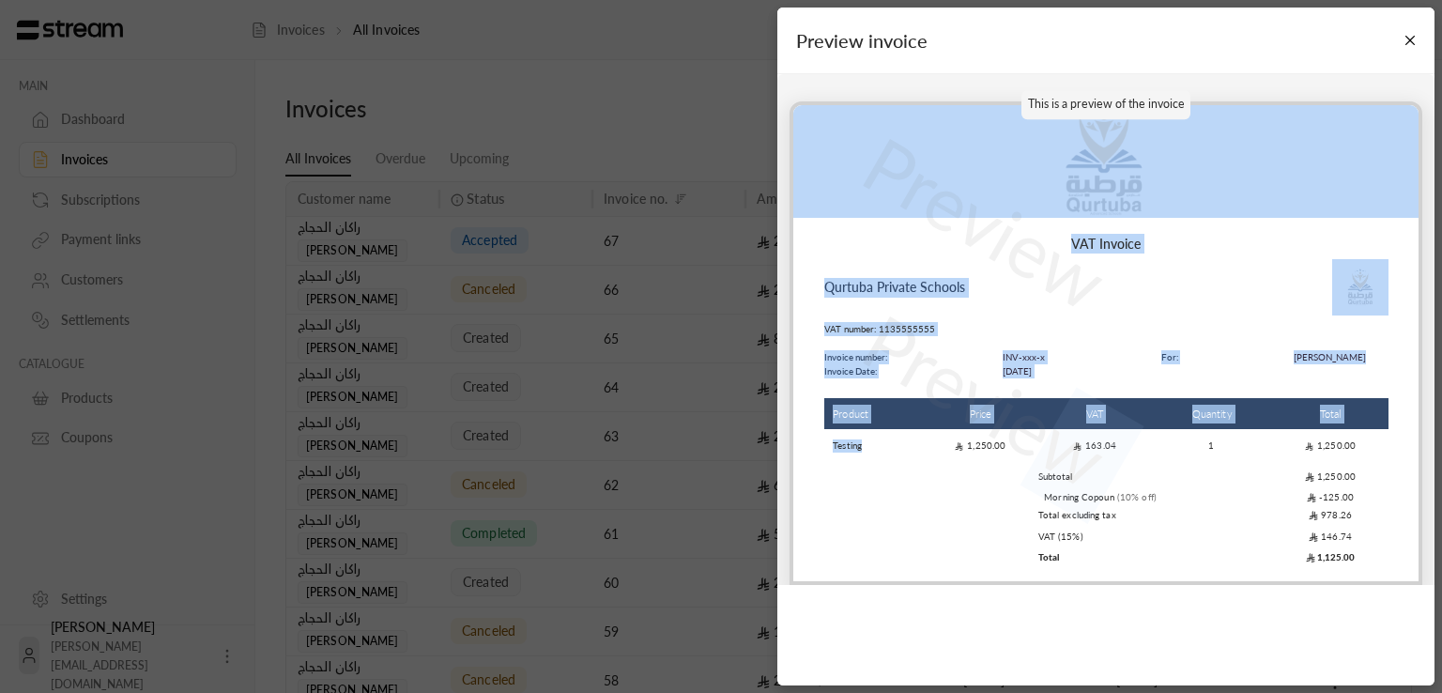
drag, startPoint x: 958, startPoint y: 444, endPoint x: 1057, endPoint y: 444, distance: 99.5
click at [1043, 442] on div "Preview Preview VAT Invoice Qurtuba Private Schools VAT number: 1135555555 Invo…" at bounding box center [1106, 343] width 633 height 484
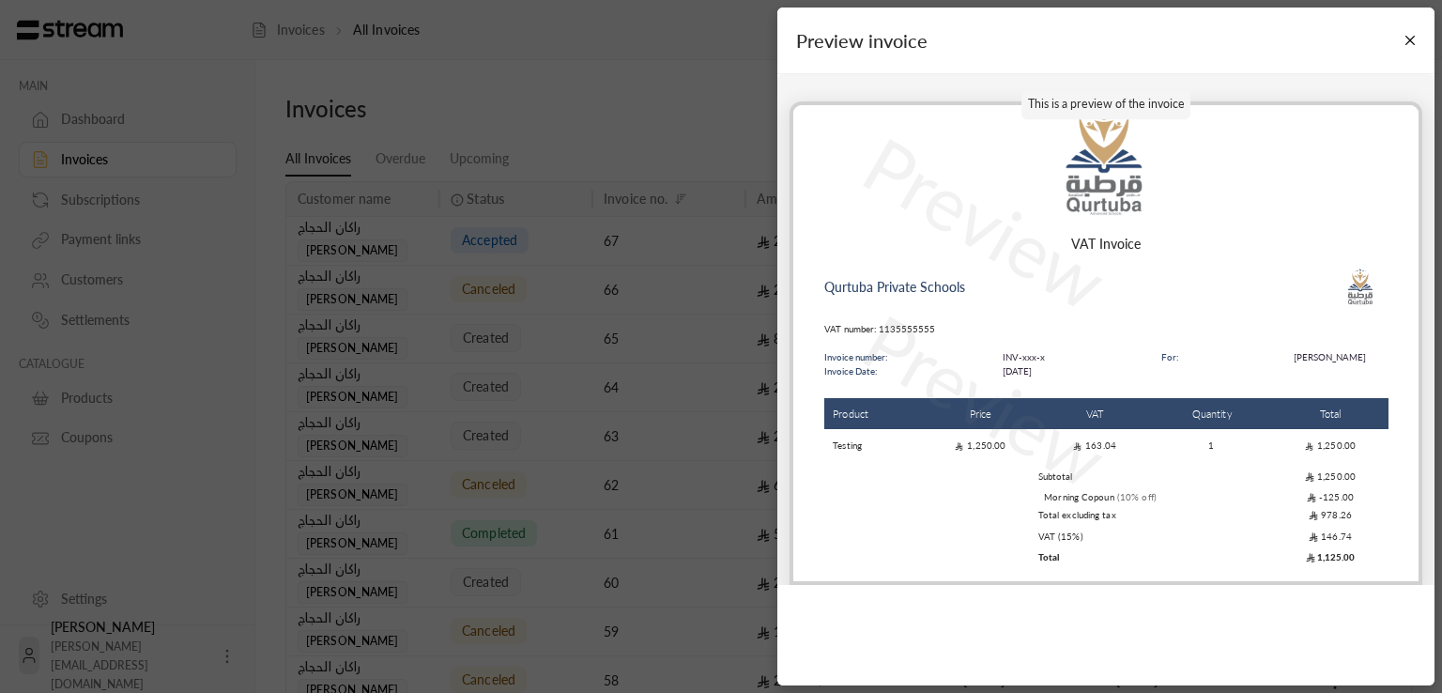
click at [1112, 459] on td "163.04" at bounding box center [1096, 446] width 114 height 31
drag, startPoint x: 1105, startPoint y: 441, endPoint x: 1060, endPoint y: 445, distance: 45.2
click at [1060, 445] on p "Preview" at bounding box center [986, 399] width 284 height 229
click at [1020, 548] on td "Products" at bounding box center [931, 557] width 214 height 19
click at [1022, 542] on td "Products" at bounding box center [931, 536] width 214 height 19
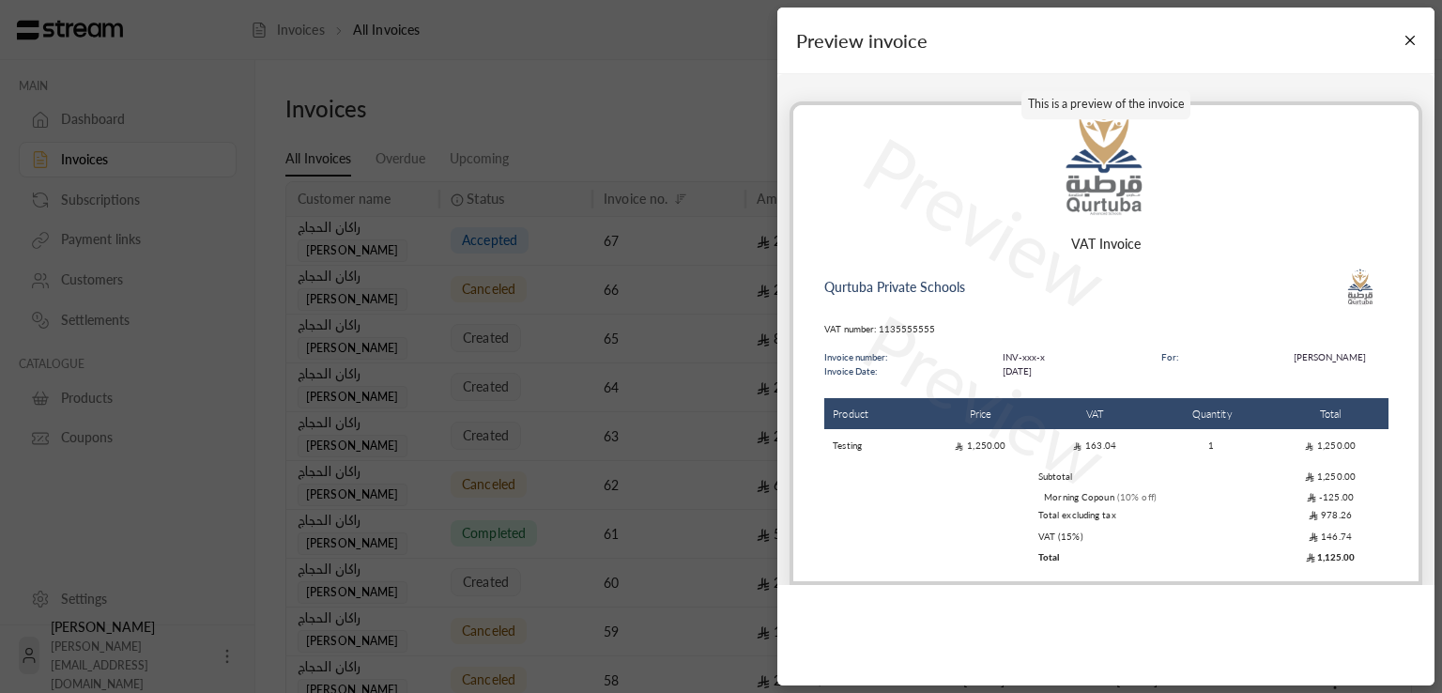
click at [1022, 542] on td "Products" at bounding box center [931, 536] width 214 height 19
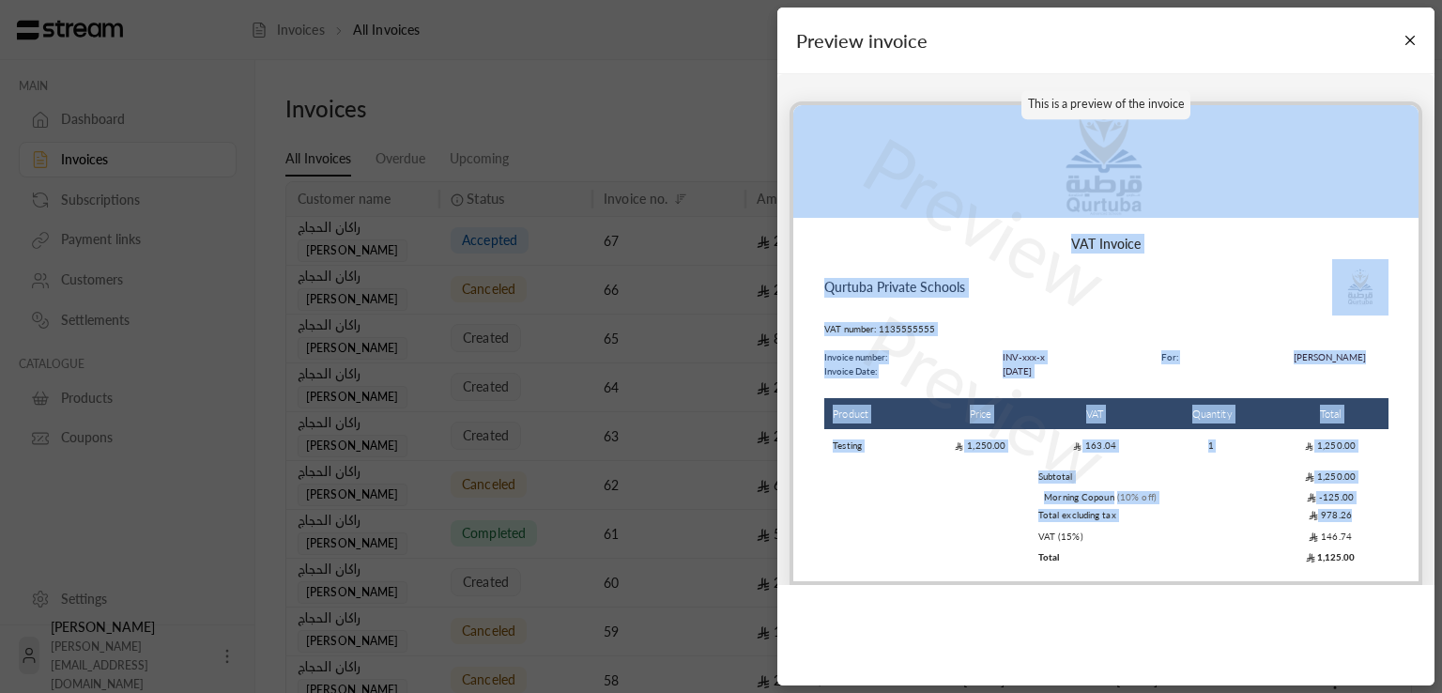
drag, startPoint x: 1022, startPoint y: 542, endPoint x: 1253, endPoint y: 80, distance: 516.5
click at [1253, 80] on div "This is a preview of the invoice Preview Preview VAT Invoice Qurtuba Private Sc…" at bounding box center [1105, 329] width 657 height 511
click at [1408, 39] on button "Close" at bounding box center [1410, 40] width 33 height 33
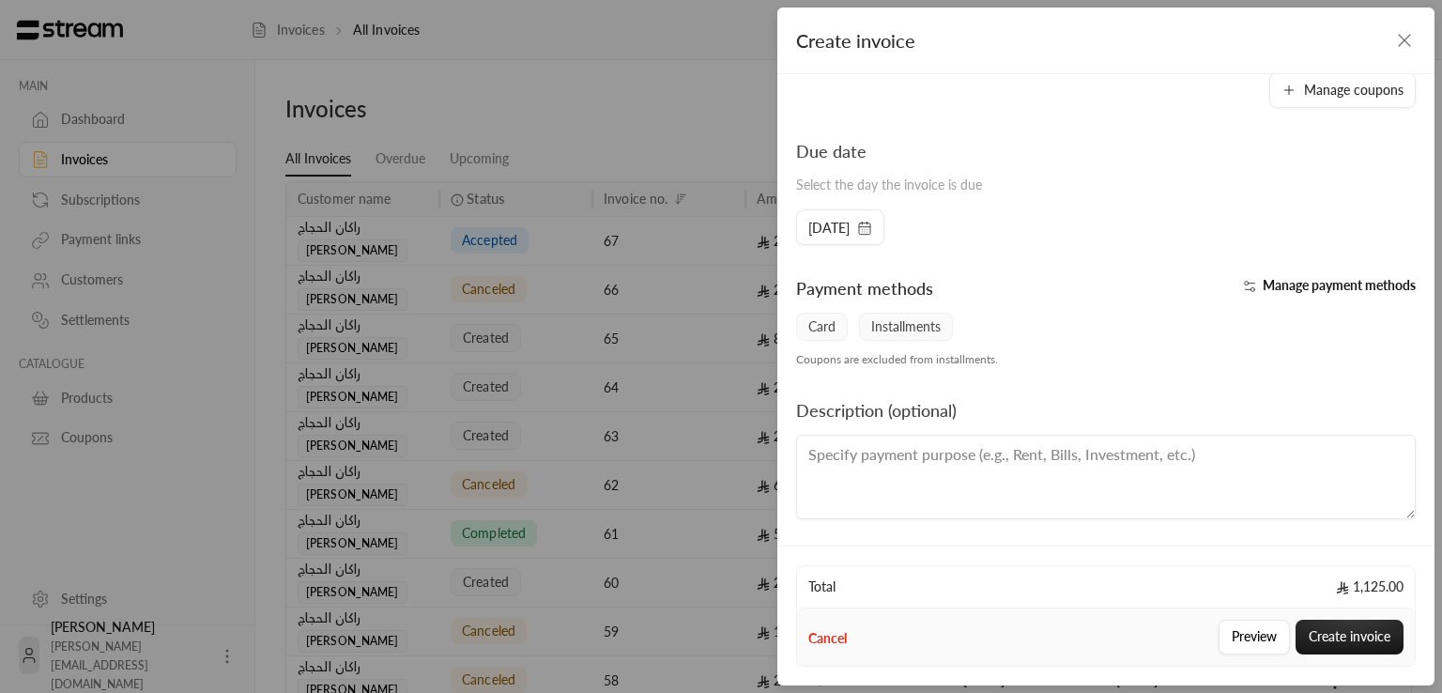
click at [1056, 475] on textarea at bounding box center [1106, 477] width 620 height 85
type textarea "No Desc"
click at [1337, 636] on button "Create invoice" at bounding box center [1350, 637] width 108 height 35
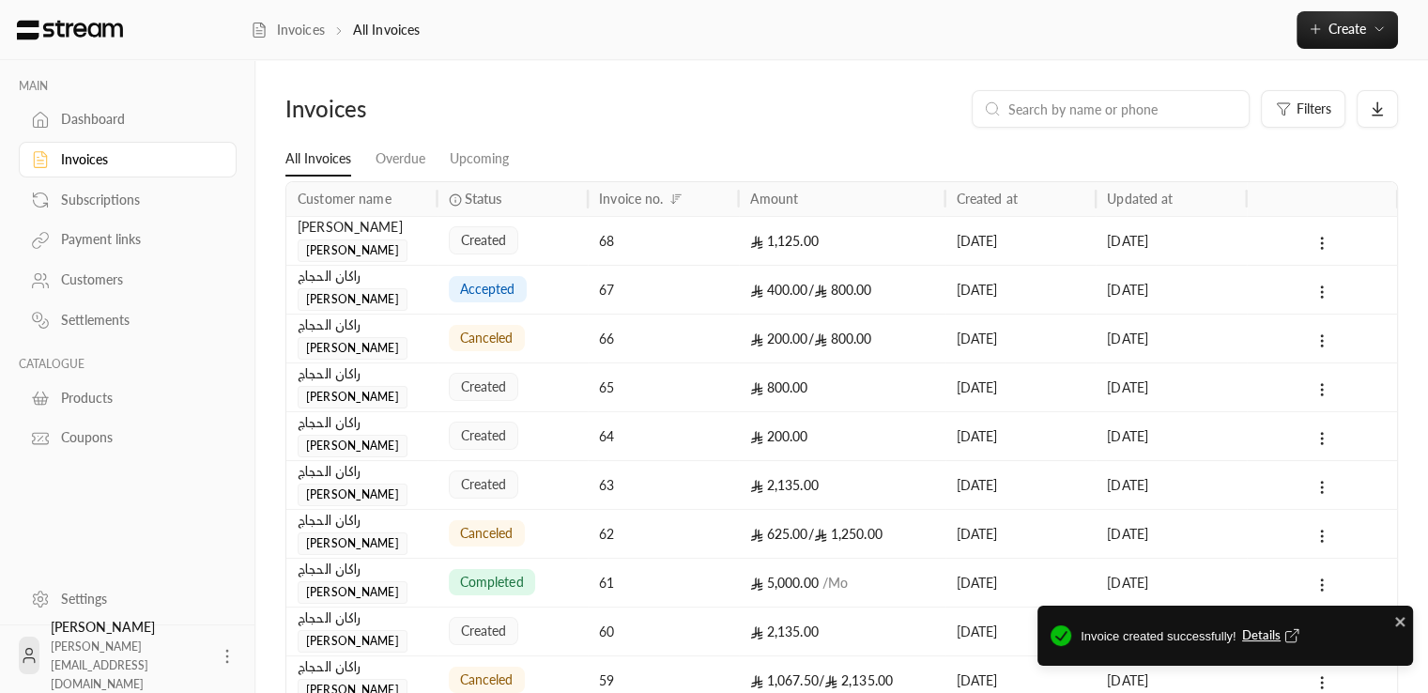
click at [1262, 632] on span "Details" at bounding box center [1273, 635] width 62 height 19
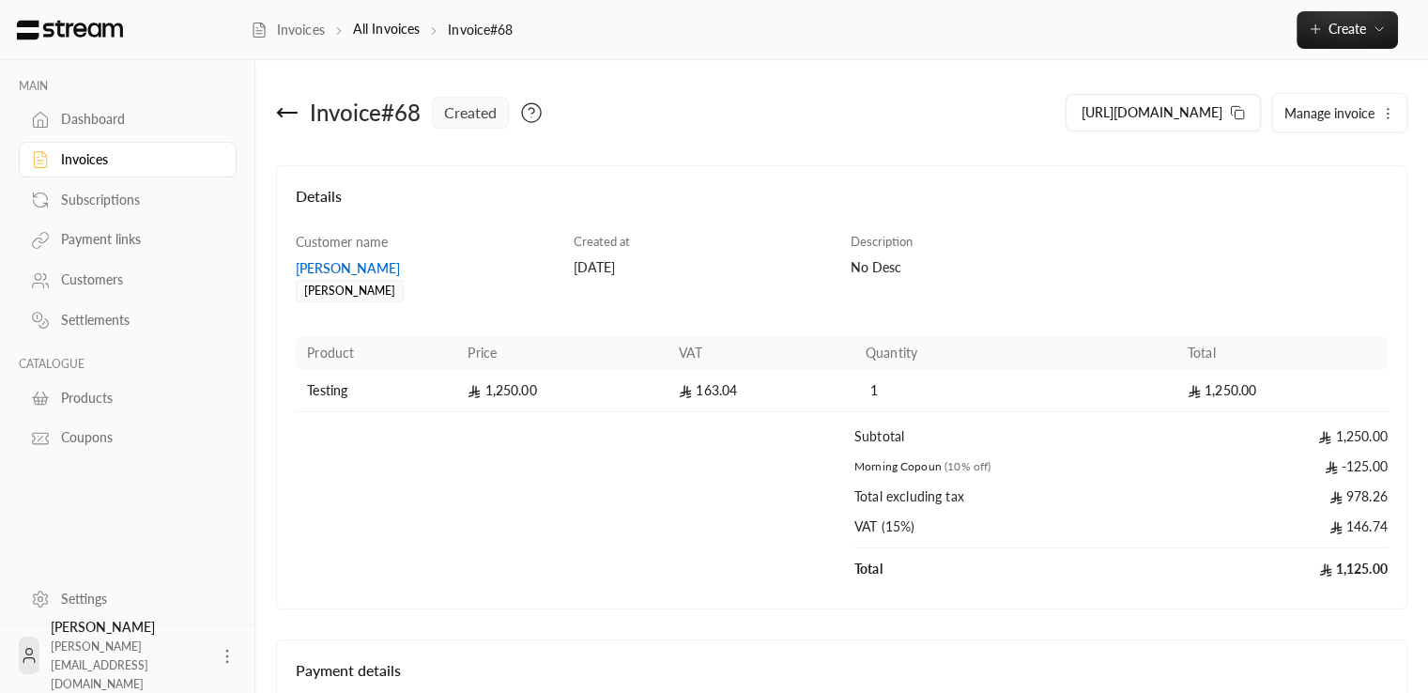
click at [1013, 607] on div "Details Customer name [PERSON_NAME] [PERSON_NAME] Created at [DATE] Description…" at bounding box center [841, 387] width 1131 height 444
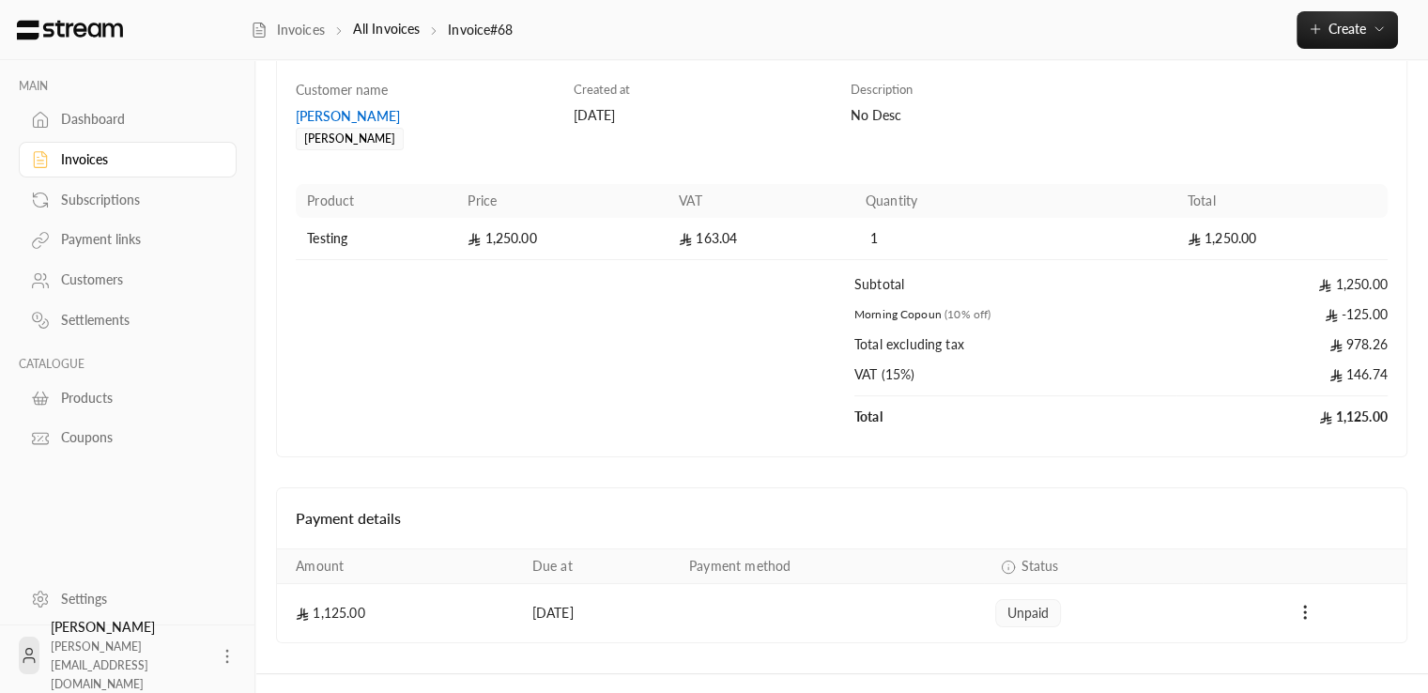
scroll to position [187, 0]
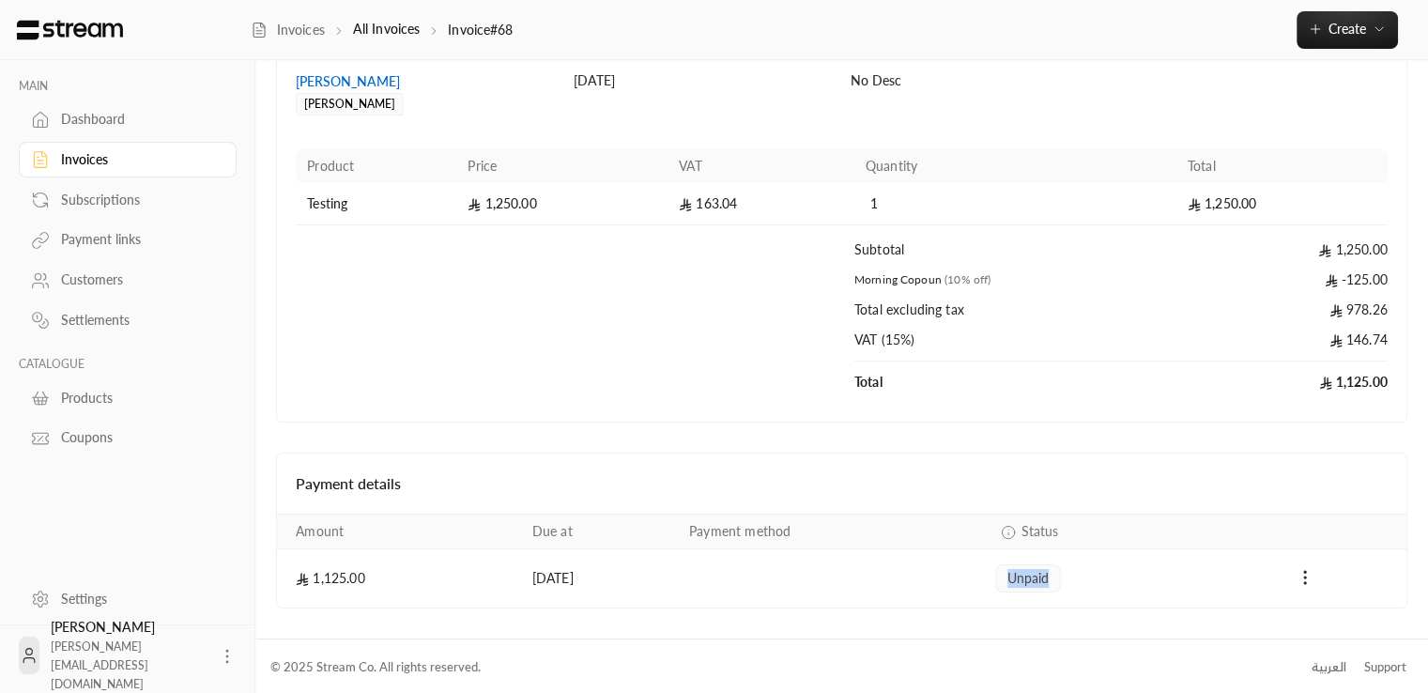
drag, startPoint x: 1025, startPoint y: 572, endPoint x: 1093, endPoint y: 563, distance: 68.1
click at [1093, 564] on div "unpaid" at bounding box center [1093, 578] width 197 height 28
click at [1128, 597] on td "unpaid" at bounding box center [1094, 578] width 220 height 58
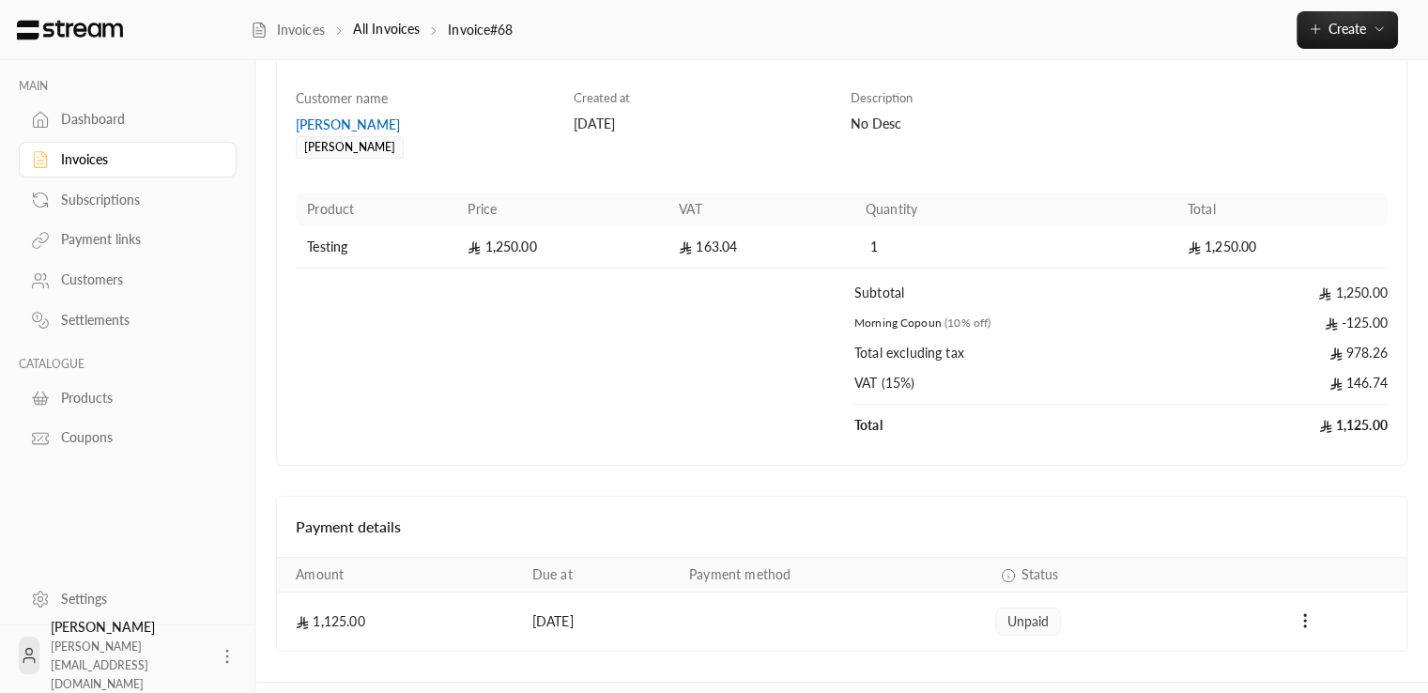
scroll to position [0, 0]
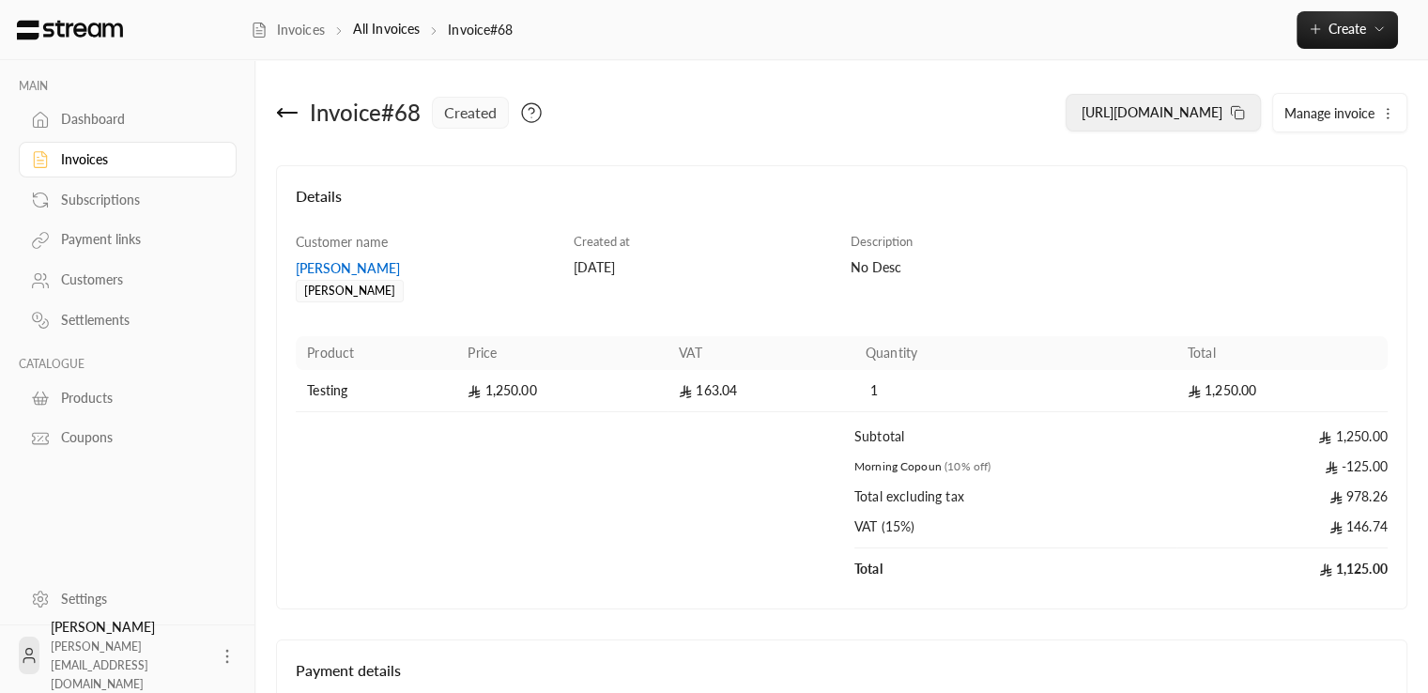
click at [1223, 114] on button "[URL][DOMAIN_NAME]" at bounding box center [1163, 113] width 195 height 38
